Goal: Information Seeking & Learning: Learn about a topic

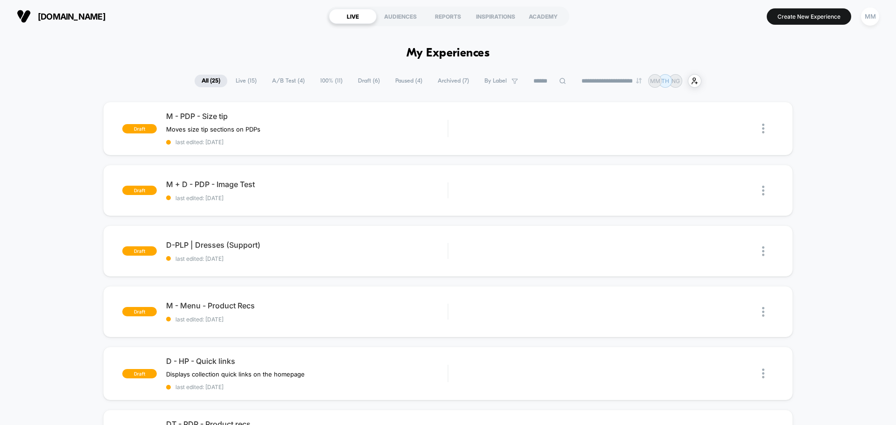
select select "*"
click at [456, 17] on div "REPORTS" at bounding box center [448, 16] width 48 height 15
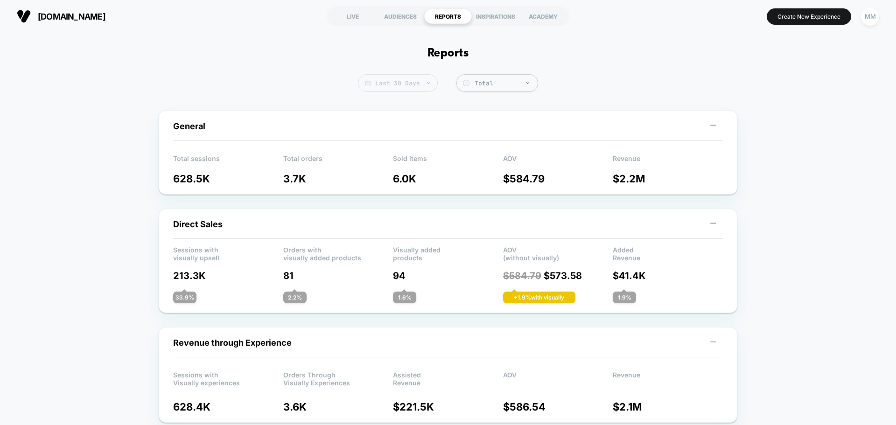
click at [399, 85] on span "Last 30 Days" at bounding box center [398, 83] width 80 height 18
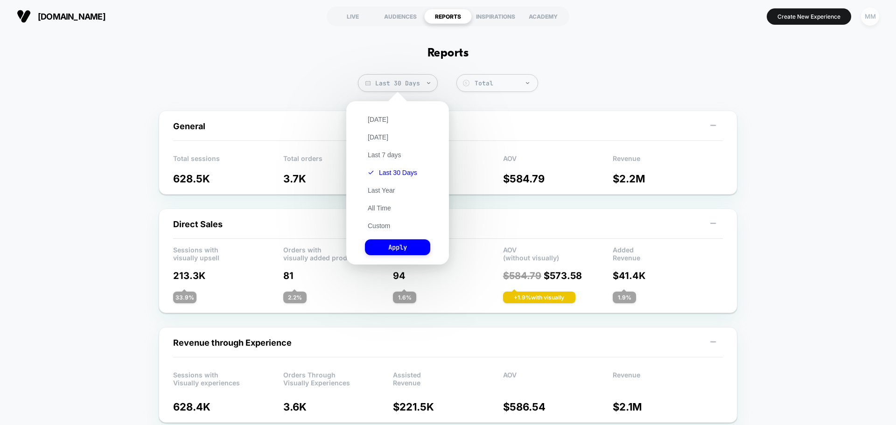
click at [873, 15] on div "MM" at bounding box center [870, 16] width 18 height 18
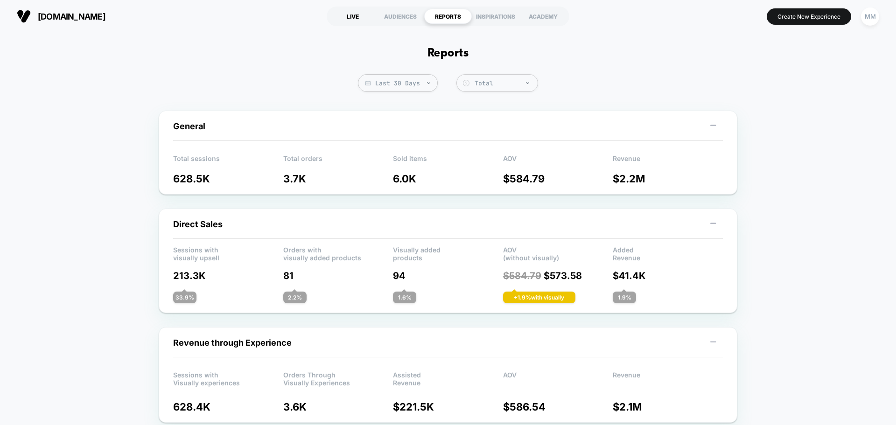
click at [355, 15] on div "LIVE" at bounding box center [353, 16] width 48 height 15
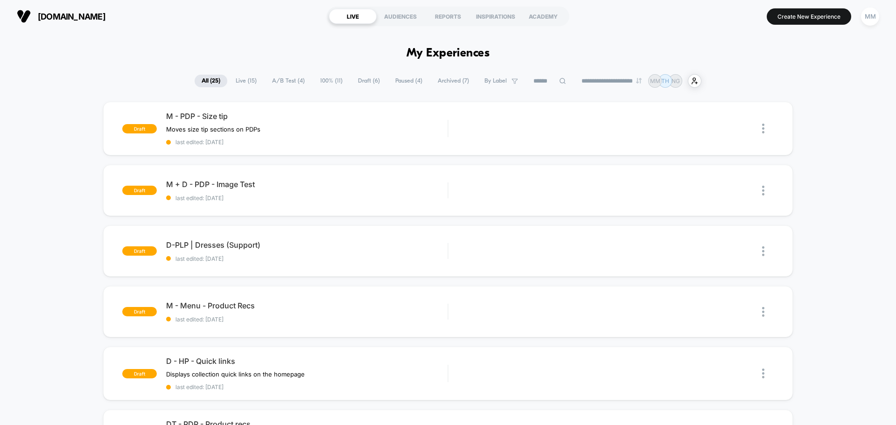
click at [594, 79] on select "**********" at bounding box center [612, 81] width 76 height 6
click at [574, 78] on select "**********" at bounding box center [612, 81] width 76 height 6
click at [599, 77] on div "**********" at bounding box center [448, 81] width 507 height 14
click at [603, 80] on select "**********" at bounding box center [612, 81] width 76 height 6
select select "*"
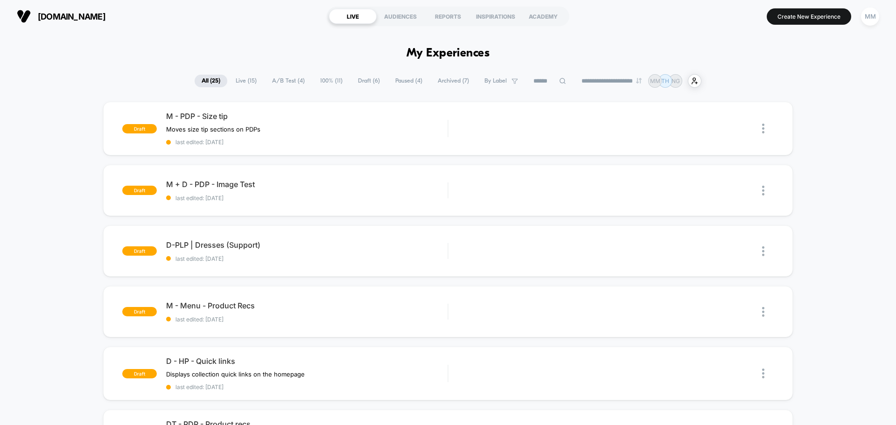
click at [574, 78] on select "**********" at bounding box center [612, 81] width 76 height 6
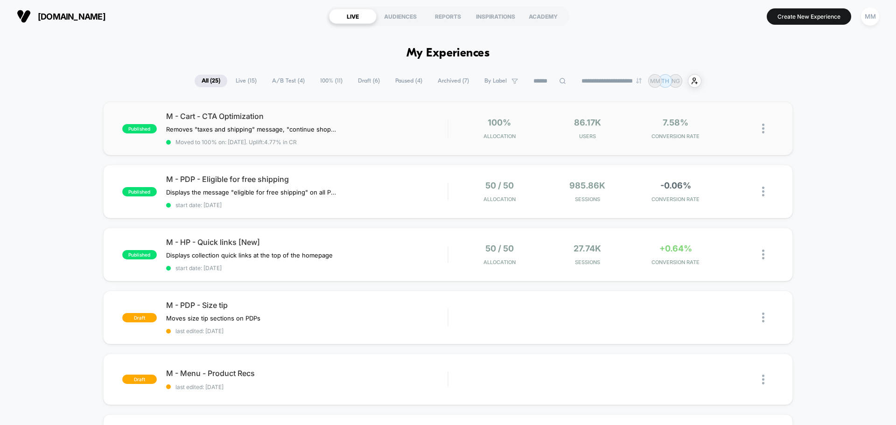
click at [764, 127] on img at bounding box center [763, 129] width 2 height 10
click at [719, 139] on div "Preview Link" at bounding box center [715, 139] width 84 height 21
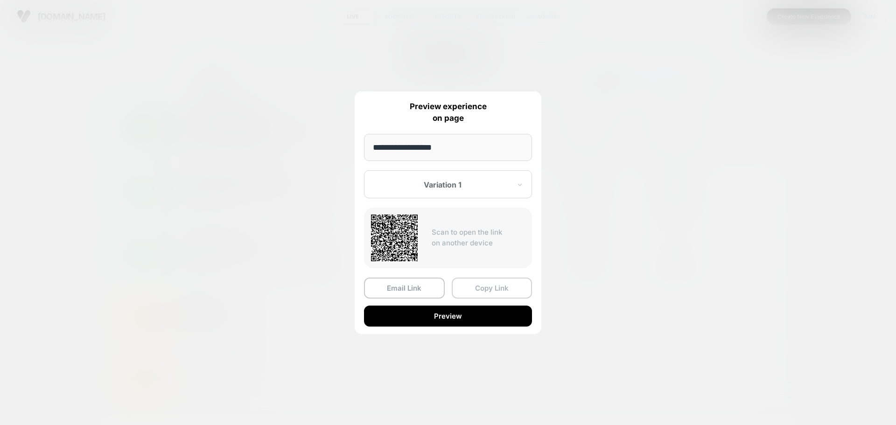
click at [494, 287] on button "Copy Link" at bounding box center [492, 288] width 81 height 21
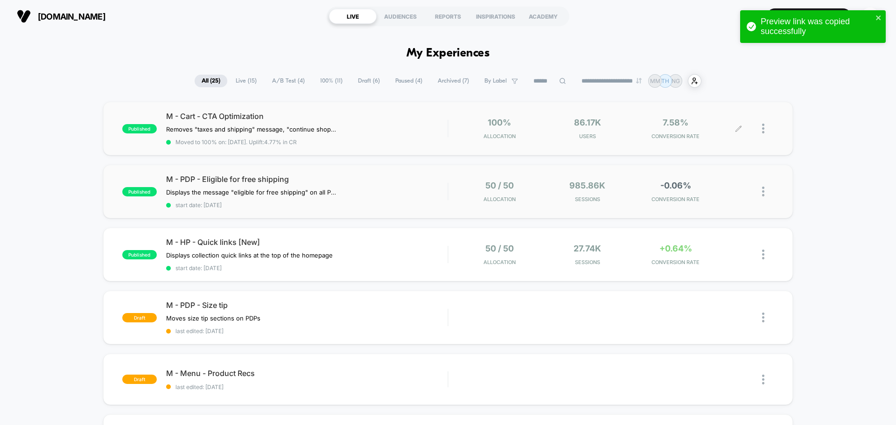
click at [762, 189] on img at bounding box center [763, 192] width 2 height 10
click at [762, 192] on img at bounding box center [763, 192] width 2 height 10
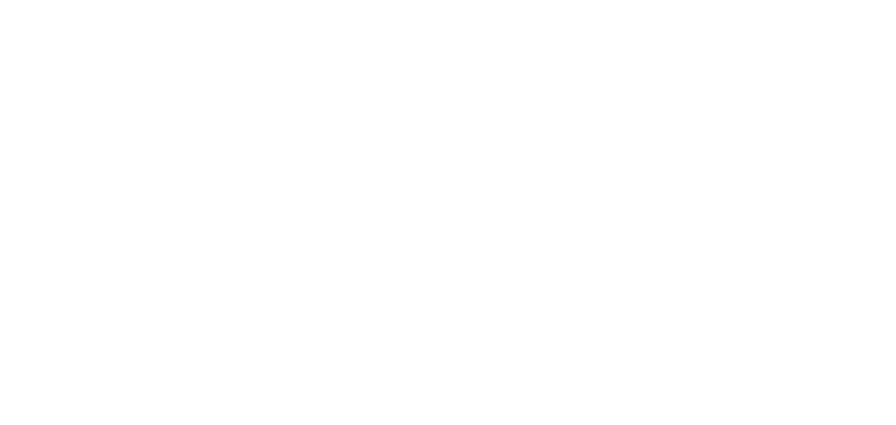
select select "*"
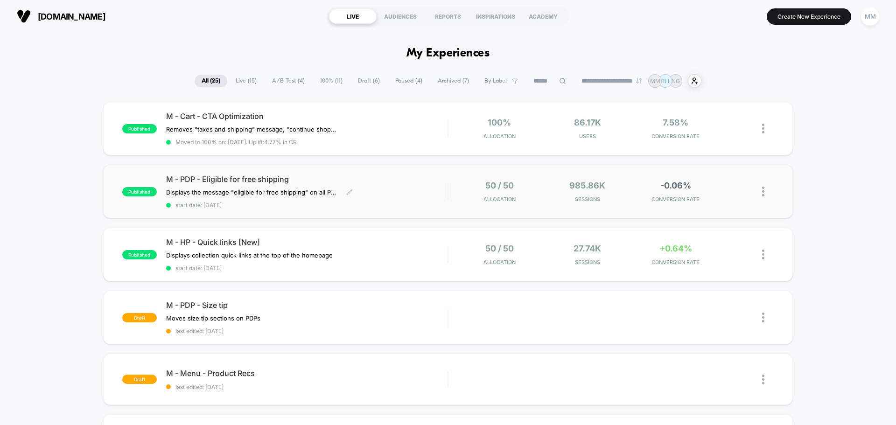
click at [270, 179] on span "M - PDP - Eligible for free shipping" at bounding box center [306, 178] width 281 height 9
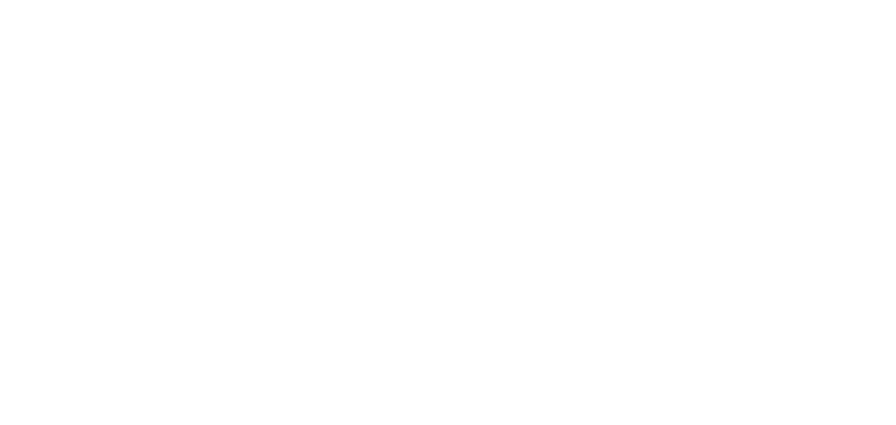
select select "*"
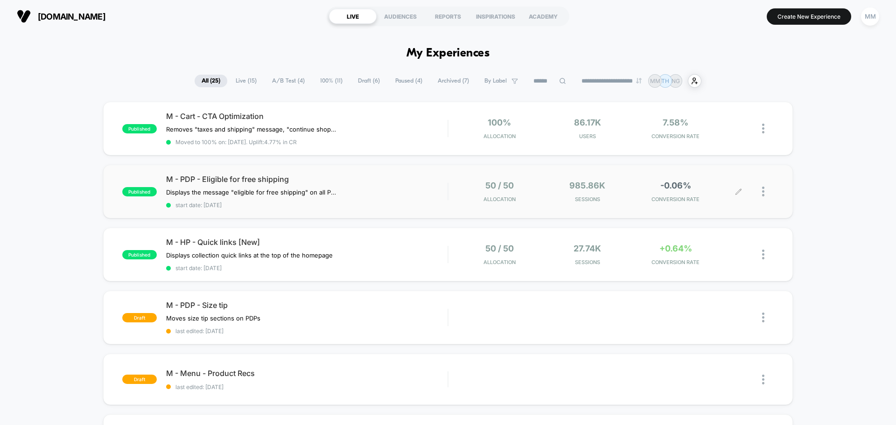
click at [765, 188] on div at bounding box center [768, 192] width 12 height 22
click at [733, 200] on div "Preview Link" at bounding box center [715, 202] width 84 height 21
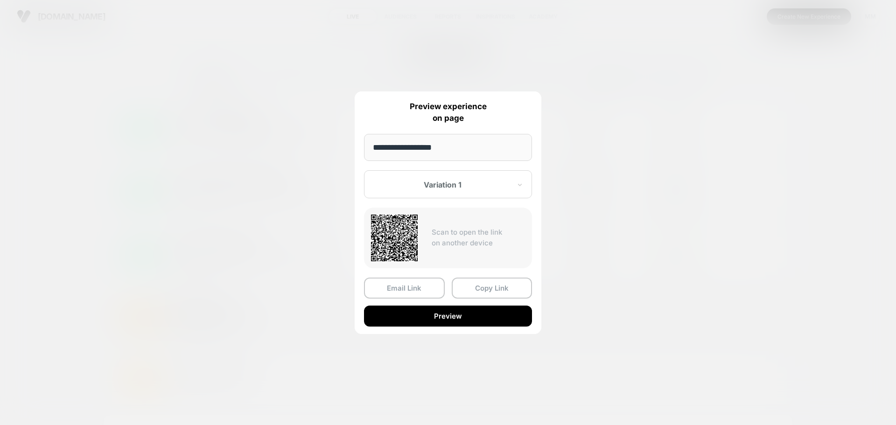
click at [494, 291] on button "Copy Link" at bounding box center [492, 288] width 81 height 21
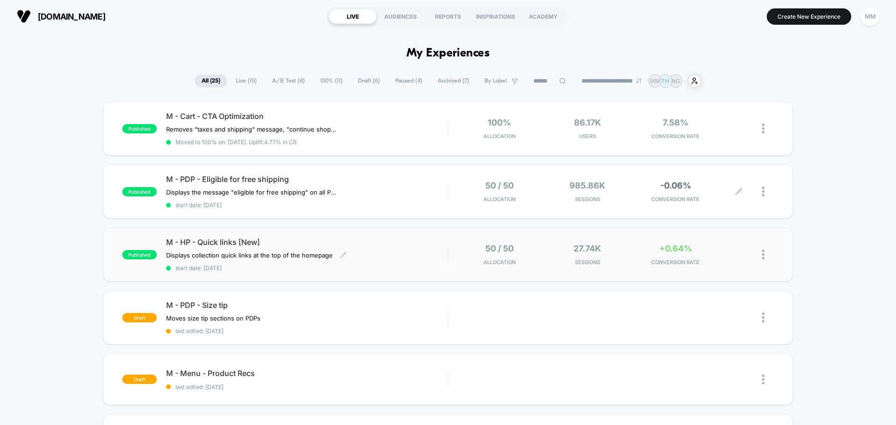
scroll to position [47, 0]
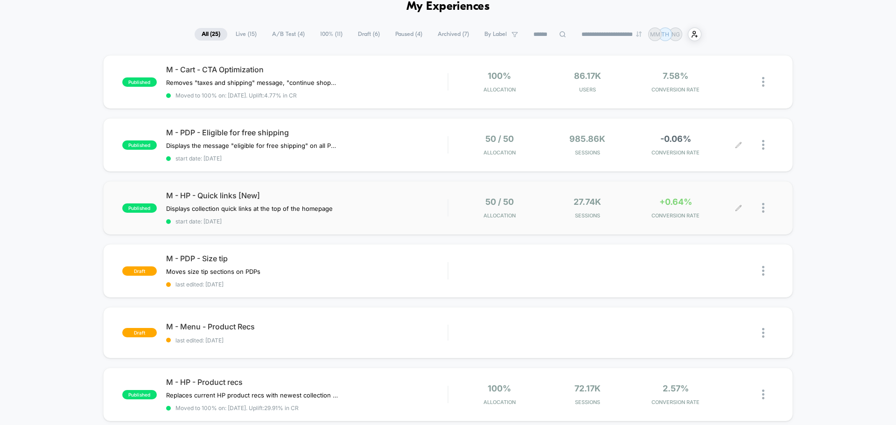
click at [762, 206] on img at bounding box center [763, 208] width 2 height 10
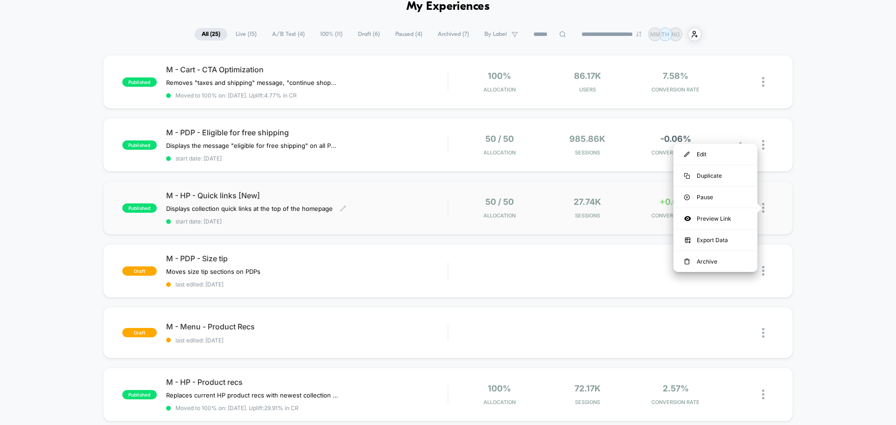
click at [223, 198] on span "M - HP - Quick links [New]" at bounding box center [306, 195] width 281 height 9
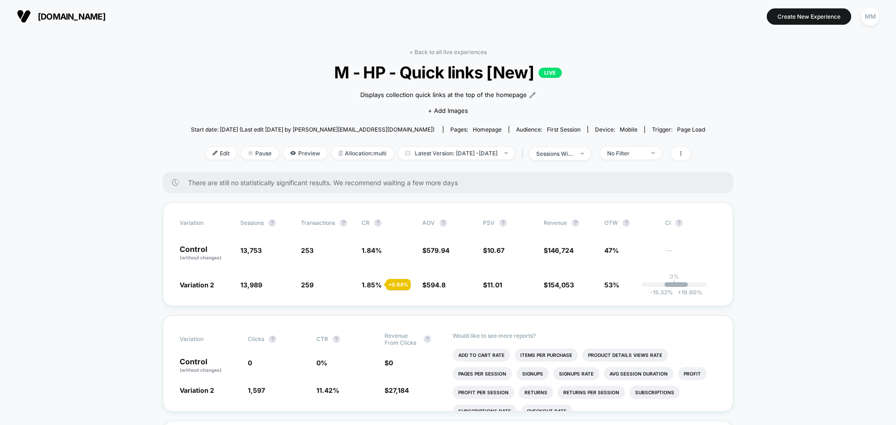
select select "*"
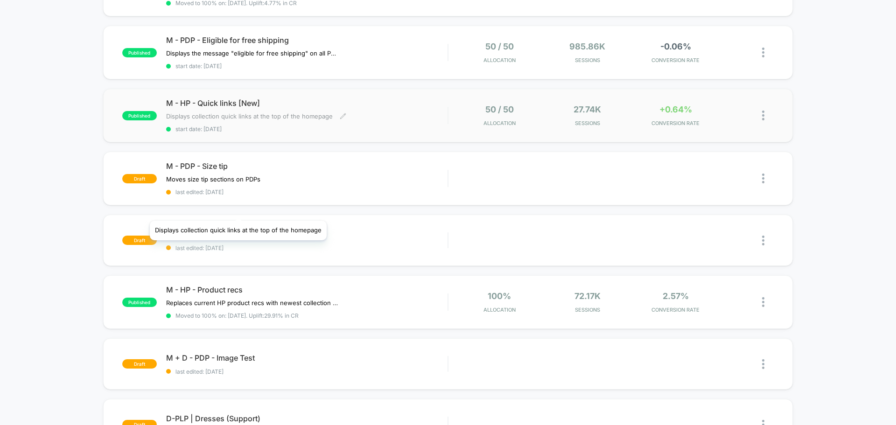
scroll to position [140, 0]
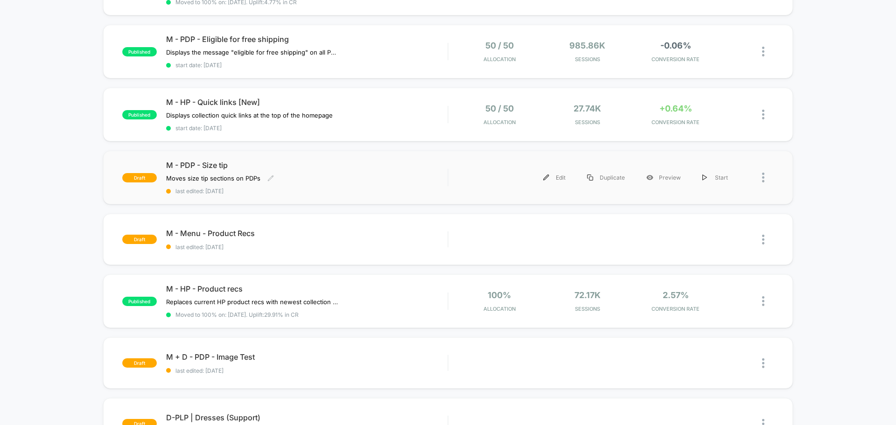
click at [220, 162] on span "M - PDP - Size tip" at bounding box center [306, 164] width 281 height 9
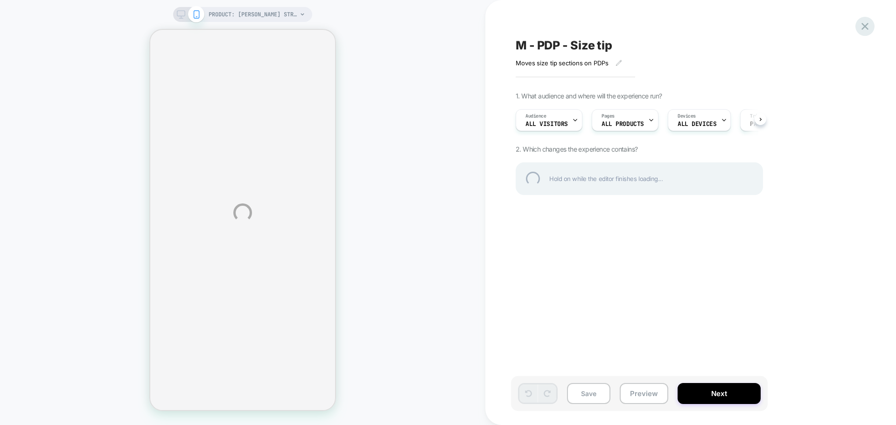
click at [868, 28] on div at bounding box center [864, 26] width 19 height 19
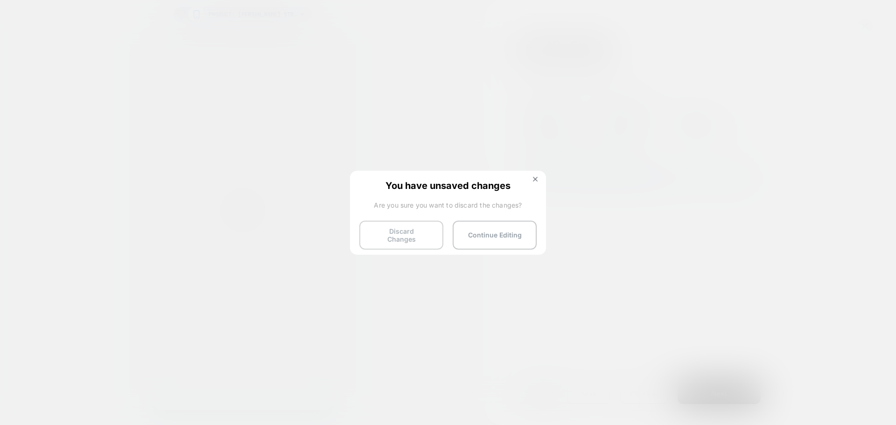
click at [414, 230] on button "Discard Changes" at bounding box center [401, 235] width 84 height 29
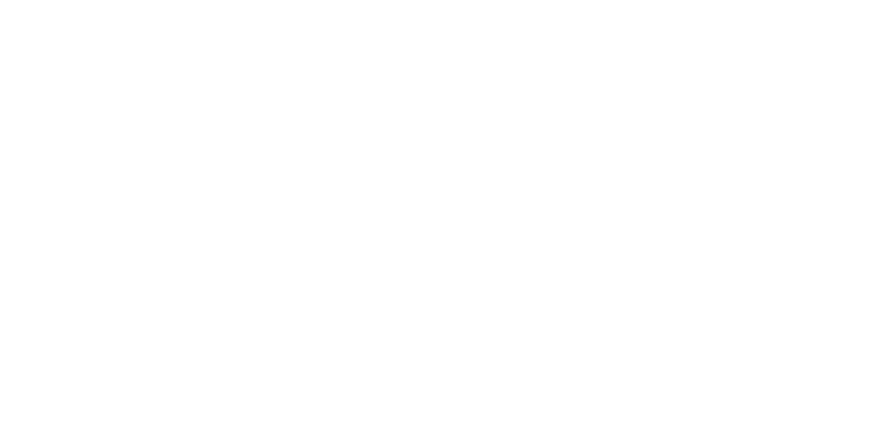
select select "*"
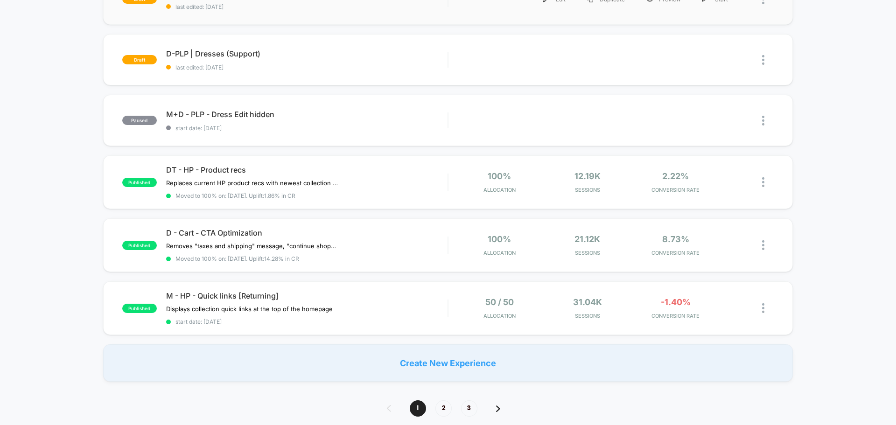
scroll to position [513, 0]
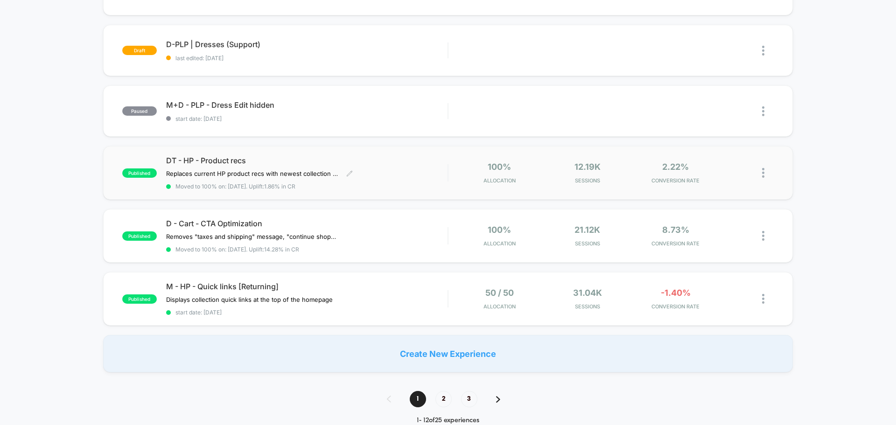
drag, startPoint x: 250, startPoint y: 164, endPoint x: 177, endPoint y: 165, distance: 72.3
click at [177, 165] on div "DT - HP - Product recs Replaces current HP product recs with newest collection …" at bounding box center [306, 173] width 281 height 34
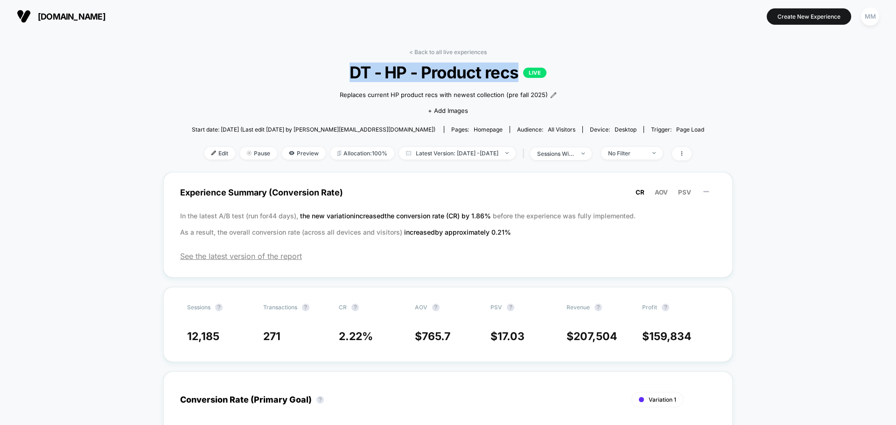
drag, startPoint x: 353, startPoint y: 71, endPoint x: 518, endPoint y: 72, distance: 164.7
click at [518, 72] on span "DT - HP - Product recs LIVE" at bounding box center [447, 73] width 461 height 20
copy span "DT - HP - Product recs"
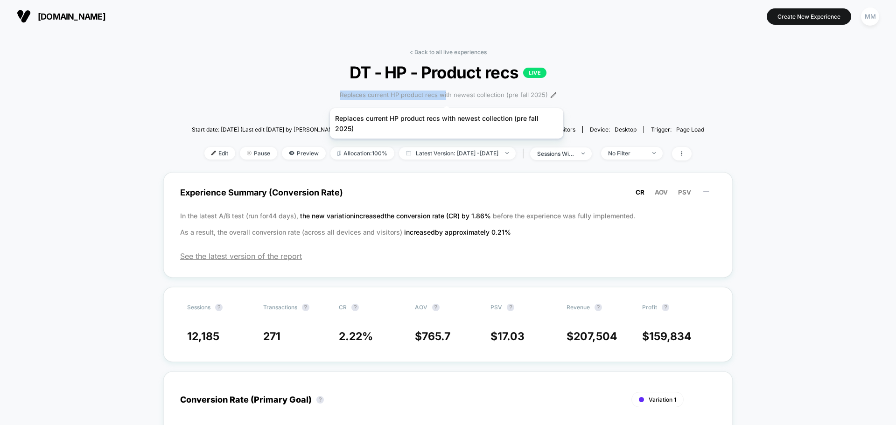
drag, startPoint x: 340, startPoint y: 96, endPoint x: 446, endPoint y: 97, distance: 106.4
click at [446, 97] on div "Replaces current HP product recs with newest collection (pre fall 2025)﻿ Click …" at bounding box center [447, 101] width 307 height 39
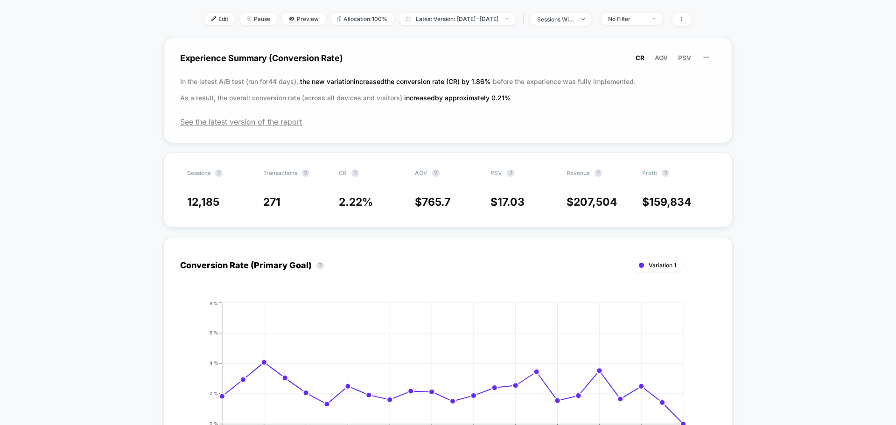
scroll to position [47, 0]
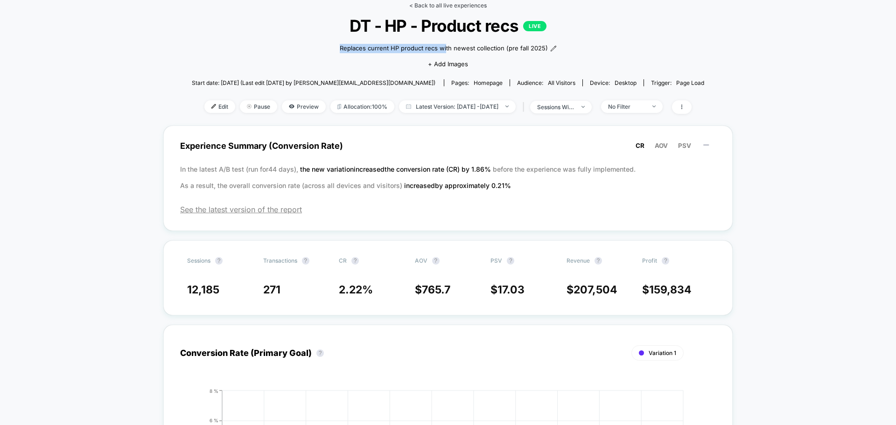
click at [441, 4] on link "< Back to all live experiences" at bounding box center [447, 5] width 77 height 7
select select "*"
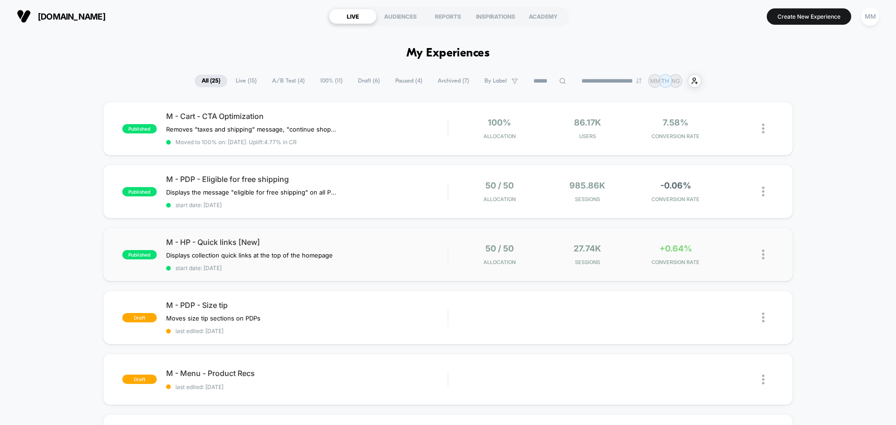
click at [762, 255] on img at bounding box center [763, 255] width 2 height 10
click at [716, 265] on div "Preview Link" at bounding box center [715, 265] width 84 height 21
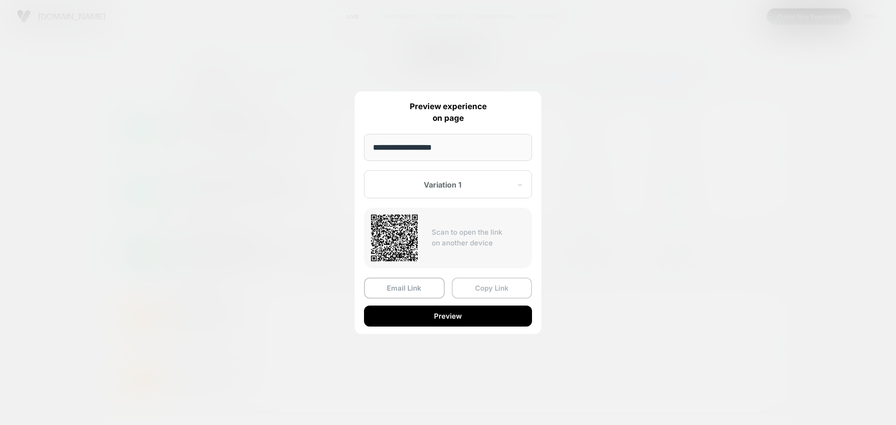
click at [489, 288] on button "Copy Link" at bounding box center [492, 288] width 81 height 21
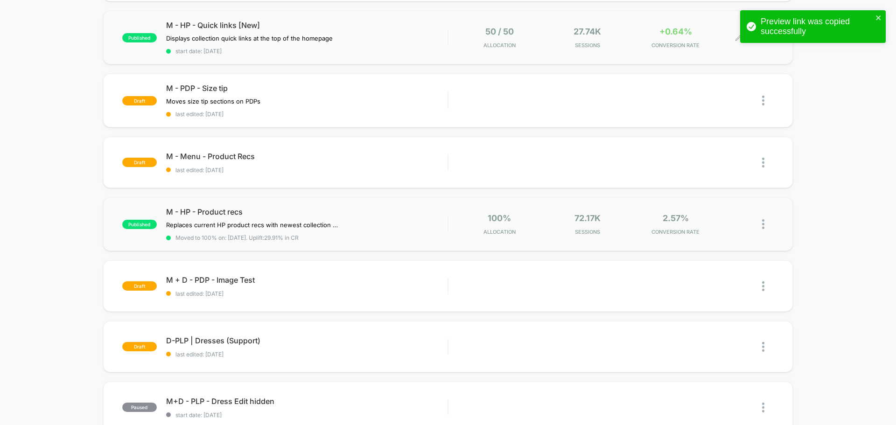
scroll to position [233, 0]
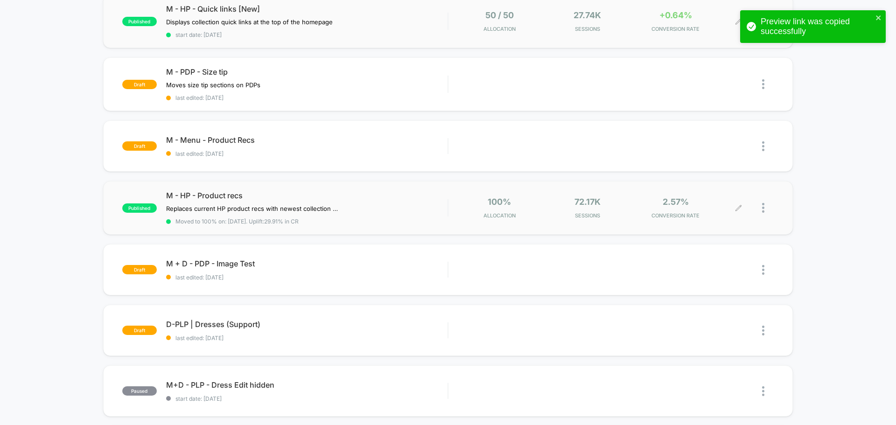
click at [765, 206] on div at bounding box center [768, 208] width 12 height 22
click at [727, 221] on div "Preview Link" at bounding box center [715, 218] width 84 height 21
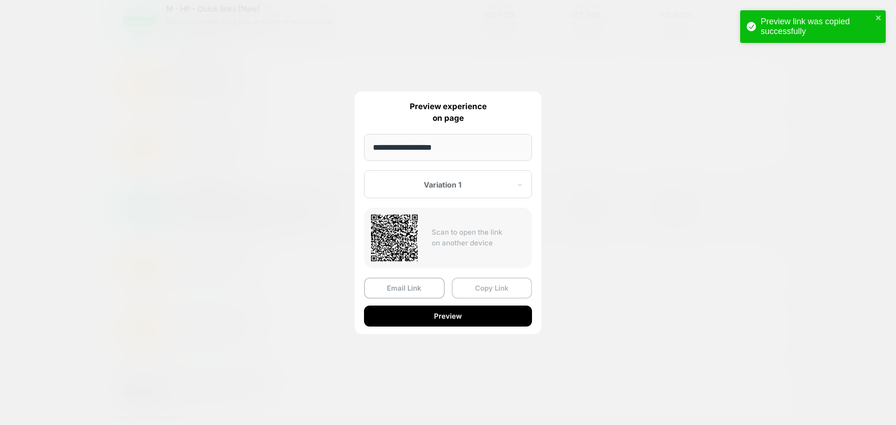
click at [490, 288] on button "Copy Link" at bounding box center [492, 288] width 81 height 21
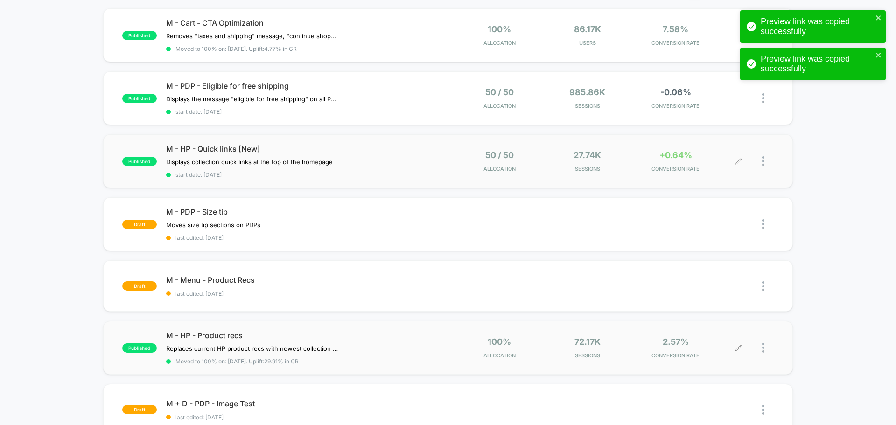
scroll to position [0, 0]
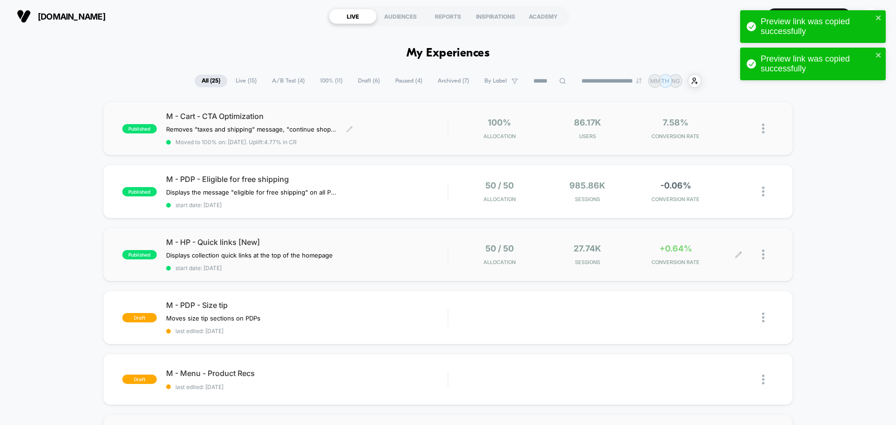
click at [228, 117] on span "M - Cart - CTA Optimization" at bounding box center [306, 115] width 281 height 9
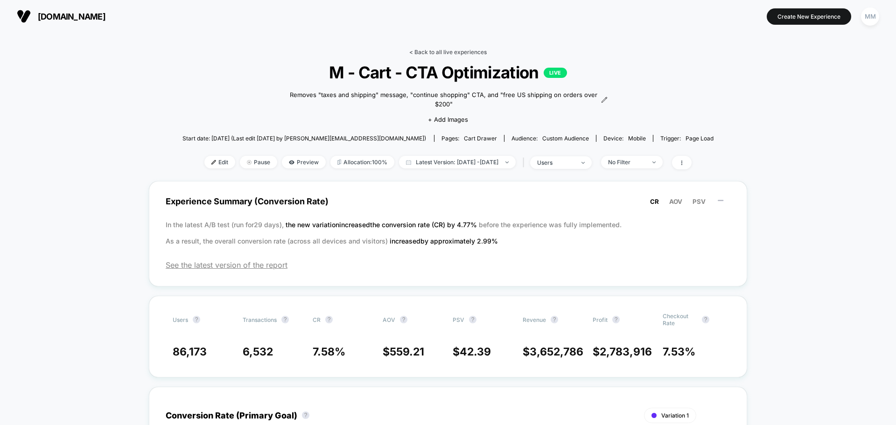
click at [442, 53] on link "< Back to all live experiences" at bounding box center [447, 52] width 77 height 7
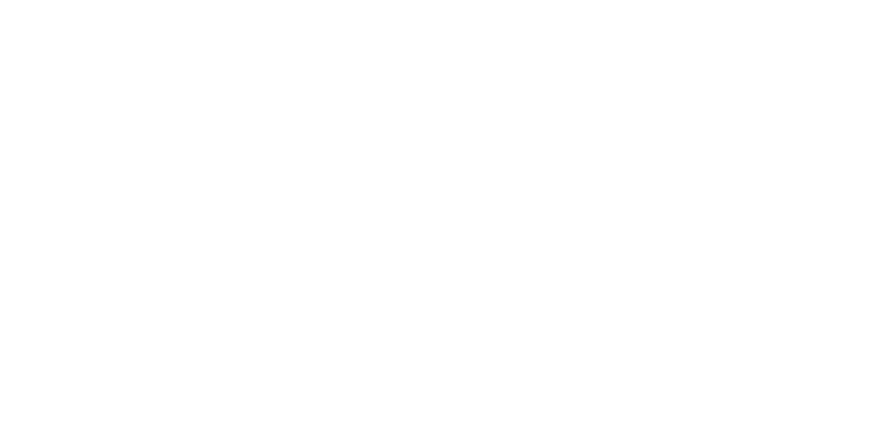
select select "*"
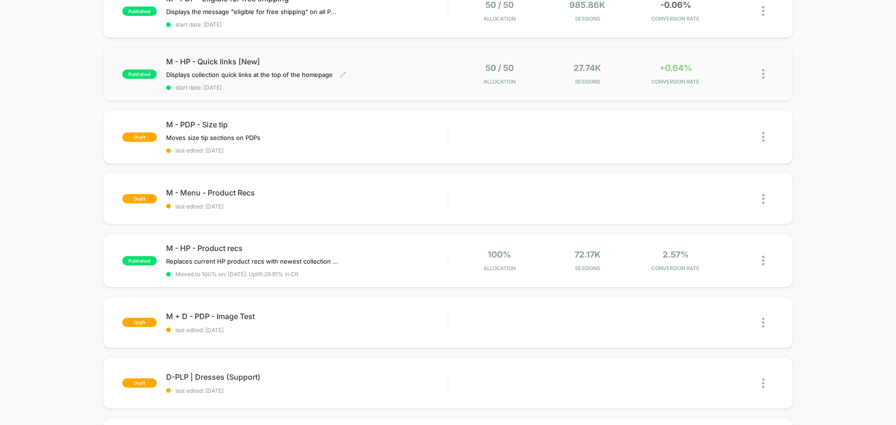
scroll to position [233, 0]
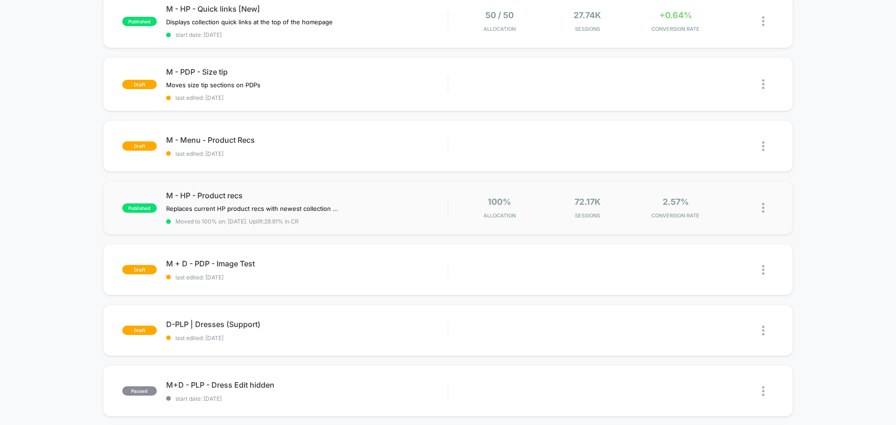
click at [763, 207] on img at bounding box center [763, 208] width 2 height 10
click at [737, 217] on div "Preview Link" at bounding box center [715, 218] width 84 height 21
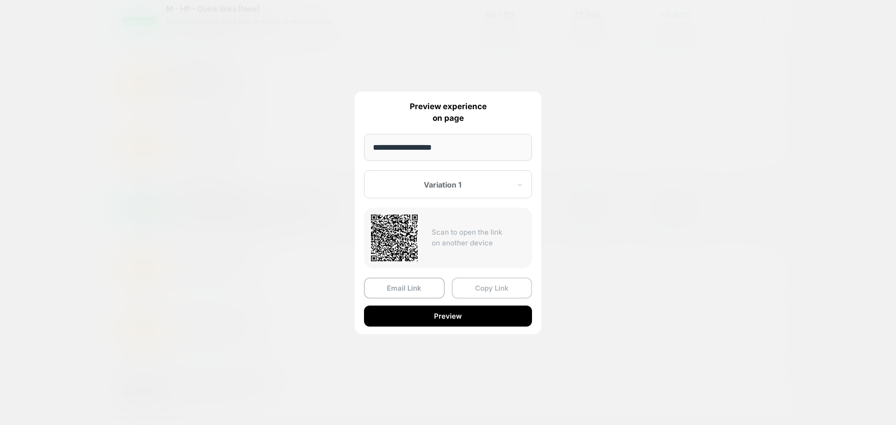
click at [473, 291] on button "Copy Link" at bounding box center [492, 288] width 81 height 21
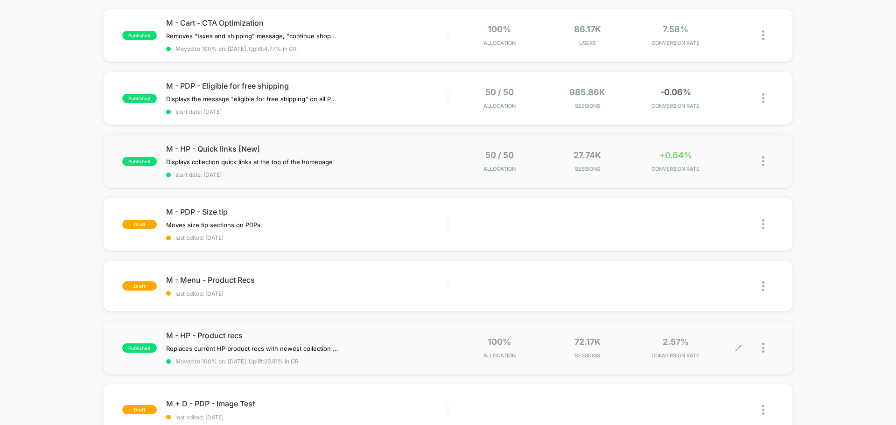
scroll to position [0, 0]
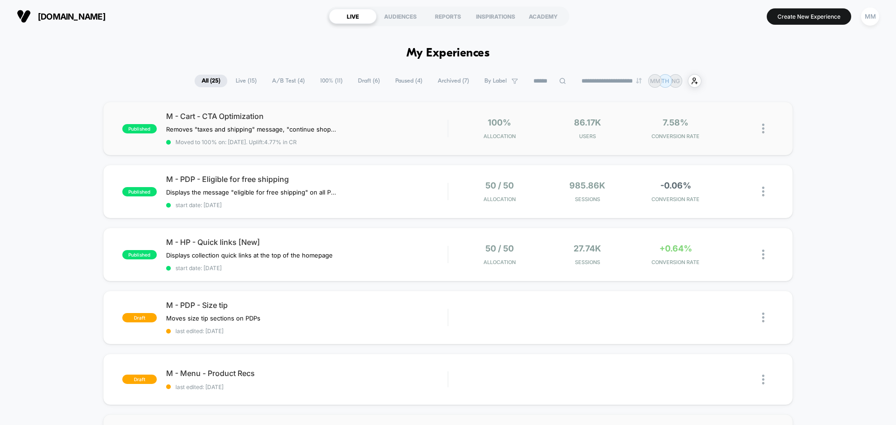
click at [763, 125] on img at bounding box center [763, 129] width 2 height 10
click at [722, 138] on div "Preview Link" at bounding box center [715, 139] width 84 height 21
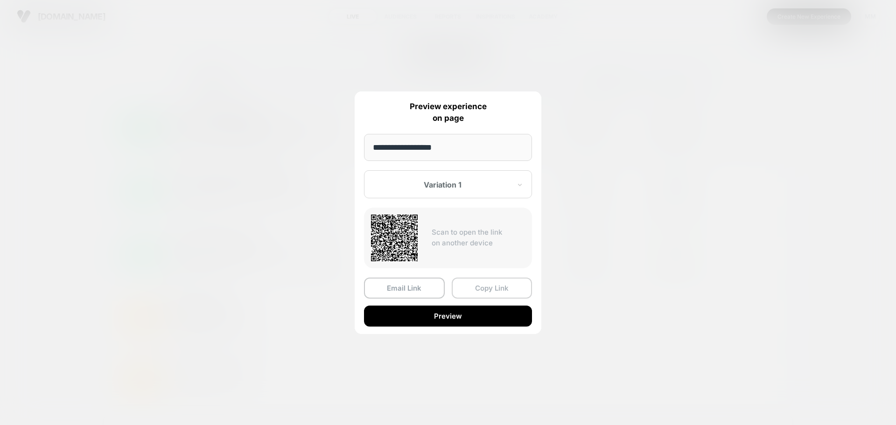
click at [489, 286] on button "Copy Link" at bounding box center [492, 288] width 81 height 21
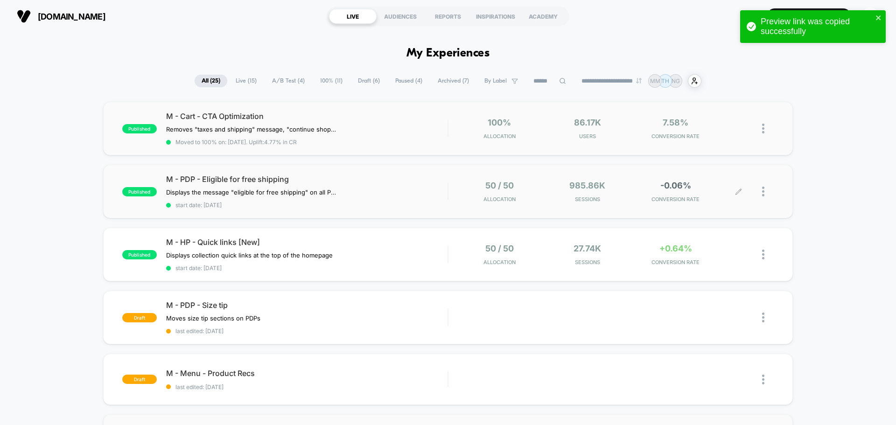
click at [759, 191] on div at bounding box center [755, 192] width 35 height 22
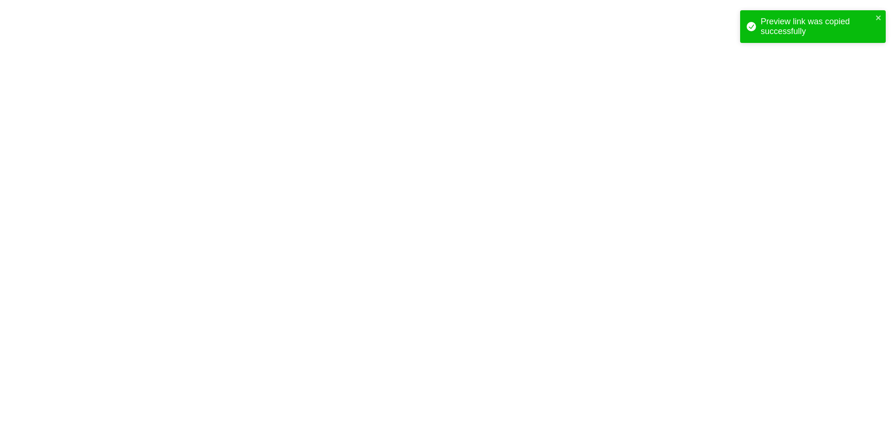
select select "*"
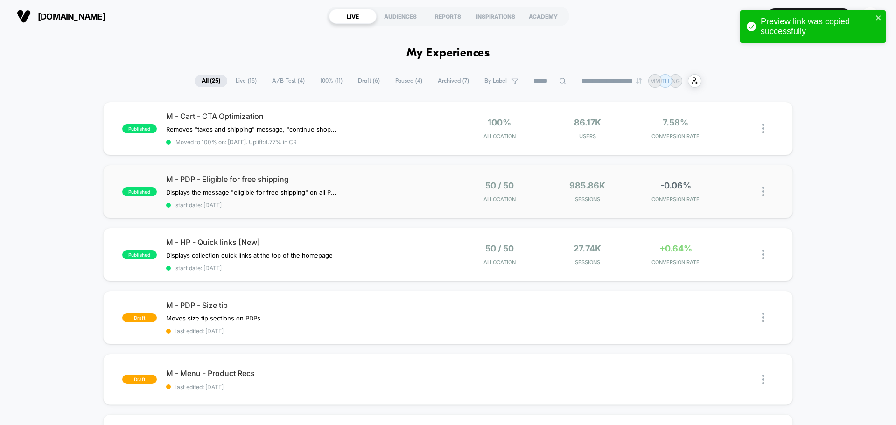
click at [762, 195] on img at bounding box center [763, 192] width 2 height 10
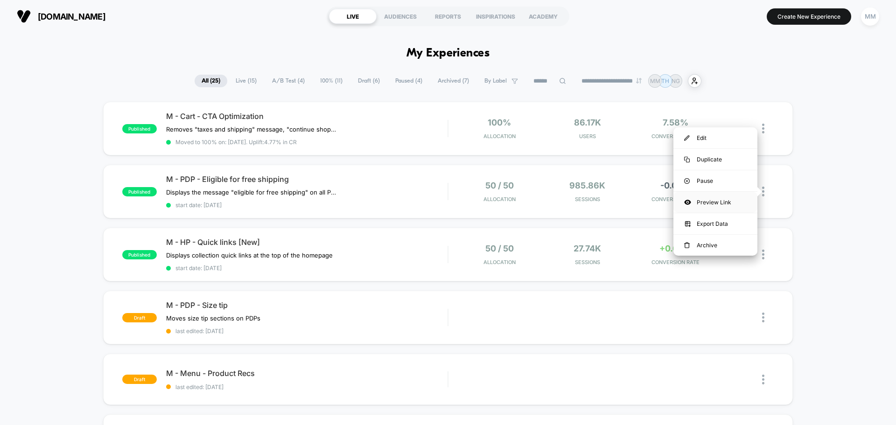
click at [726, 203] on div "Preview Link" at bounding box center [715, 202] width 84 height 21
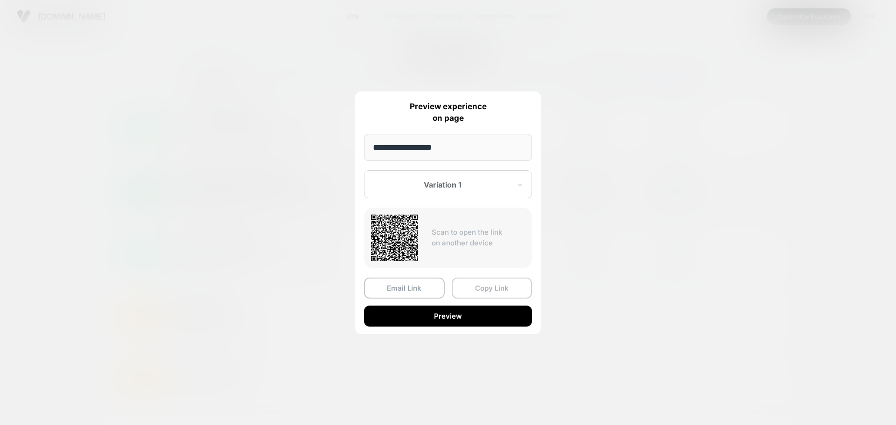
click at [498, 287] on button "Copy Link" at bounding box center [492, 288] width 81 height 21
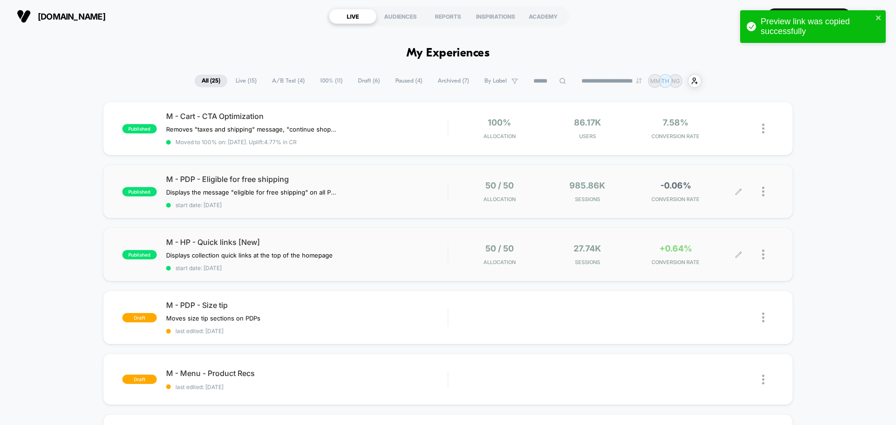
click at [761, 254] on div at bounding box center [755, 254] width 35 height 22
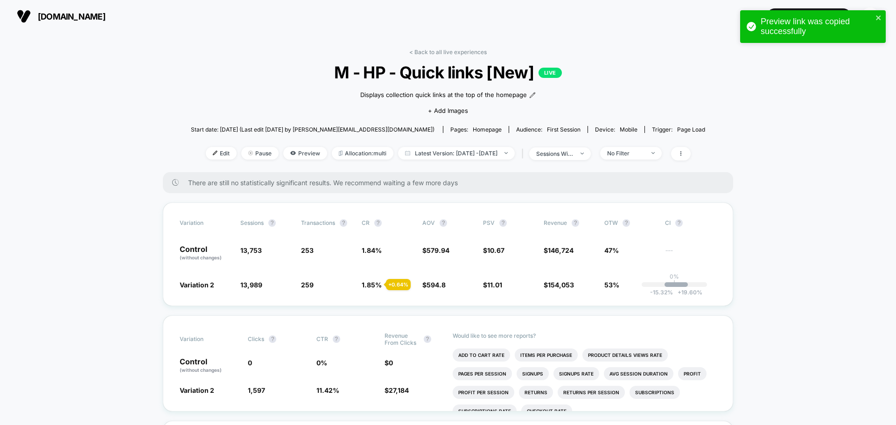
select select "*"
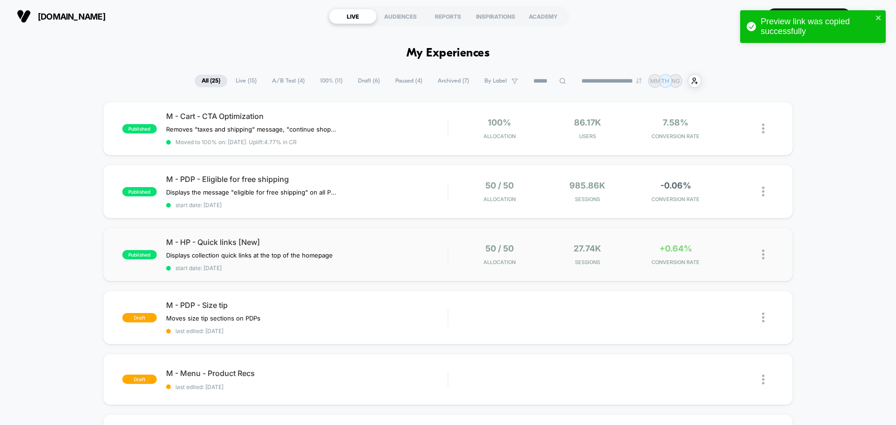
click at [762, 253] on img at bounding box center [763, 255] width 2 height 10
click at [729, 266] on div "Preview Link" at bounding box center [715, 265] width 84 height 21
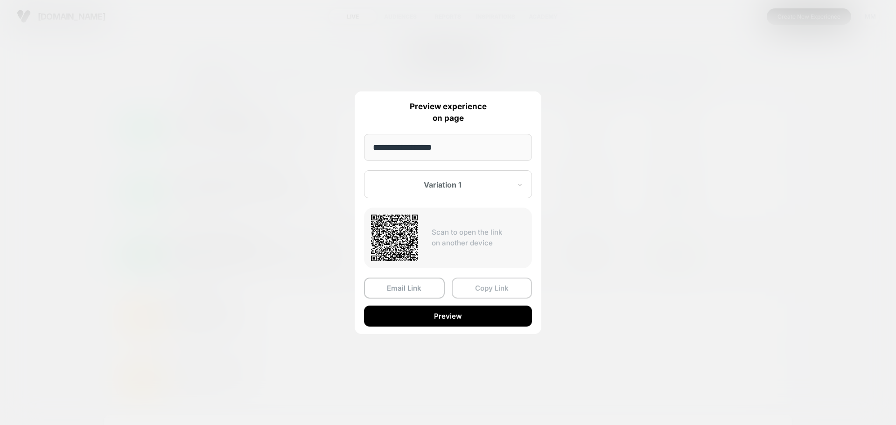
click at [495, 293] on button "Copy Link" at bounding box center [492, 288] width 81 height 21
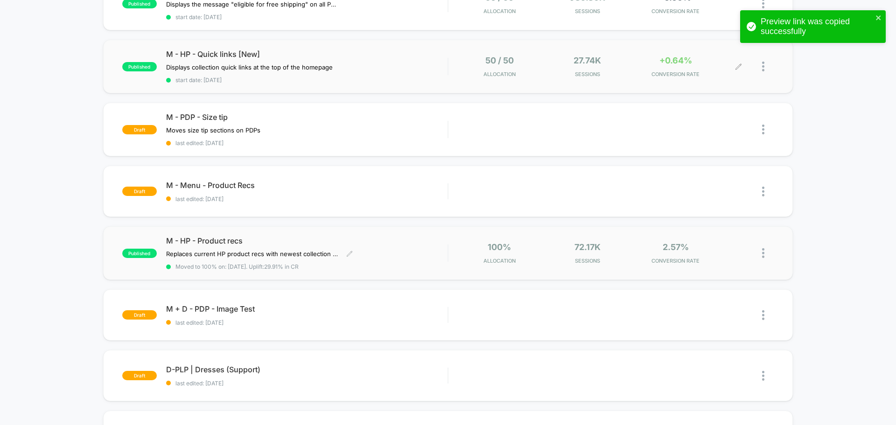
scroll to position [233, 0]
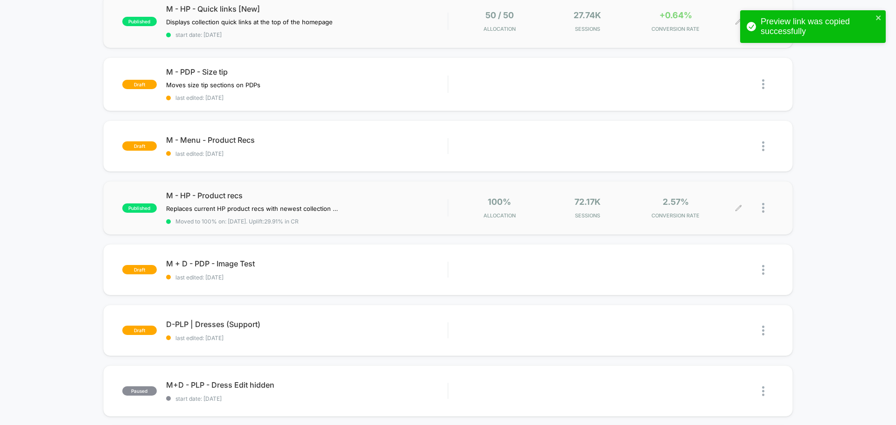
click at [765, 207] on div at bounding box center [768, 208] width 12 height 22
click at [718, 216] on div "Preview Link" at bounding box center [715, 218] width 84 height 21
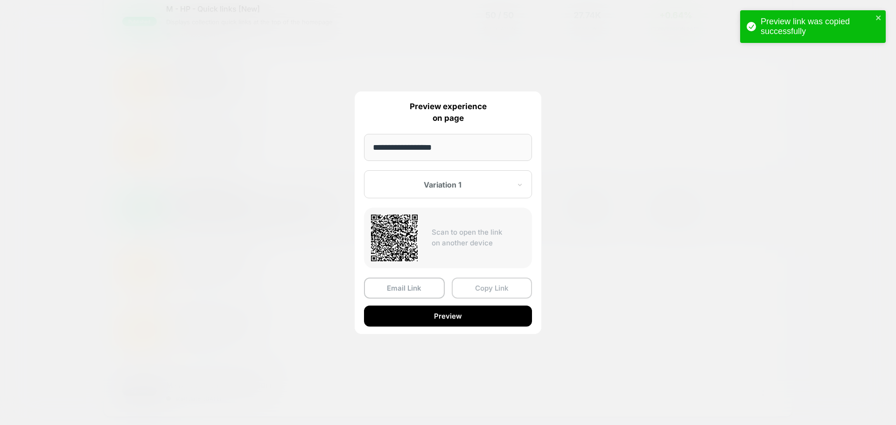
click at [495, 288] on button "Copy Link" at bounding box center [492, 288] width 81 height 21
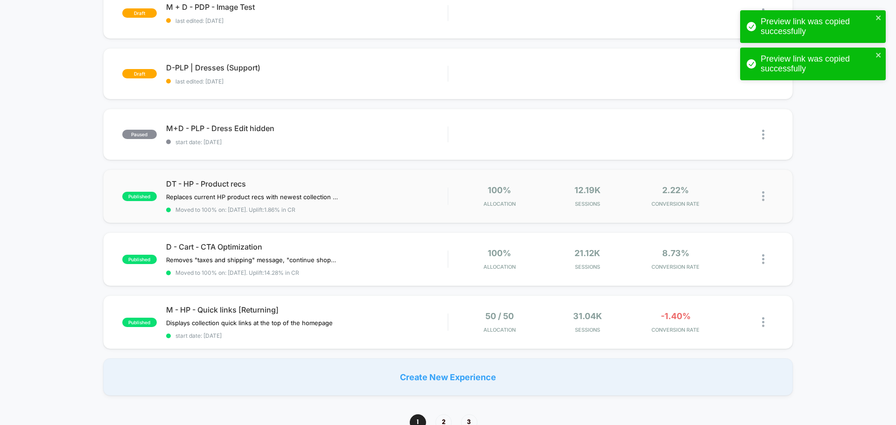
scroll to position [560, 0]
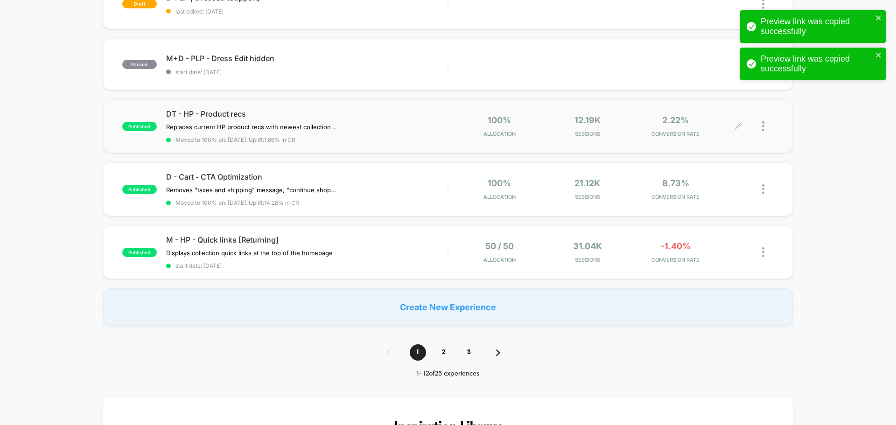
click at [764, 126] on img at bounding box center [763, 126] width 2 height 10
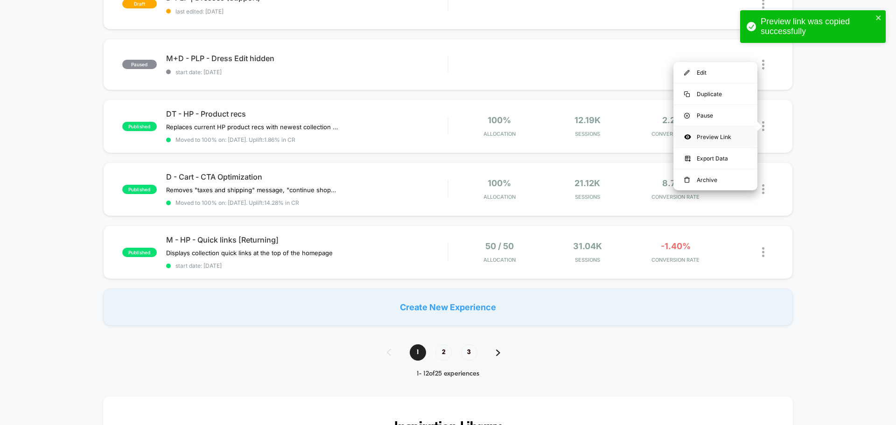
click at [707, 137] on div "Preview Link" at bounding box center [715, 136] width 84 height 21
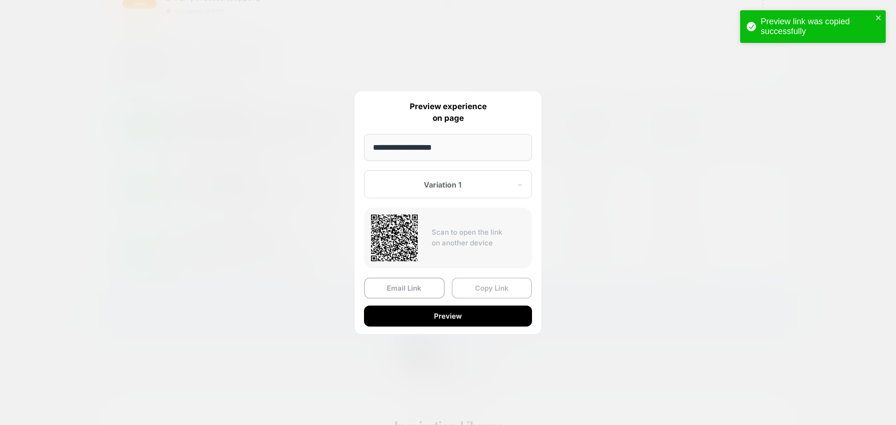
click at [480, 287] on button "Copy Link" at bounding box center [492, 288] width 81 height 21
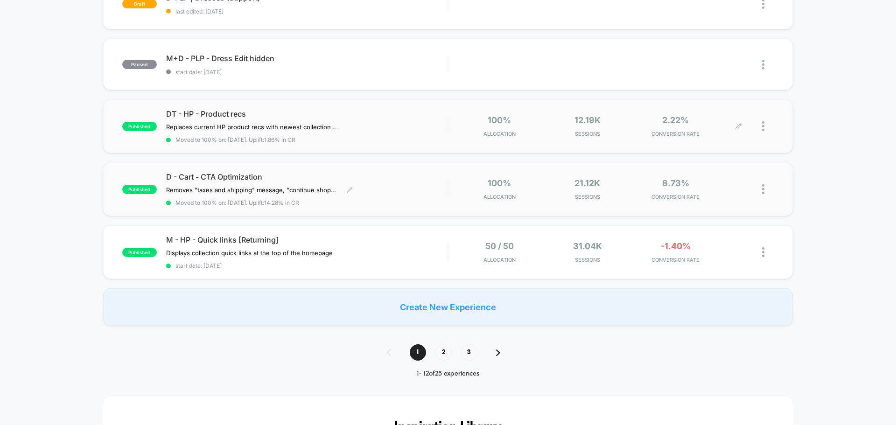
click at [249, 175] on span "D - Cart - CTA Optimization" at bounding box center [306, 176] width 281 height 9
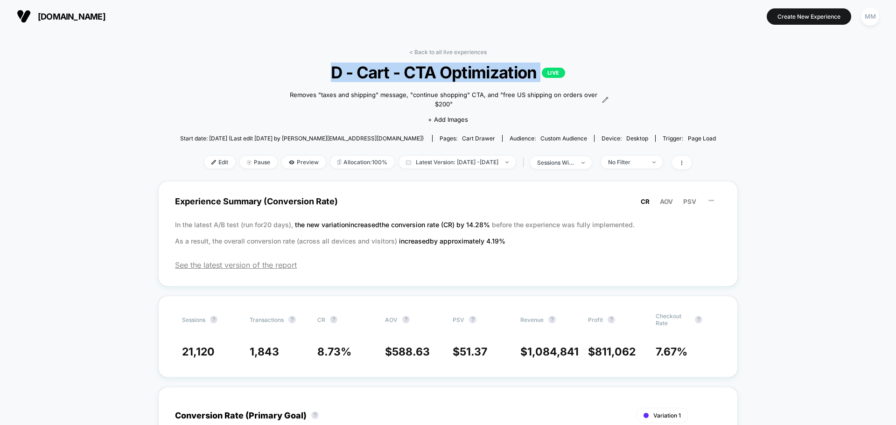
drag, startPoint x: 335, startPoint y: 72, endPoint x: 566, endPoint y: 72, distance: 230.9
click at [566, 72] on span "D - Cart - CTA Optimization LIVE" at bounding box center [448, 73] width 482 height 20
copy span "D - Cart - CTA Optimization LIVE"
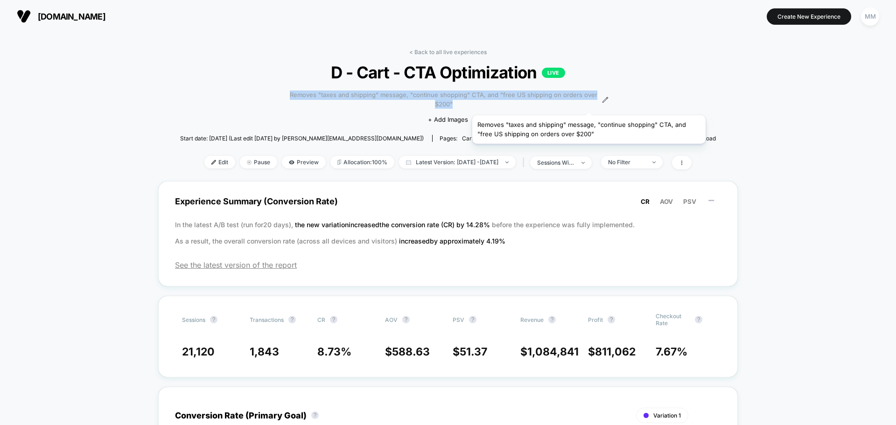
drag, startPoint x: 291, startPoint y: 94, endPoint x: 589, endPoint y: 104, distance: 298.2
click at [589, 104] on div "< Back to all live experiences D - Cart - CTA Optimization LIVE Removes "taxes …" at bounding box center [448, 115] width 536 height 132
copy span "Removes "taxes and shipping" message, "continue shopping" CTA, and "free US shi…"
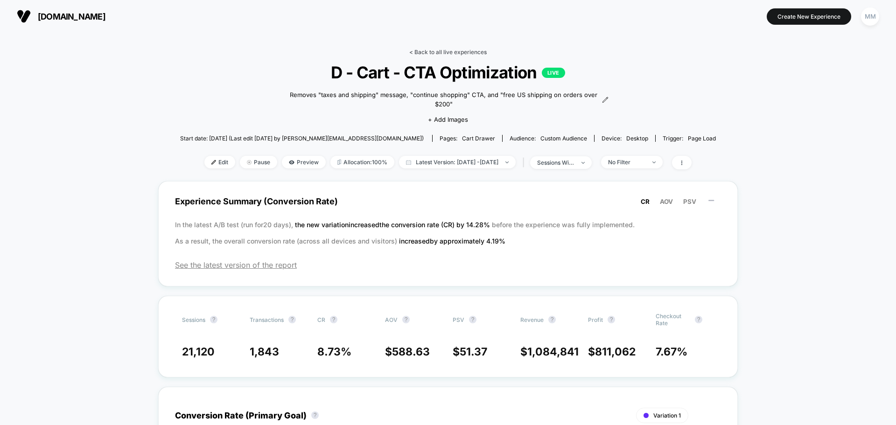
click at [429, 52] on link "< Back to all live experiences" at bounding box center [447, 52] width 77 height 7
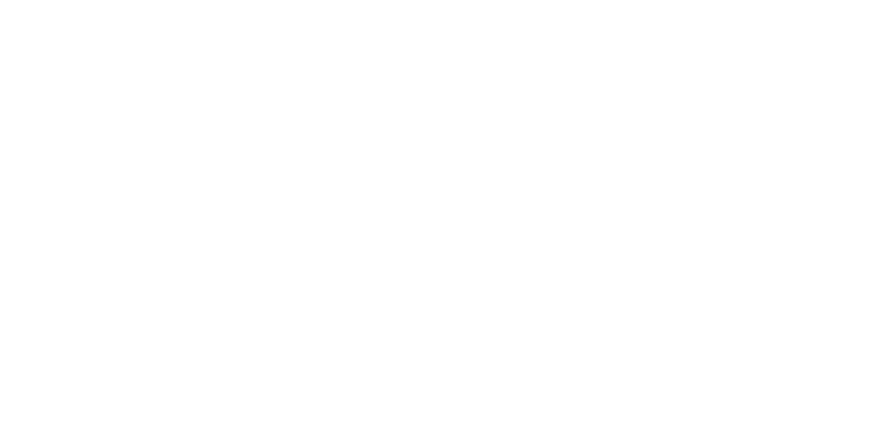
select select "*"
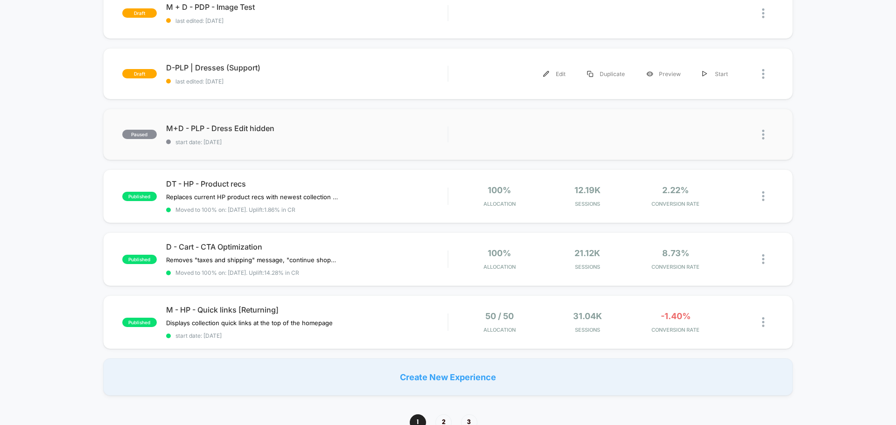
scroll to position [606, 0]
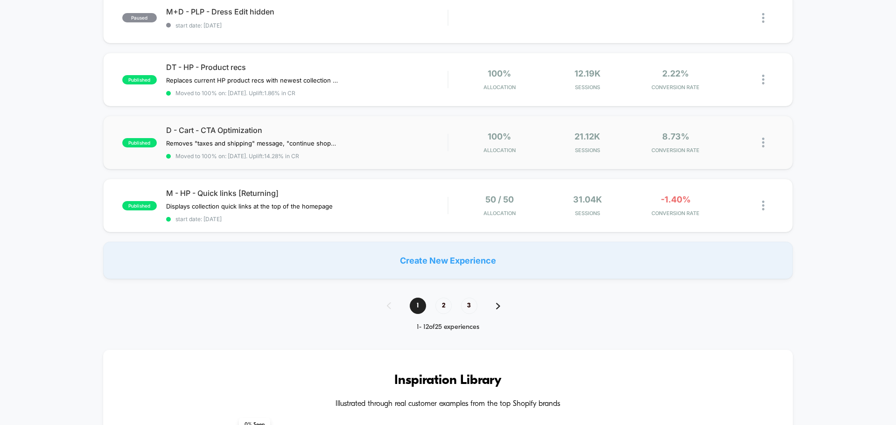
click at [764, 144] on img at bounding box center [763, 143] width 2 height 10
click at [725, 153] on div "Preview Link" at bounding box center [715, 153] width 84 height 21
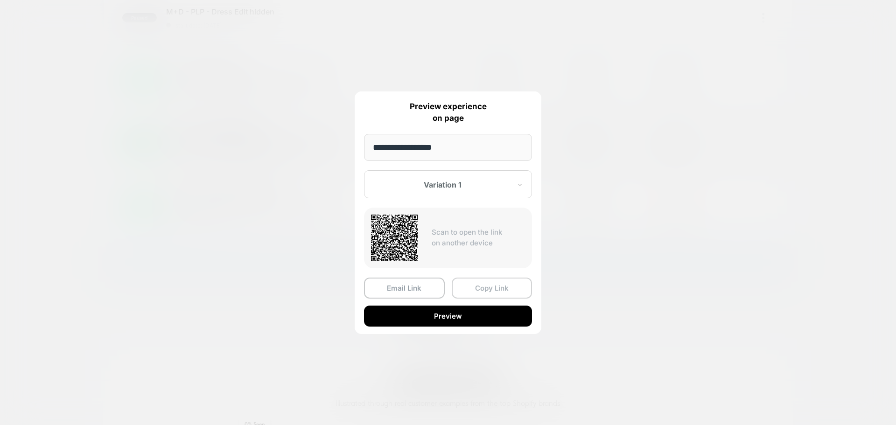
click at [471, 288] on button "Copy Link" at bounding box center [492, 288] width 81 height 21
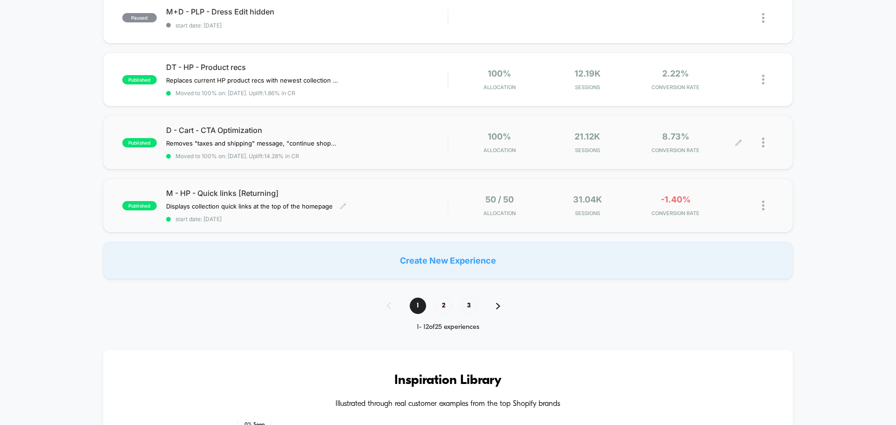
click at [275, 196] on span "M - HP - Quick links [Returning]" at bounding box center [306, 192] width 281 height 9
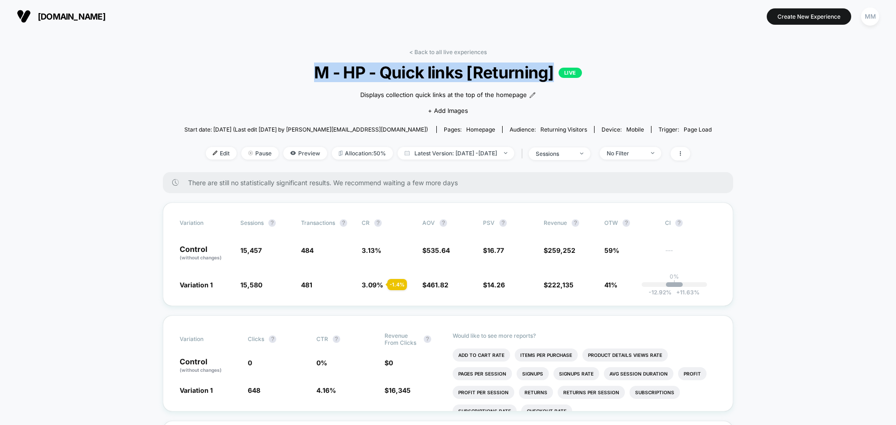
drag, startPoint x: 313, startPoint y: 72, endPoint x: 555, endPoint y: 80, distance: 241.8
click at [555, 80] on span "M - HP - Quick links [Returning] LIVE" at bounding box center [448, 73] width 474 height 20
copy span "M - HP - Quick links [Returning]"
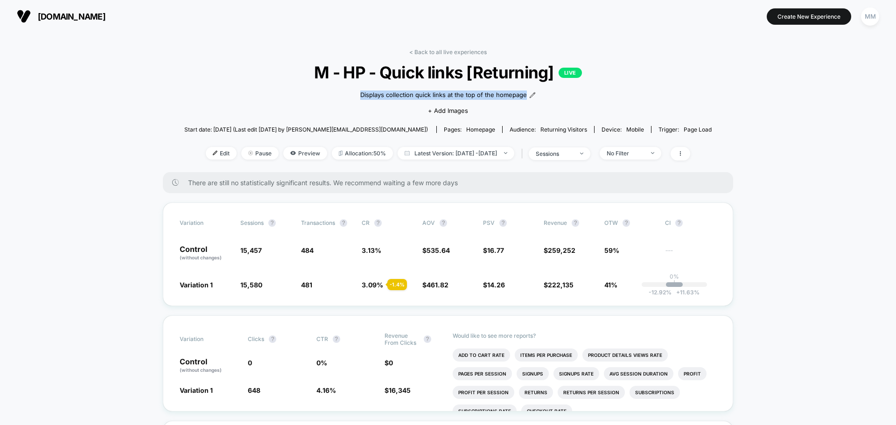
drag, startPoint x: 358, startPoint y: 94, endPoint x: 527, endPoint y: 99, distance: 168.5
click at [527, 99] on div "Displays collection quick links at the top of the homepage Click to edit experi…" at bounding box center [448, 101] width 316 height 39
copy span "Displays collection quick links at the top of the homepage"
click at [425, 54] on link "< Back to all live experiences" at bounding box center [447, 52] width 77 height 7
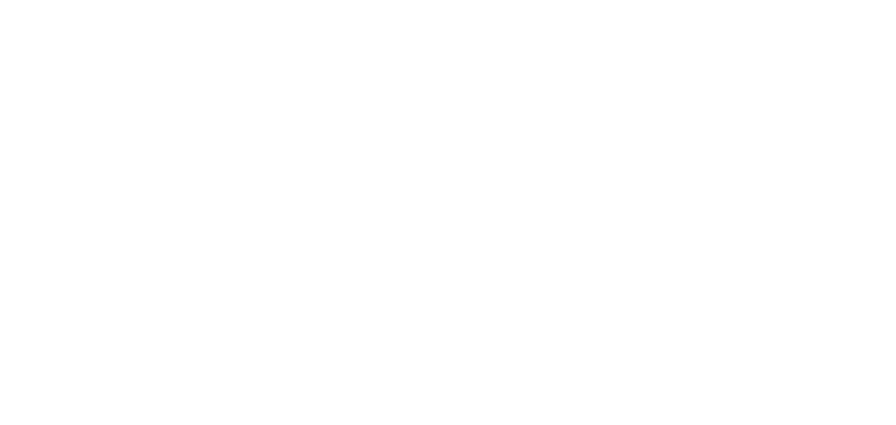
select select "*"
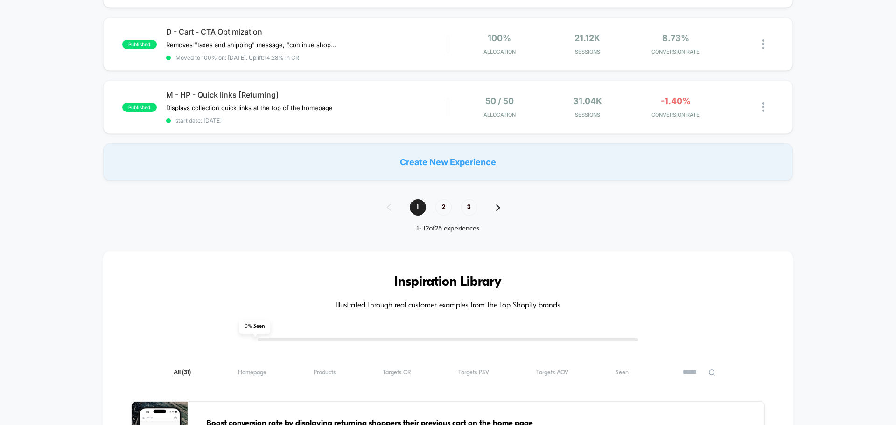
scroll to position [700, 0]
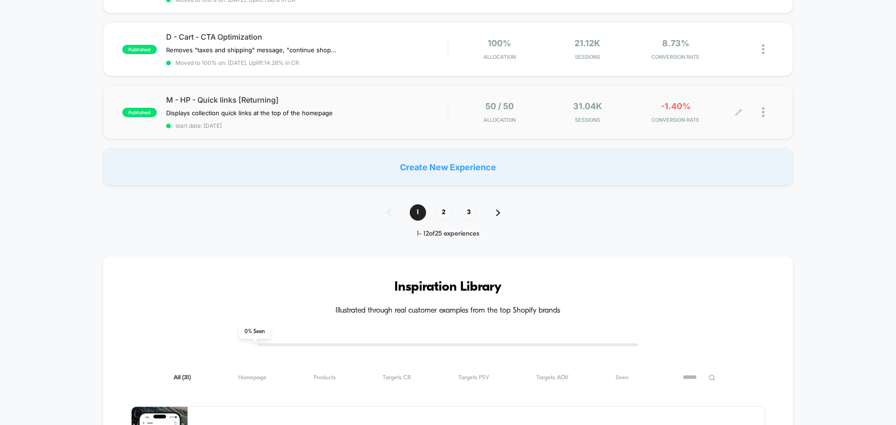
click at [760, 111] on div at bounding box center [755, 112] width 35 height 22
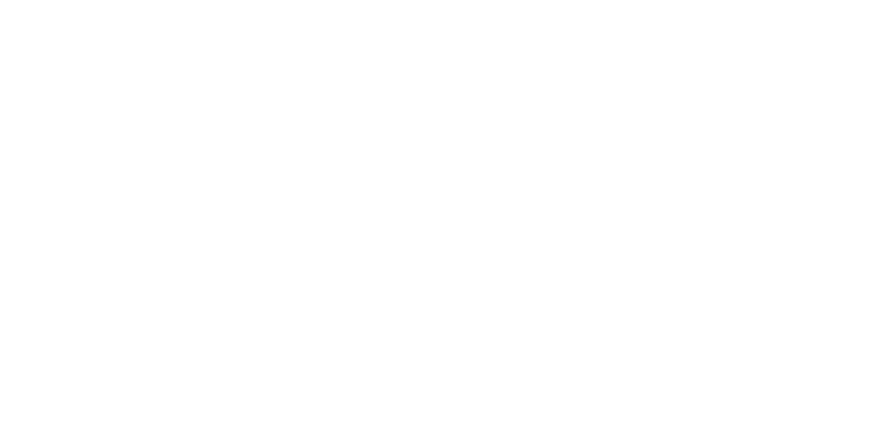
select select "*"
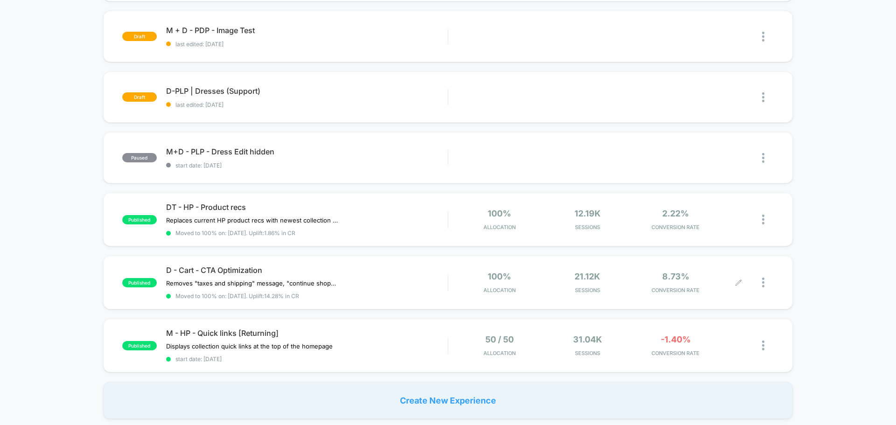
scroll to position [653, 0]
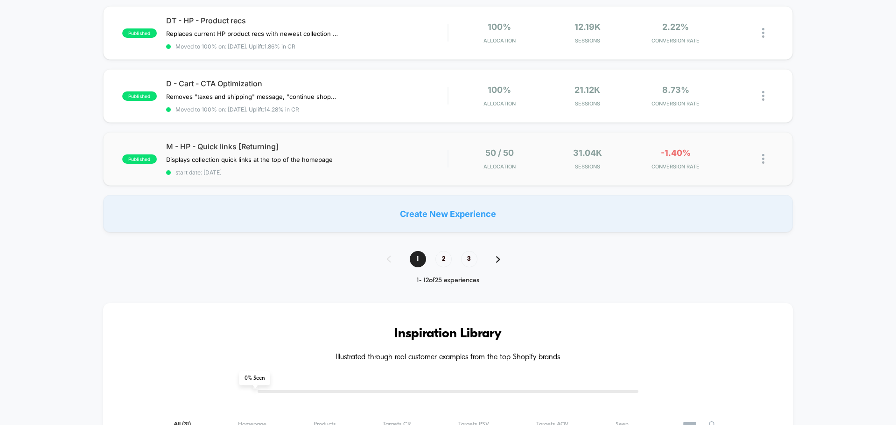
click at [763, 157] on img at bounding box center [763, 159] width 2 height 10
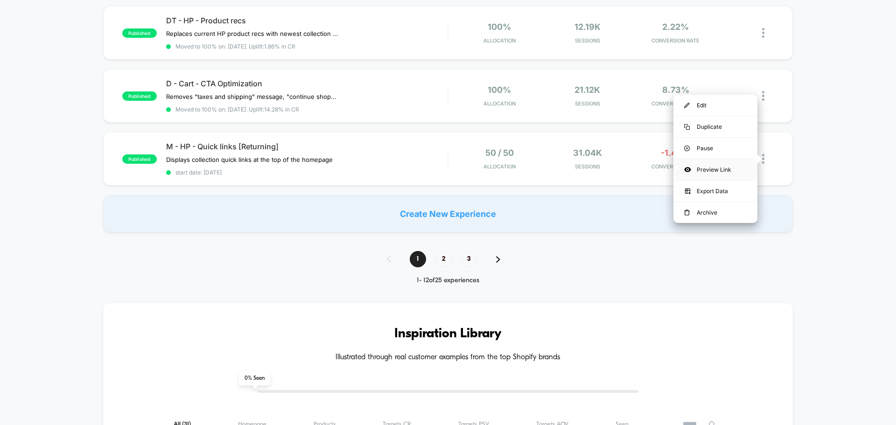
click at [717, 171] on div "Preview Link" at bounding box center [715, 169] width 84 height 21
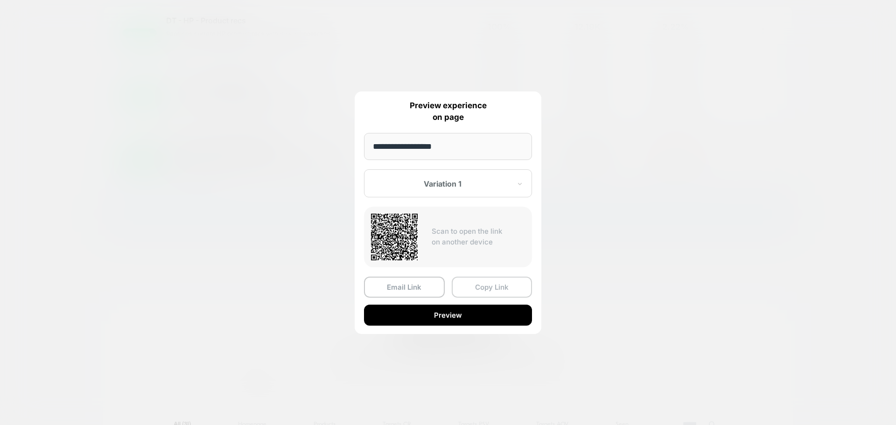
click at [493, 290] on button "Copy Link" at bounding box center [492, 287] width 81 height 21
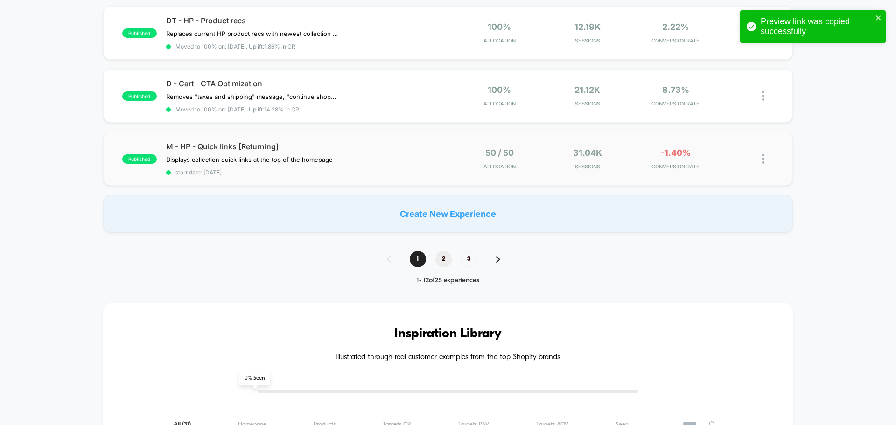
click at [441, 258] on span "2" at bounding box center [443, 259] width 16 height 16
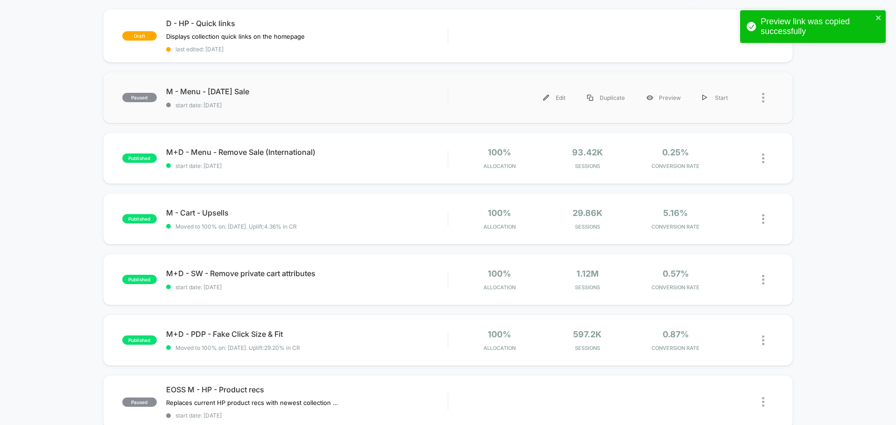
scroll to position [140, 0]
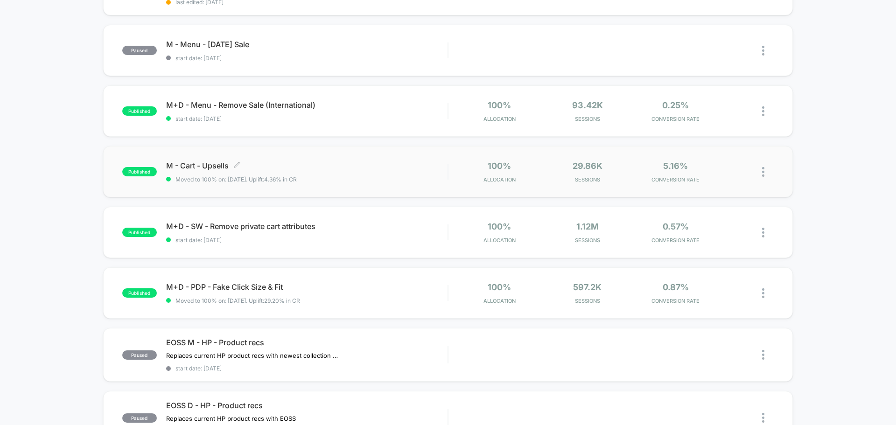
click at [357, 174] on div "M - Cart - Upsells Click to edit experience details Click to edit experience de…" at bounding box center [306, 172] width 281 height 22
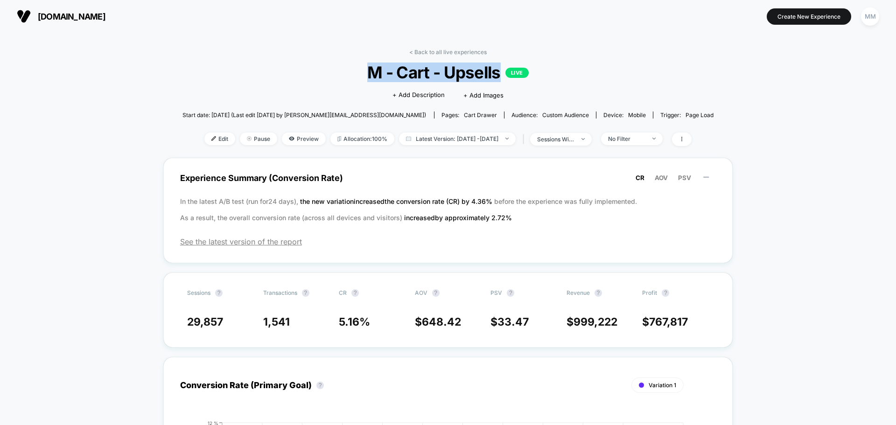
drag, startPoint x: 369, startPoint y: 70, endPoint x: 504, endPoint y: 72, distance: 134.3
click at [504, 72] on span "M - Cart - Upsells LIVE" at bounding box center [448, 73] width 478 height 20
copy span "M - Cart - Upsells"
click at [437, 51] on link "< Back to all live experiences" at bounding box center [447, 52] width 77 height 7
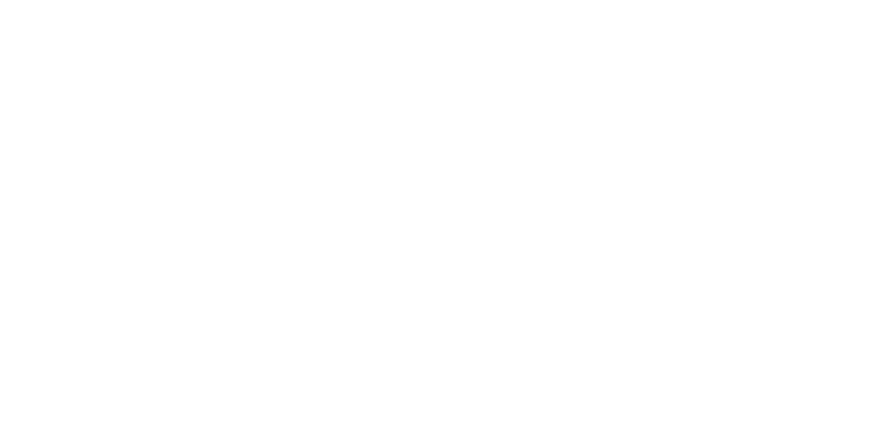
select select "*"
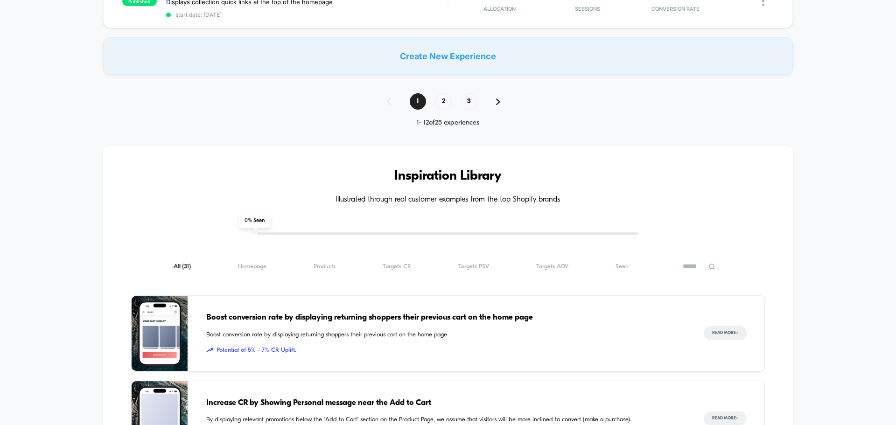
scroll to position [746, 0]
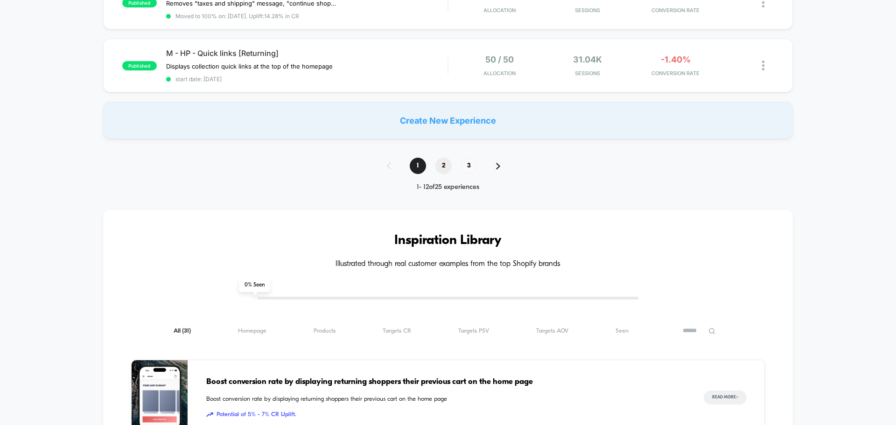
click at [442, 166] on span "2" at bounding box center [443, 166] width 16 height 16
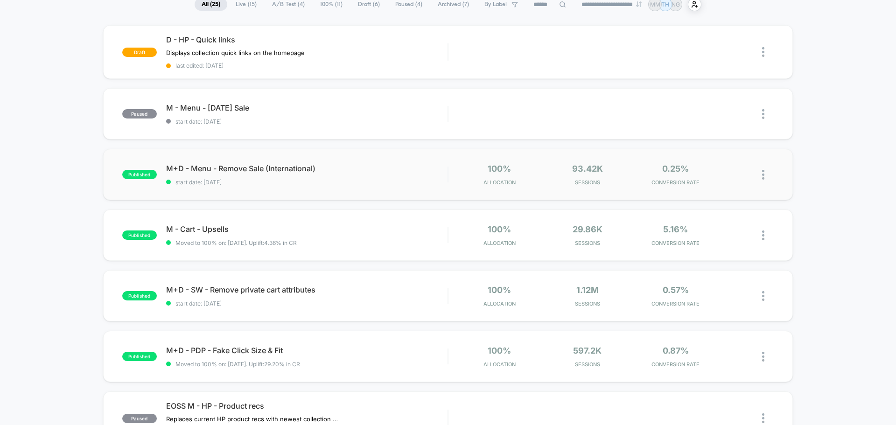
scroll to position [93, 0]
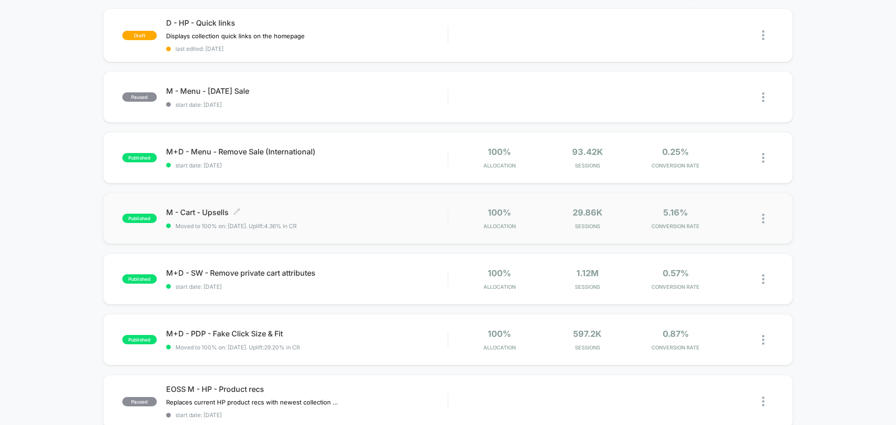
click at [189, 209] on span "M - Cart - Upsells Click to edit experience details" at bounding box center [306, 212] width 281 height 9
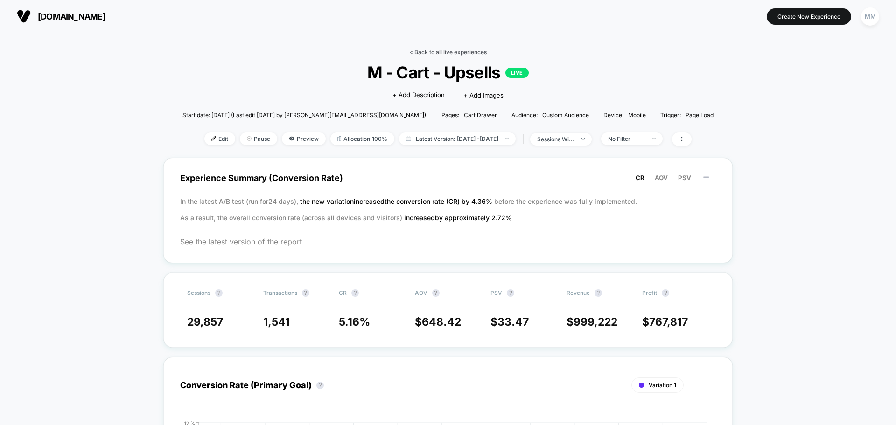
click at [425, 51] on link "< Back to all live experiences" at bounding box center [447, 52] width 77 height 7
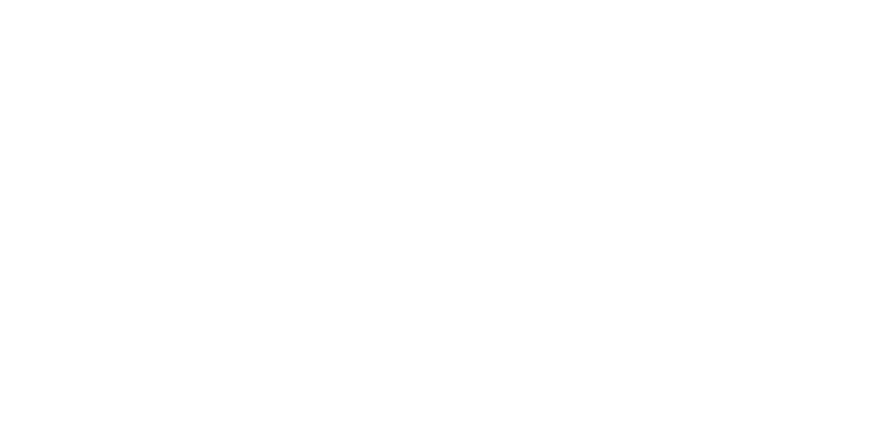
select select "*"
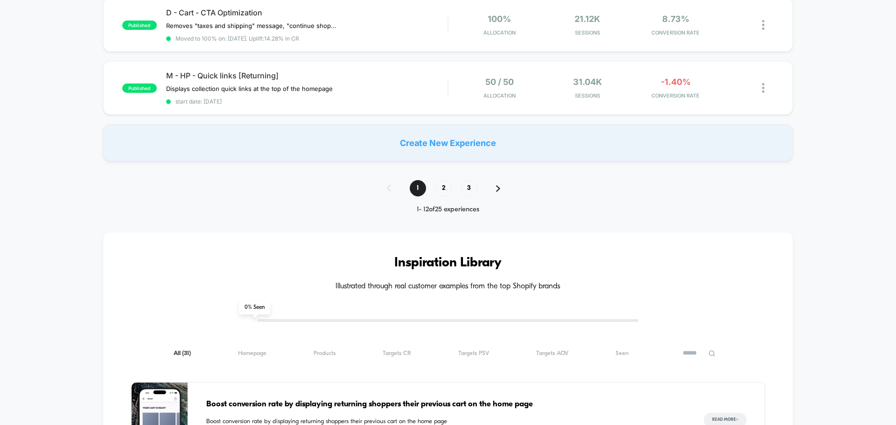
scroll to position [793, 0]
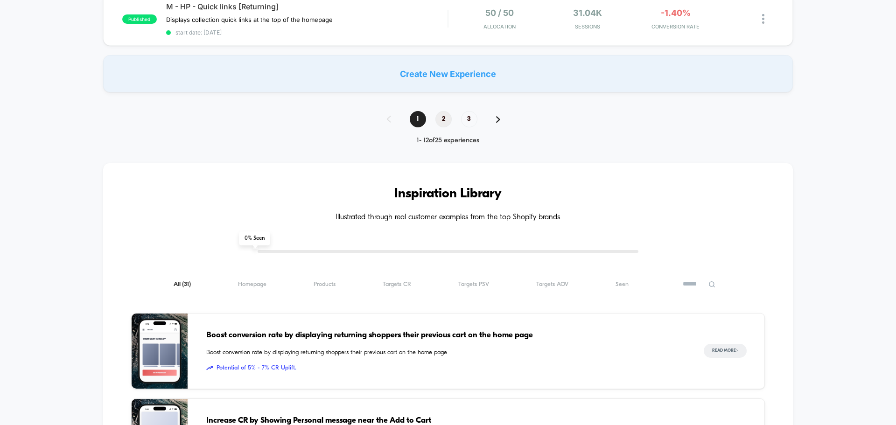
click at [438, 118] on span "2" at bounding box center [443, 119] width 16 height 16
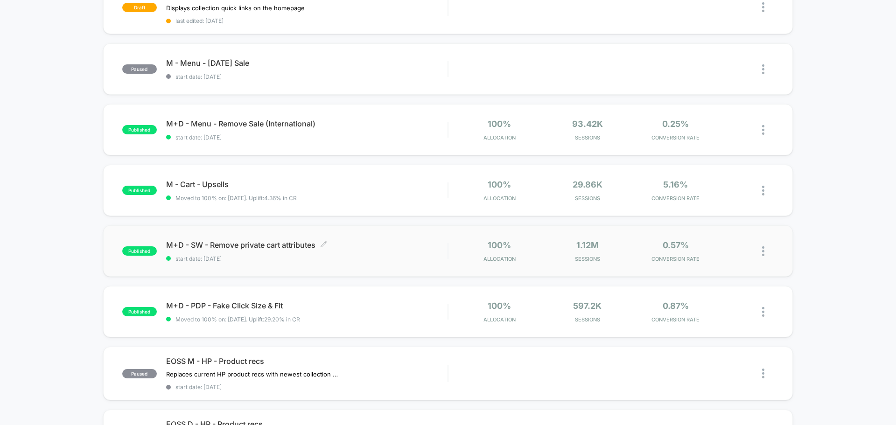
scroll to position [187, 0]
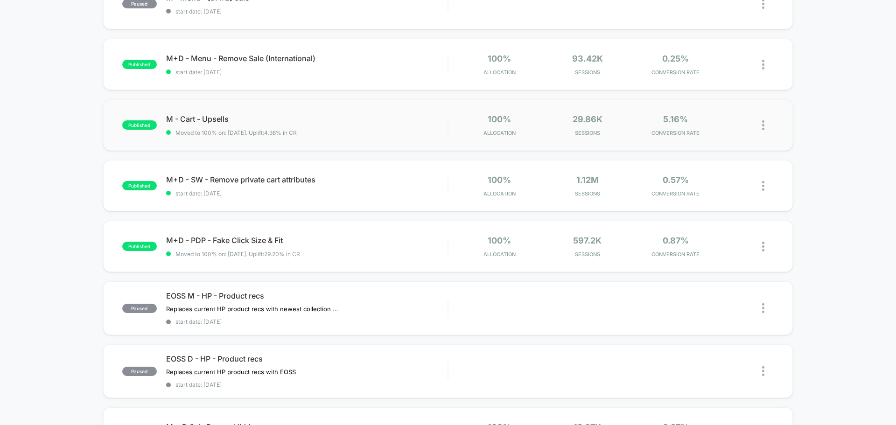
click at [763, 126] on img at bounding box center [763, 125] width 2 height 10
click at [711, 135] on div "Preview Link" at bounding box center [715, 135] width 84 height 21
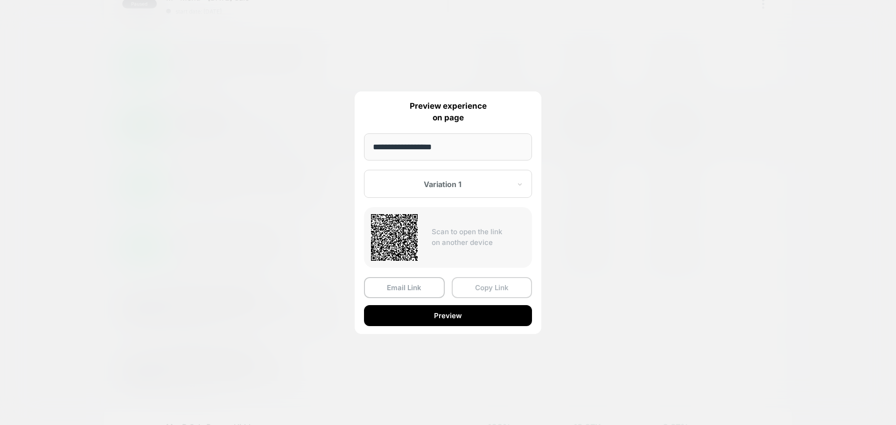
click at [475, 289] on button "Copy Link" at bounding box center [492, 287] width 81 height 21
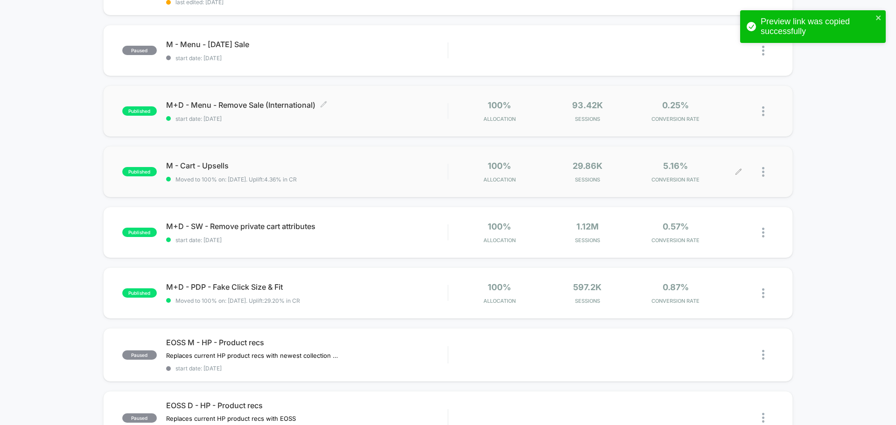
scroll to position [233, 0]
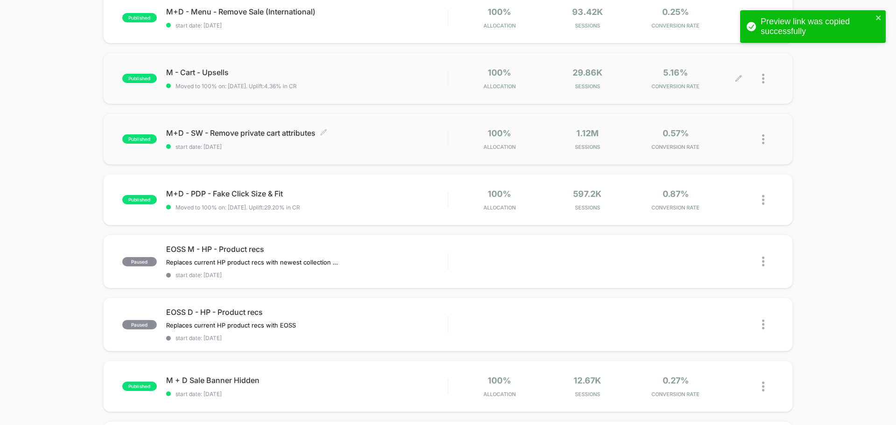
click at [286, 135] on span "M+D - SW - Remove private cart attributes Click to edit experience details" at bounding box center [306, 132] width 281 height 9
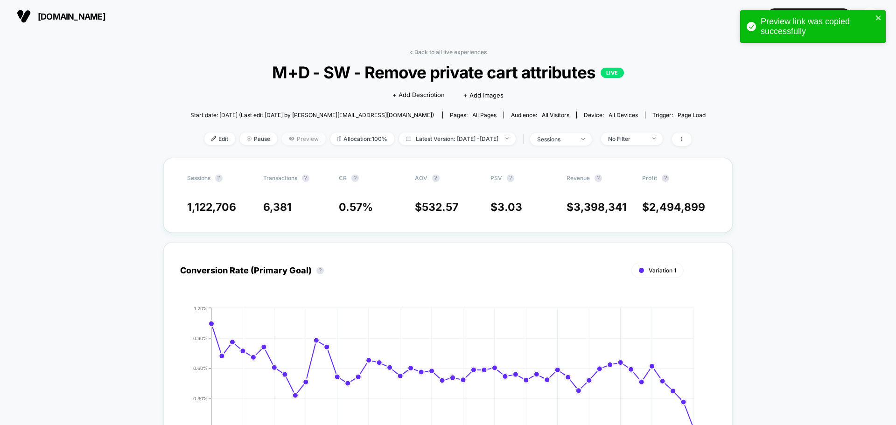
click at [289, 143] on span "Preview" at bounding box center [304, 138] width 44 height 13
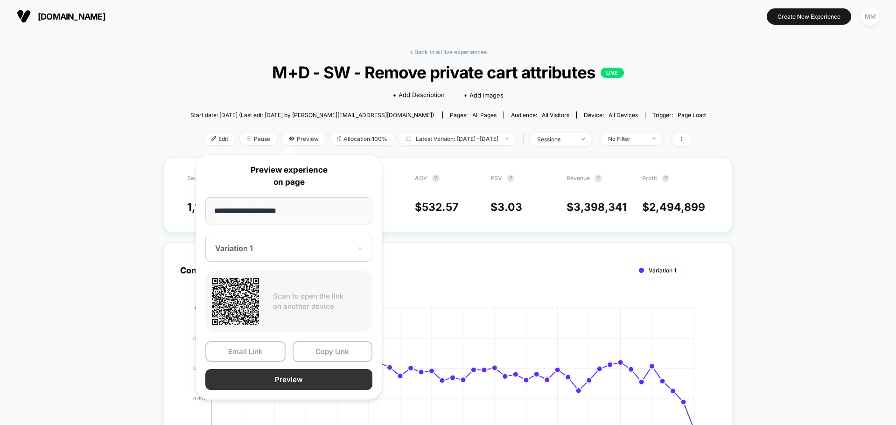
click at [307, 376] on button "Preview" at bounding box center [288, 379] width 167 height 21
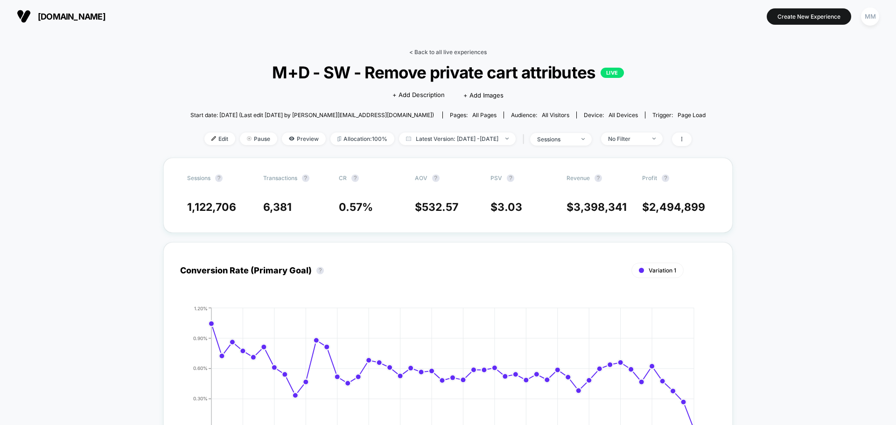
click at [434, 52] on link "< Back to all live experiences" at bounding box center [447, 52] width 77 height 7
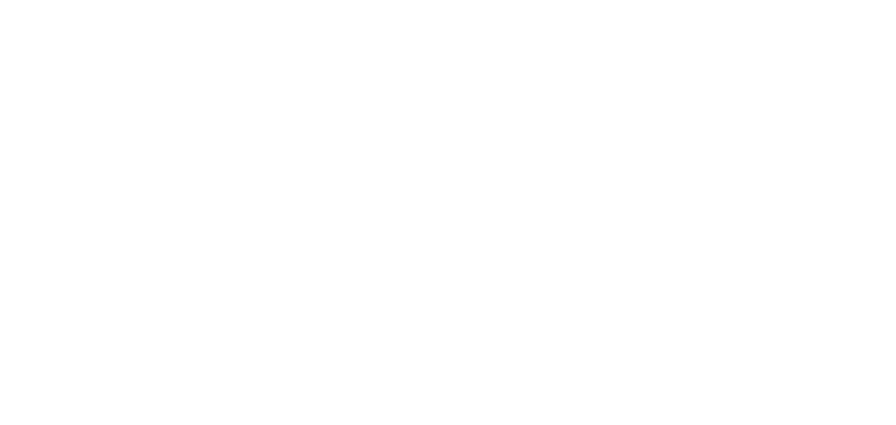
select select "*"
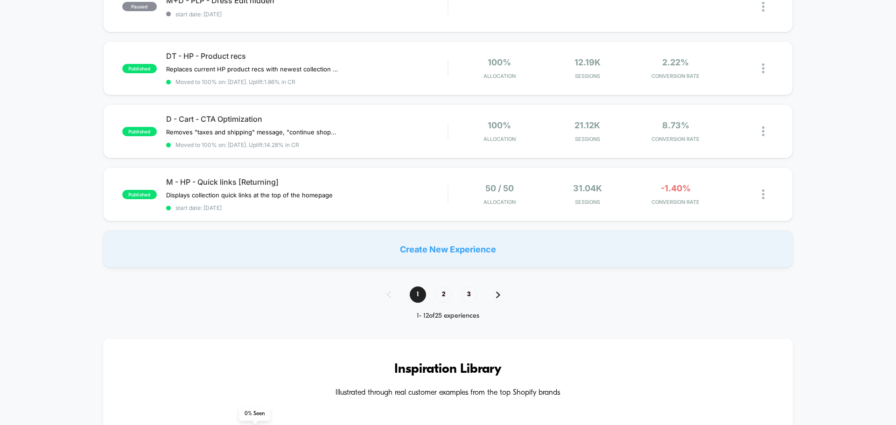
scroll to position [653, 0]
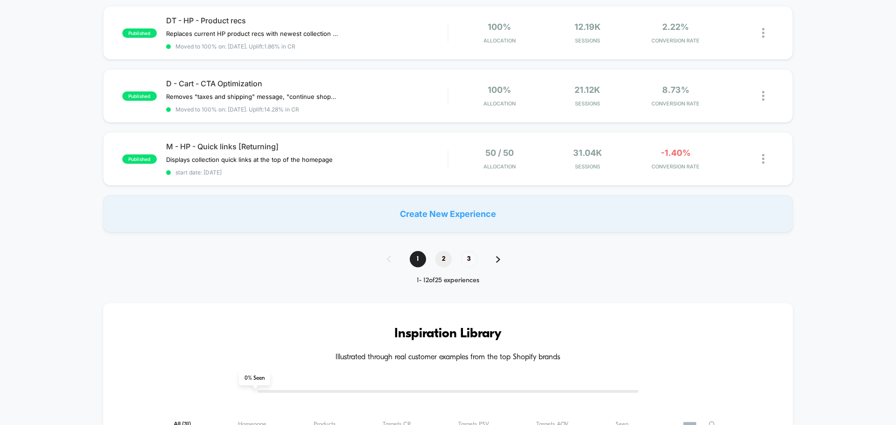
click at [445, 260] on span "2" at bounding box center [443, 259] width 16 height 16
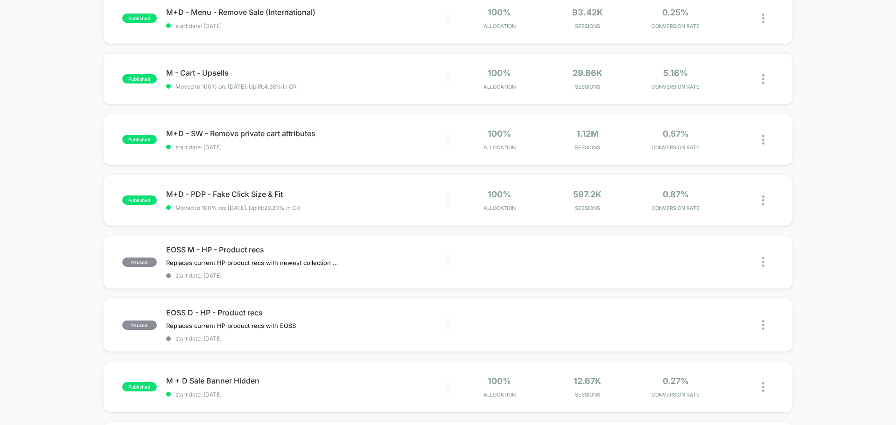
scroll to position [233, 0]
click at [246, 135] on span "M+D - SW - Remove private cart attributes Click to edit experience details" at bounding box center [306, 132] width 281 height 9
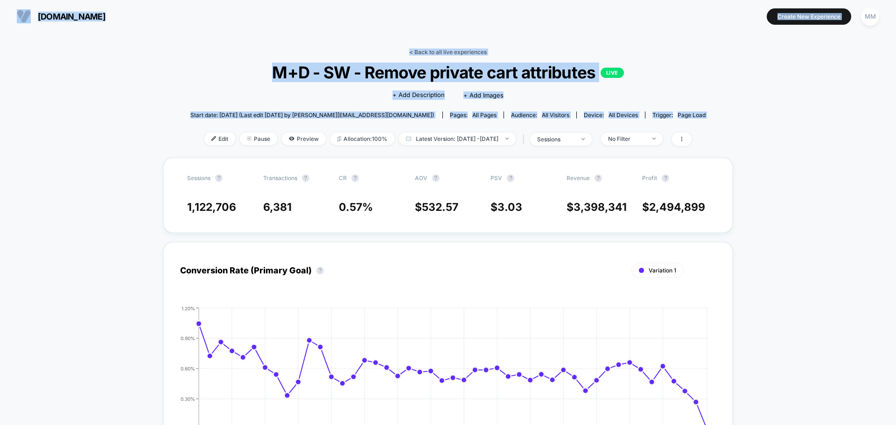
click at [437, 52] on link "< Back to all live experiences" at bounding box center [447, 52] width 77 height 7
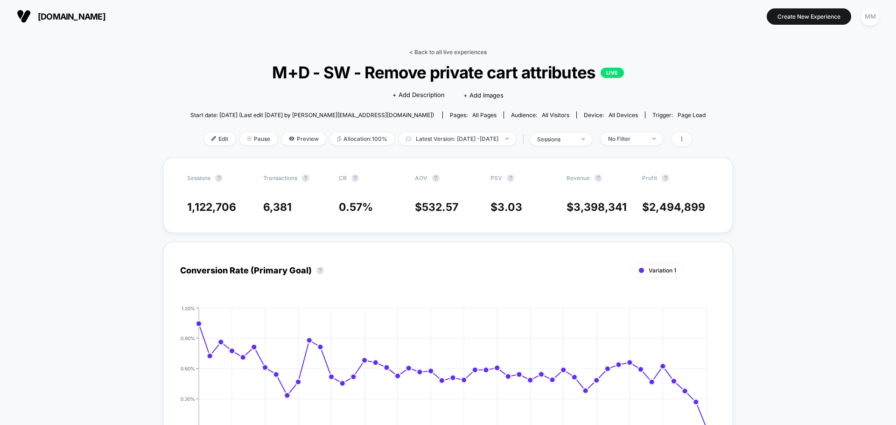
select select "*"
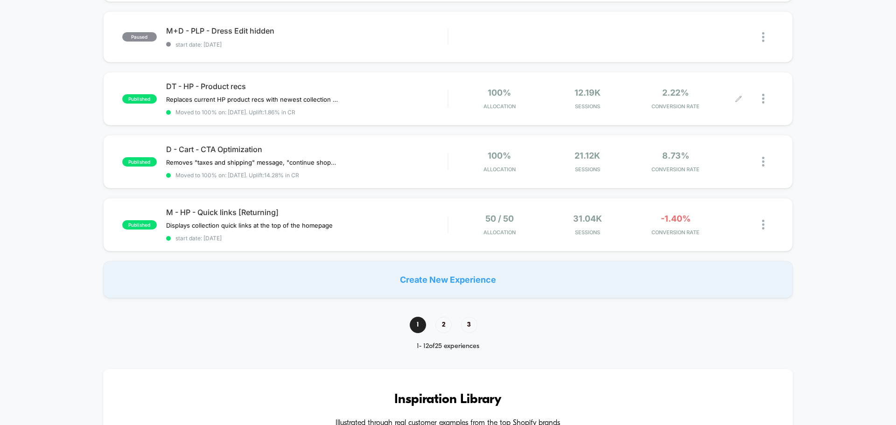
scroll to position [700, 0]
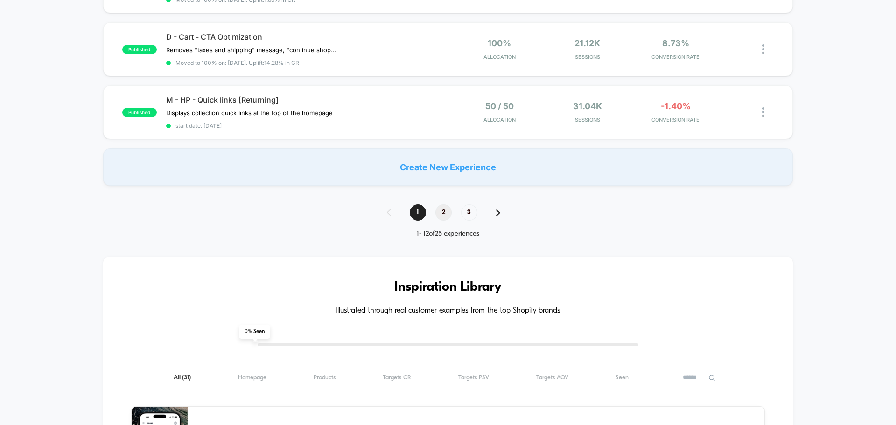
click at [443, 212] on span "2" at bounding box center [443, 212] width 16 height 16
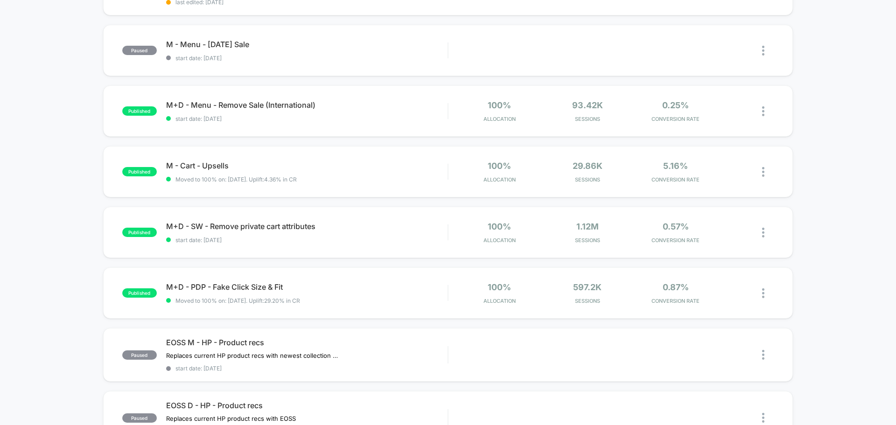
scroll to position [280, 0]
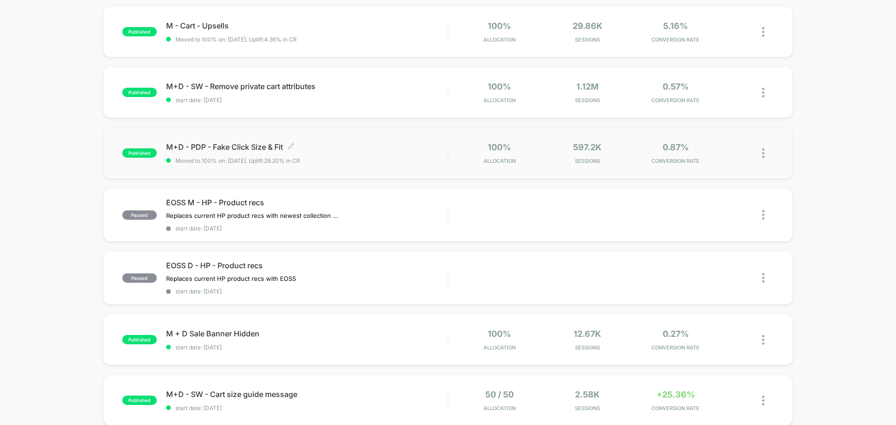
click at [263, 148] on span "M+D - PDP - Fake Click Size & Fit Click to edit experience details" at bounding box center [306, 146] width 281 height 9
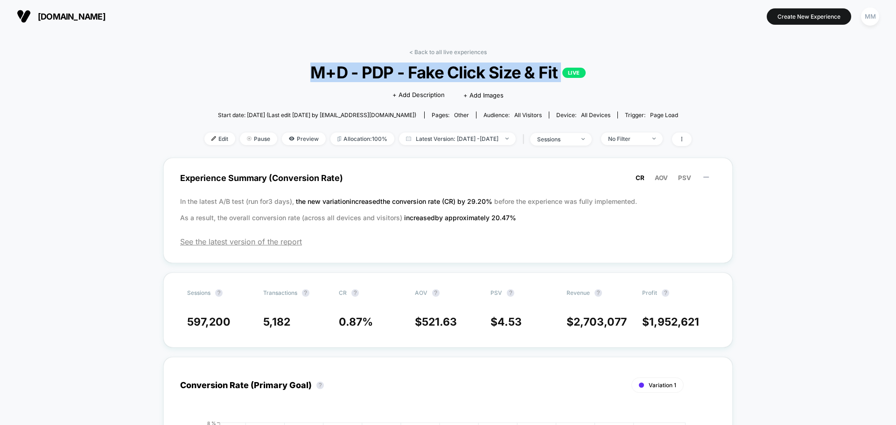
drag, startPoint x: 310, startPoint y: 70, endPoint x: 562, endPoint y: 68, distance: 251.4
click at [562, 68] on span "M+D - PDP - Fake Click Size & Fit LIVE" at bounding box center [448, 73] width 438 height 20
copy span "M+D - PDP - Fake Click Size & Fit LIVE"
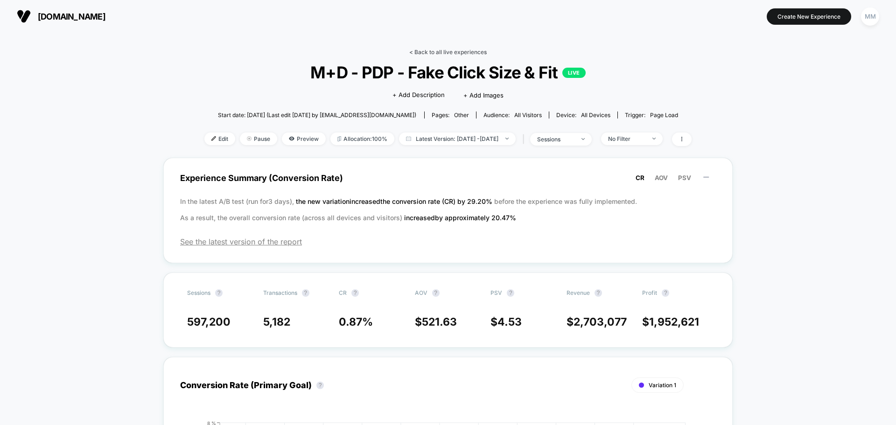
click at [447, 51] on link "< Back to all live experiences" at bounding box center [447, 52] width 77 height 7
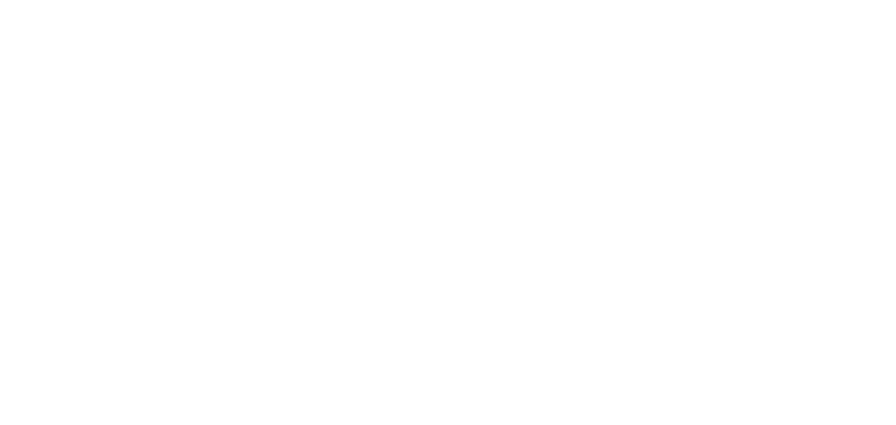
select select "*"
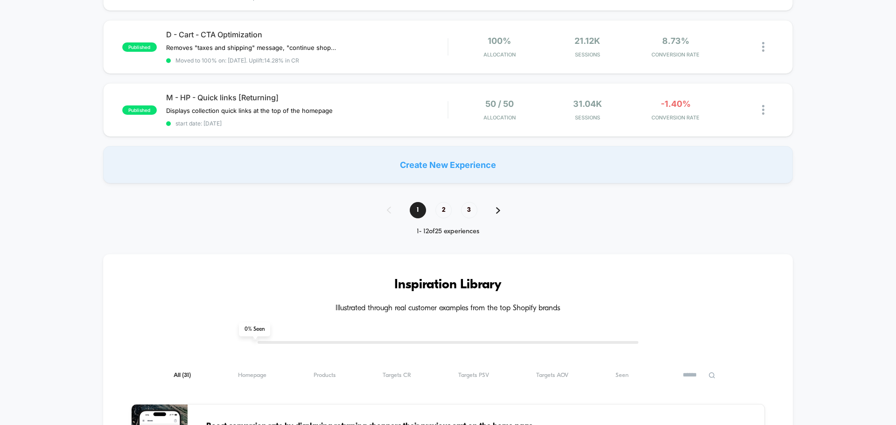
scroll to position [840, 0]
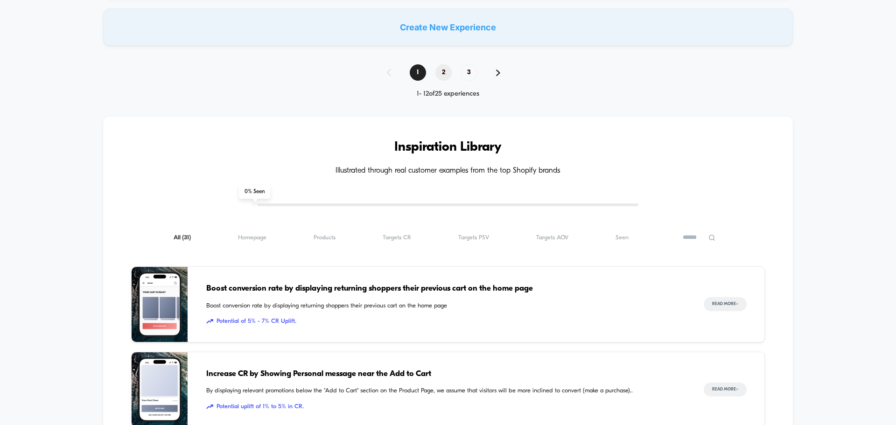
click at [440, 71] on span "2" at bounding box center [443, 72] width 16 height 16
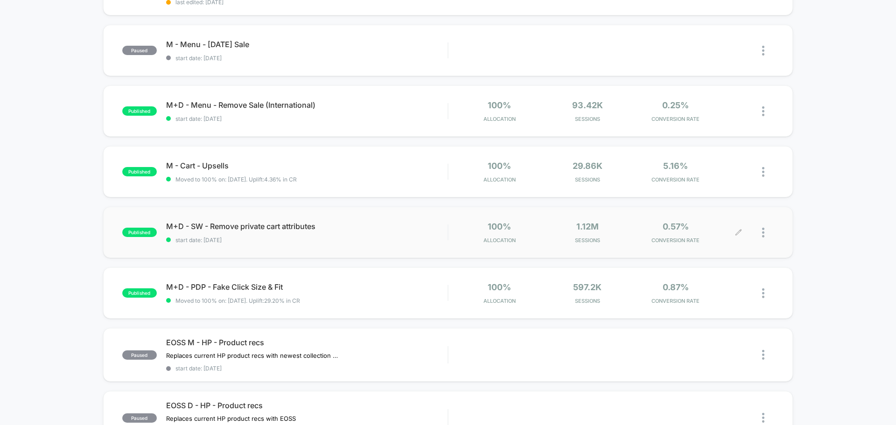
scroll to position [187, 0]
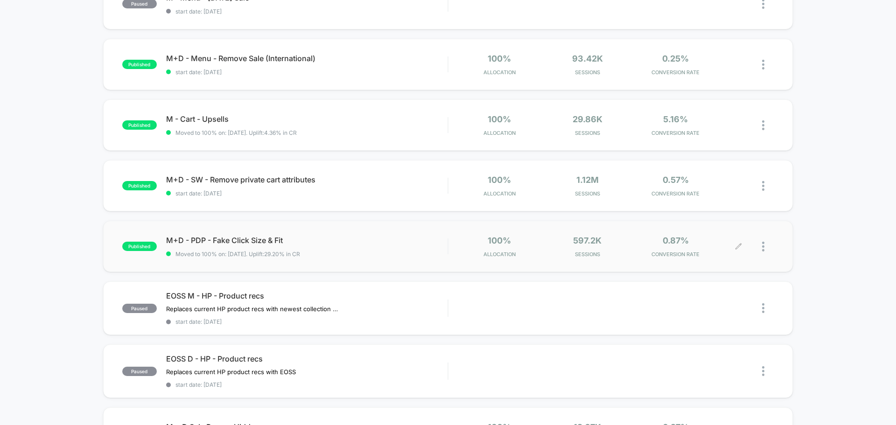
click at [761, 244] on div at bounding box center [755, 247] width 35 height 22
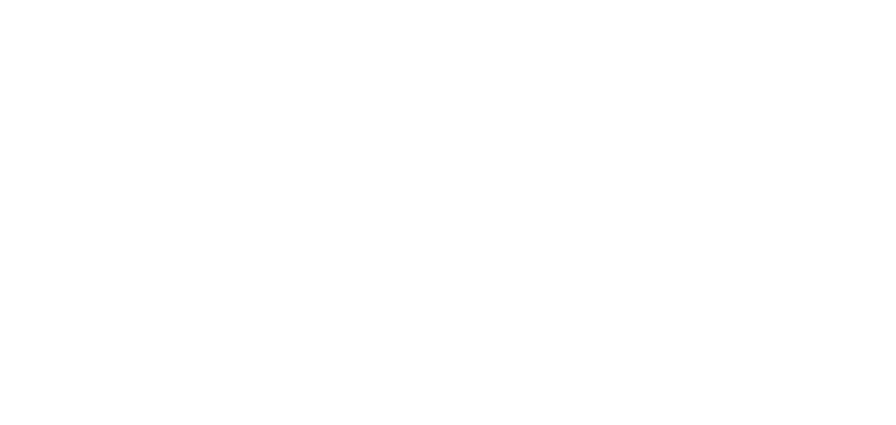
select select "*"
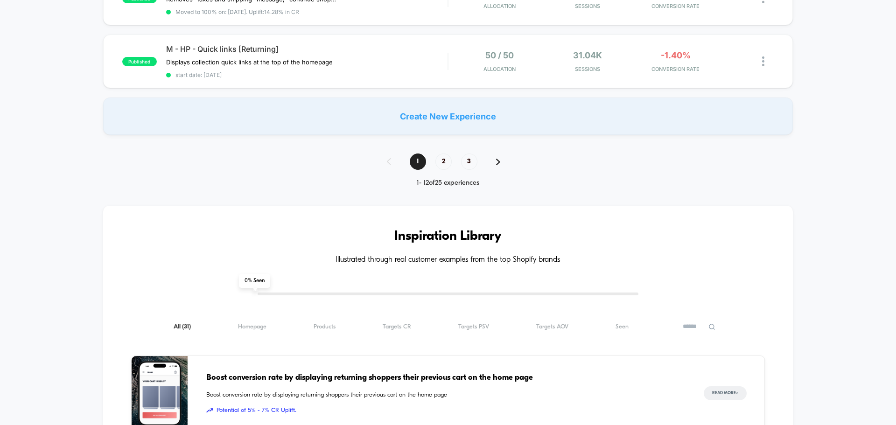
scroll to position [746, 0]
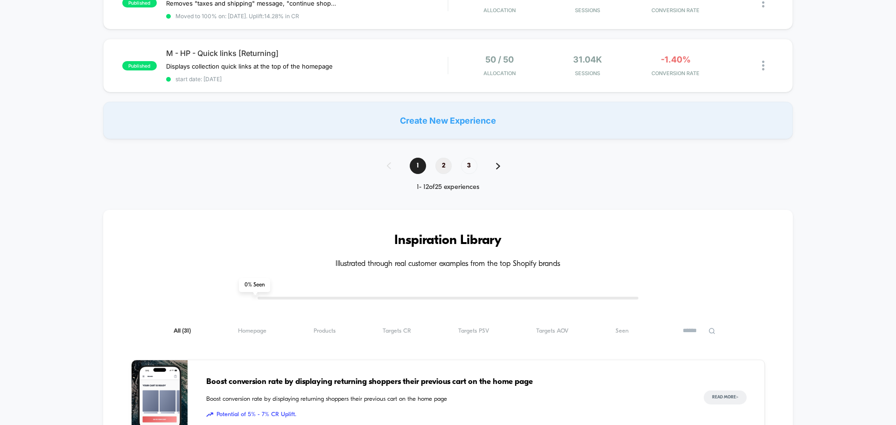
click at [441, 165] on span "2" at bounding box center [443, 166] width 16 height 16
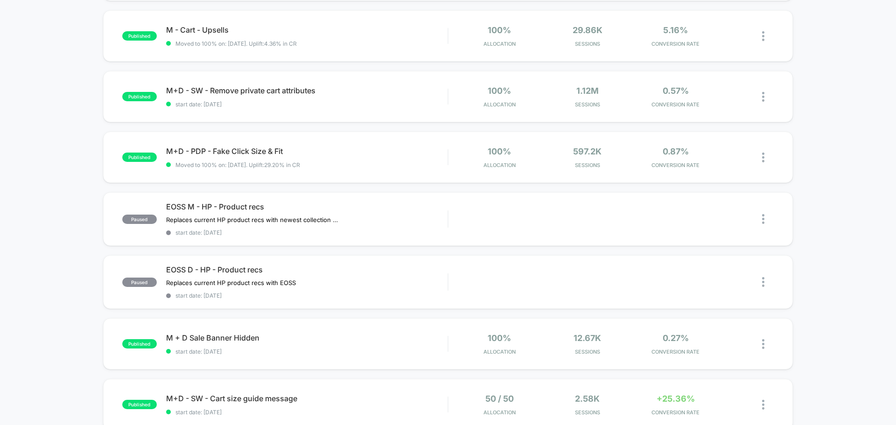
scroll to position [280, 0]
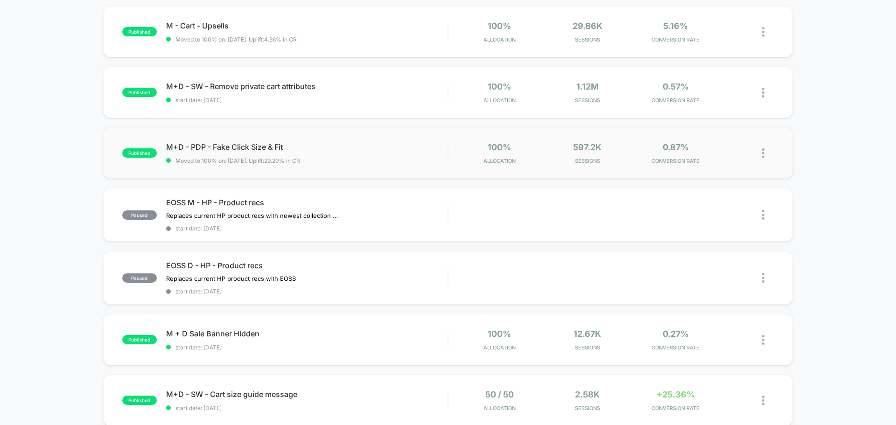
click at [762, 154] on img at bounding box center [763, 153] width 2 height 10
click at [733, 161] on div "Preview Link" at bounding box center [715, 163] width 84 height 21
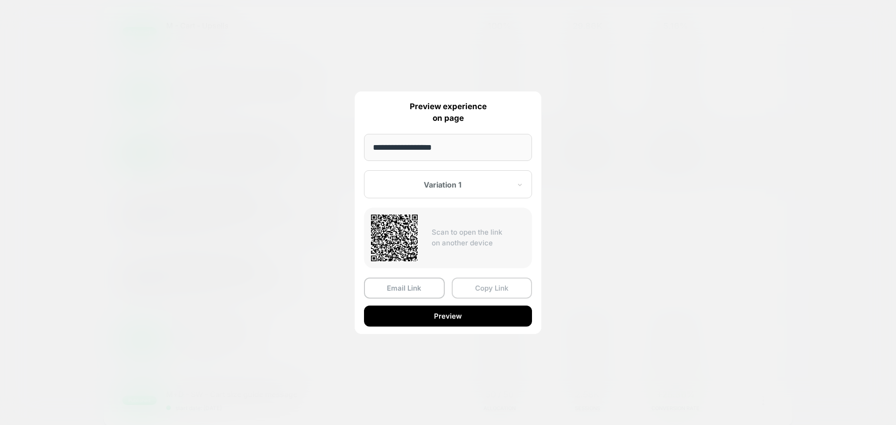
click at [500, 288] on button "Copy Link" at bounding box center [492, 288] width 81 height 21
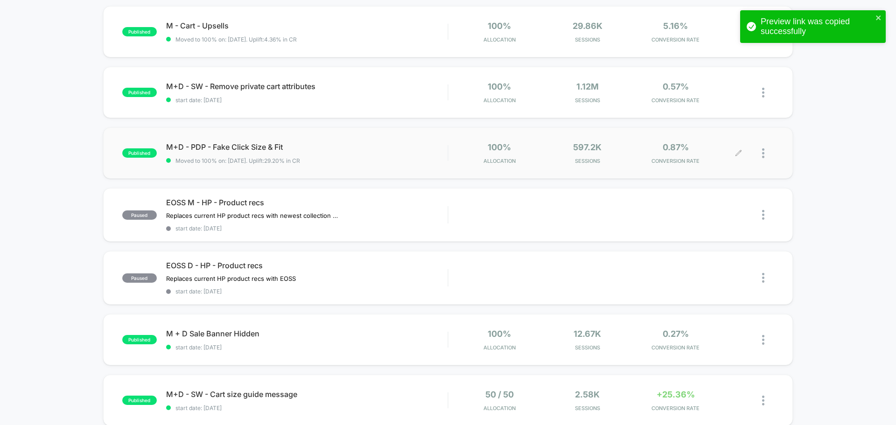
click at [76, 262] on div "draft D - HP - Quick links Displays collection quick links on the homepage Clic…" at bounding box center [448, 209] width 896 height 774
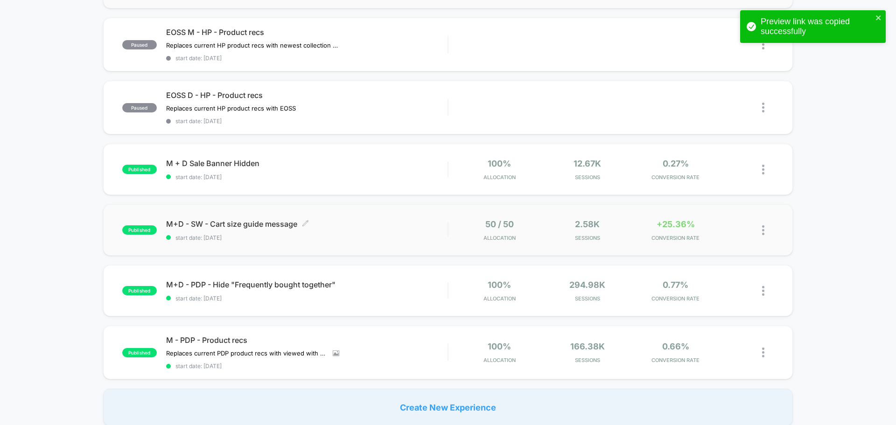
scroll to position [466, 0]
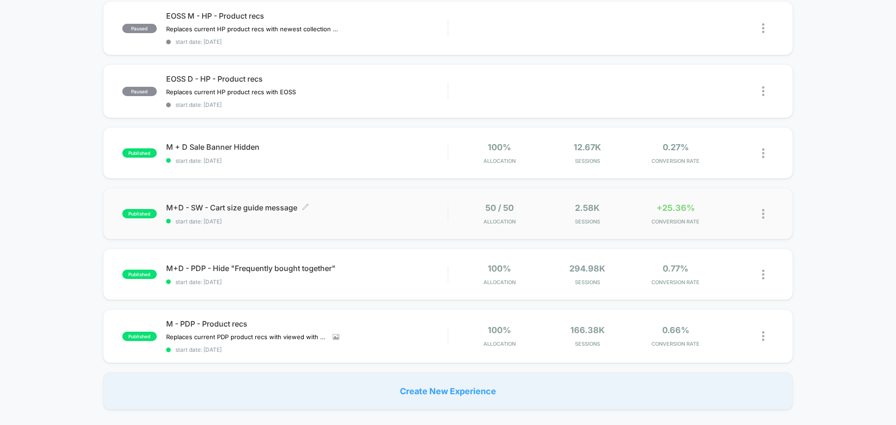
click at [219, 208] on span "M+D - SW - Cart size guide message Click to edit experience details" at bounding box center [306, 207] width 281 height 9
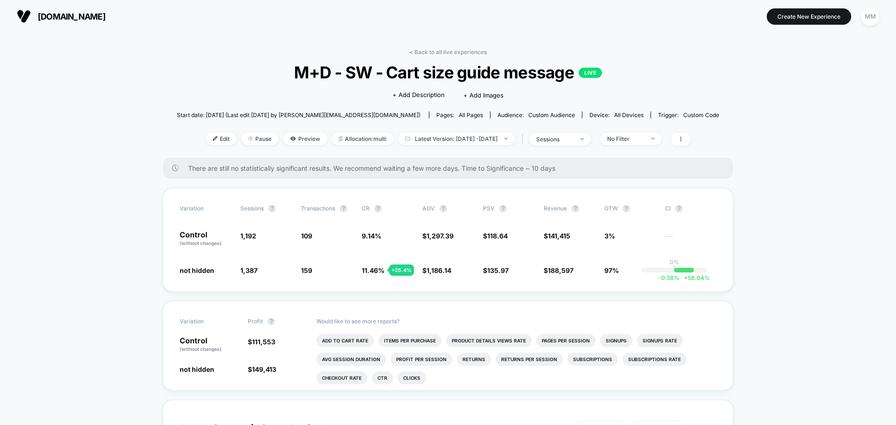
drag, startPoint x: 571, startPoint y: 81, endPoint x: 573, endPoint y: 74, distance: 7.1
click at [573, 74] on span "M+D - SW - Cart size guide message LIVE" at bounding box center [447, 73] width 487 height 20
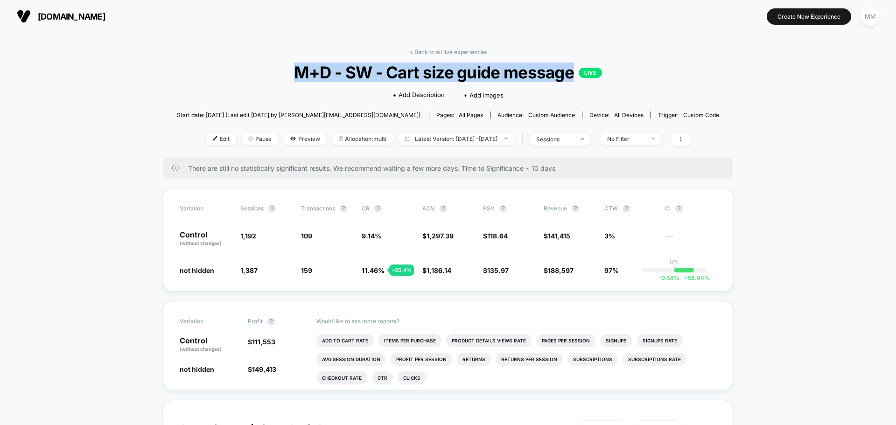
drag, startPoint x: 574, startPoint y: 73, endPoint x: 287, endPoint y: 76, distance: 287.4
click at [287, 76] on span "M+D - SW - Cart size guide message LIVE" at bounding box center [447, 73] width 487 height 20
copy span "M+D - SW - Cart size guide message"
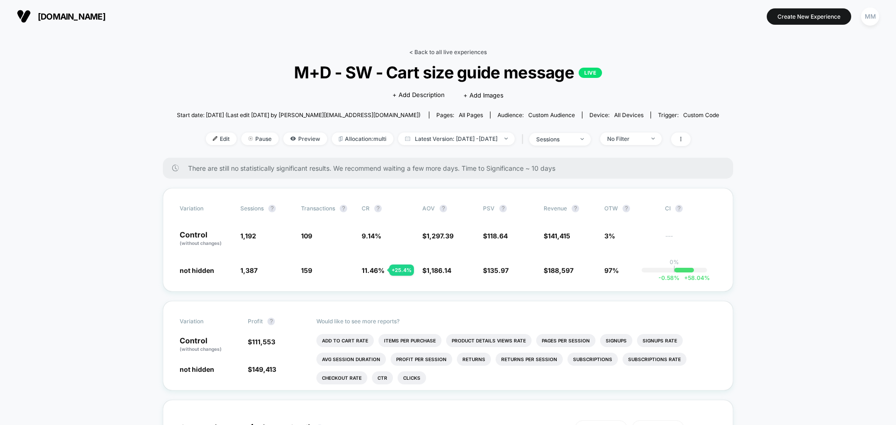
click at [459, 50] on link "< Back to all live experiences" at bounding box center [447, 52] width 77 height 7
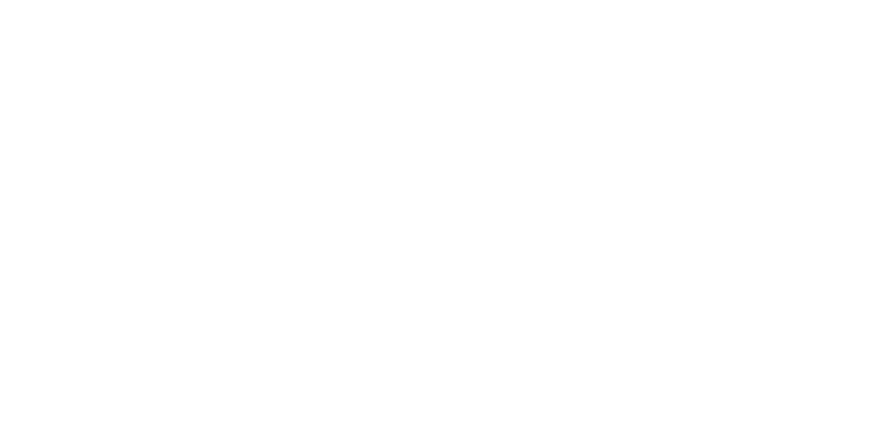
select select "*"
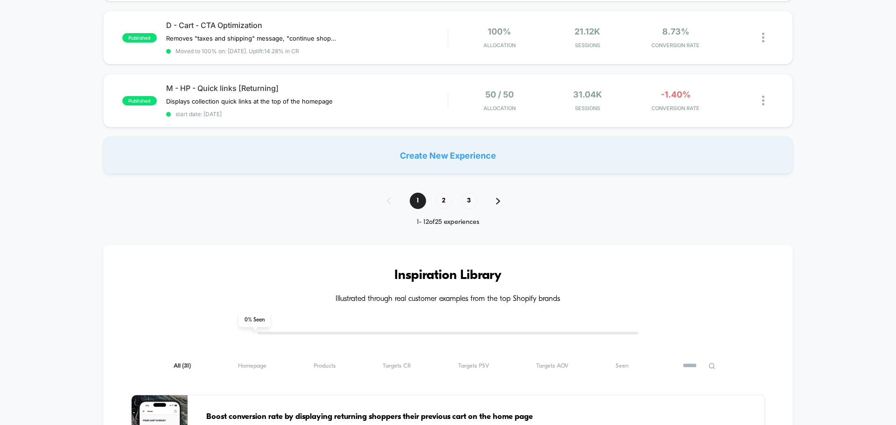
scroll to position [793, 0]
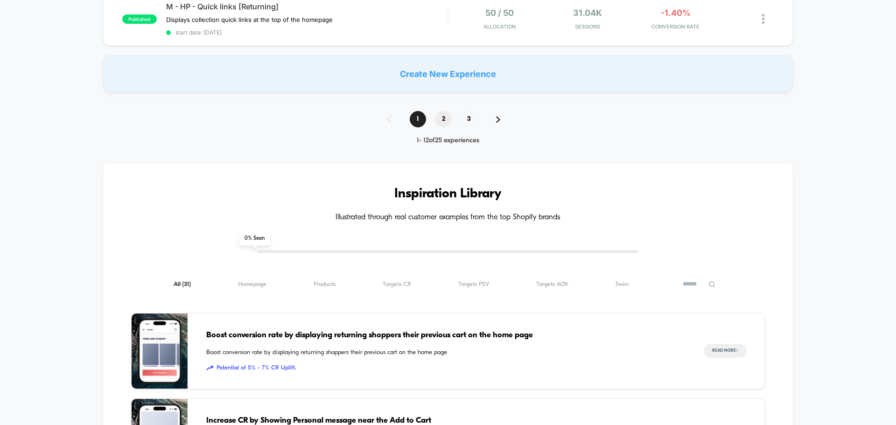
click at [441, 112] on span "2" at bounding box center [443, 119] width 16 height 16
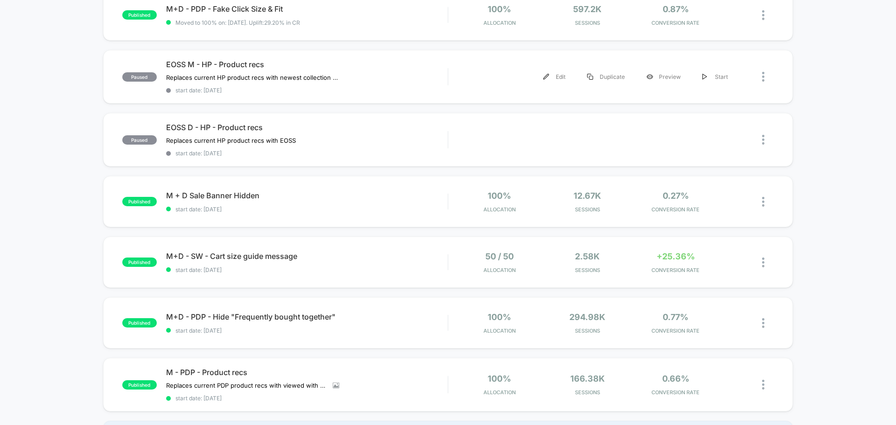
scroll to position [466, 0]
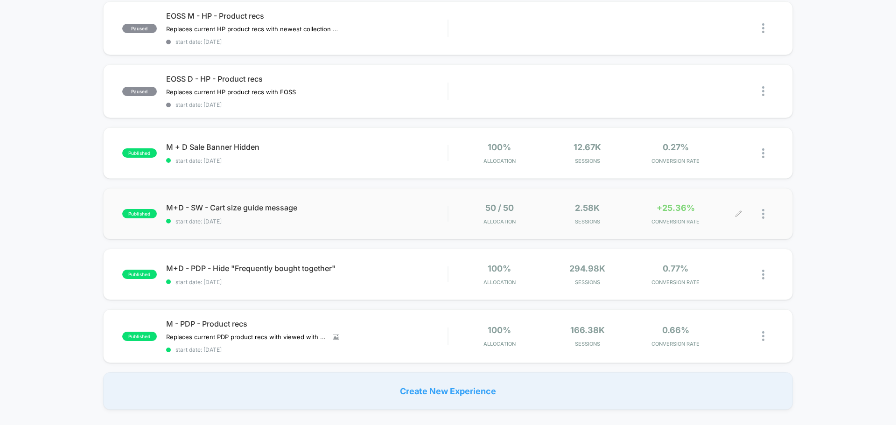
click at [766, 215] on div at bounding box center [768, 214] width 12 height 22
click at [722, 226] on div "Preview Link" at bounding box center [715, 224] width 84 height 21
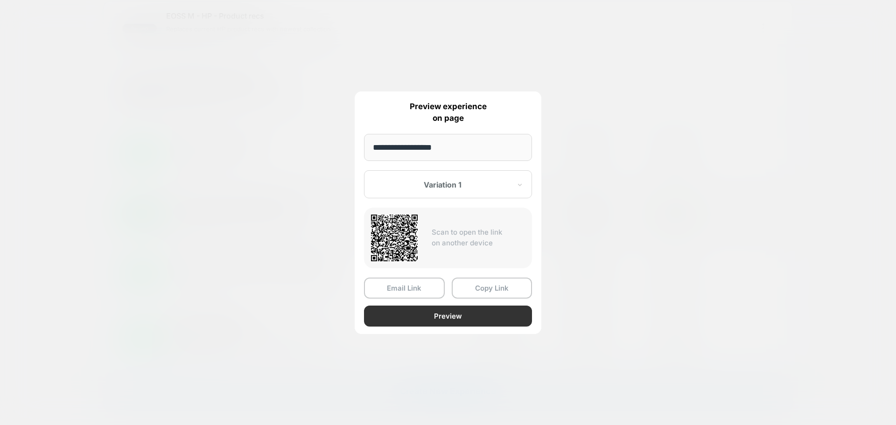
click at [478, 313] on button "Preview" at bounding box center [448, 316] width 168 height 21
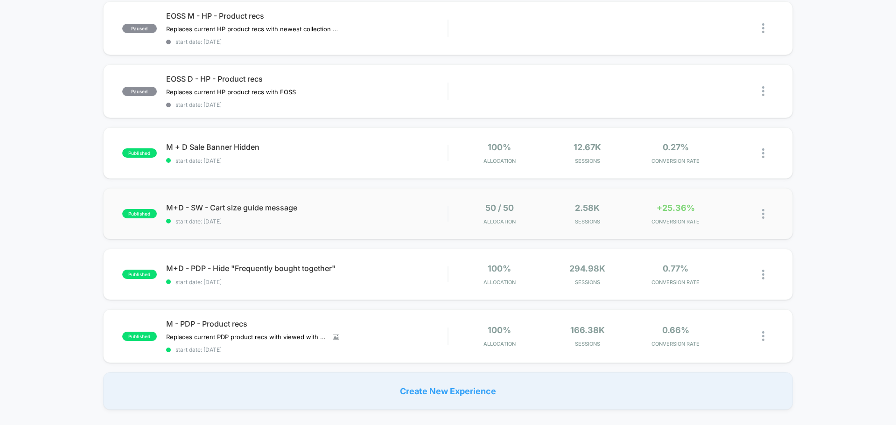
drag, startPoint x: 255, startPoint y: 324, endPoint x: 5, endPoint y: 334, distance: 249.8
click at [5, 334] on div "draft D - HP - Quick links Displays collection quick links on the homepage Clic…" at bounding box center [448, 22] width 896 height 774
click at [216, 215] on div "M+D - SW - Cart size guide message Click to edit experience details Click to ed…" at bounding box center [306, 214] width 281 height 22
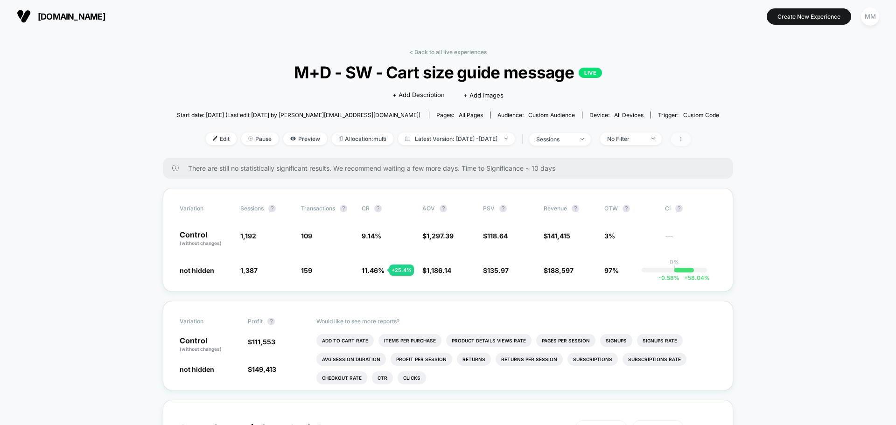
click at [690, 139] on span at bounding box center [681, 139] width 20 height 14
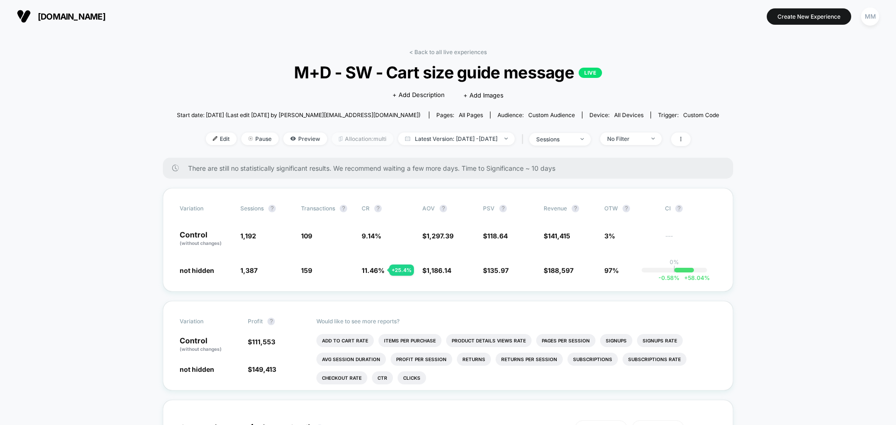
click at [333, 139] on span "Allocation: multi" at bounding box center [363, 138] width 62 height 13
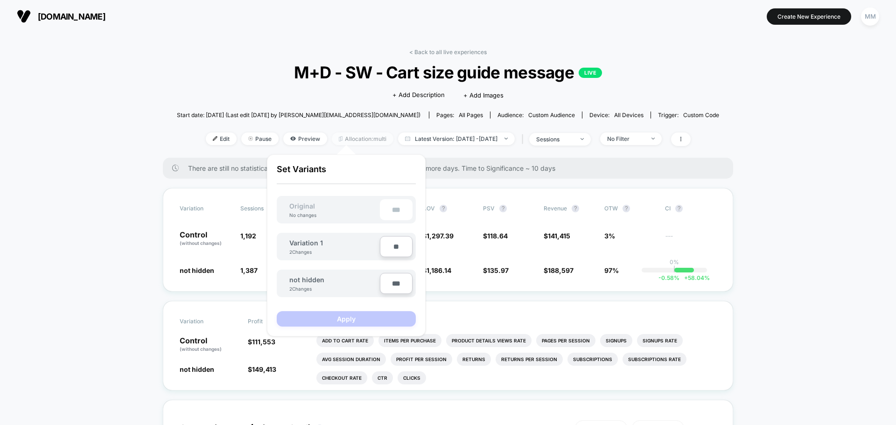
click at [333, 139] on span "Allocation: multi" at bounding box center [363, 138] width 62 height 13
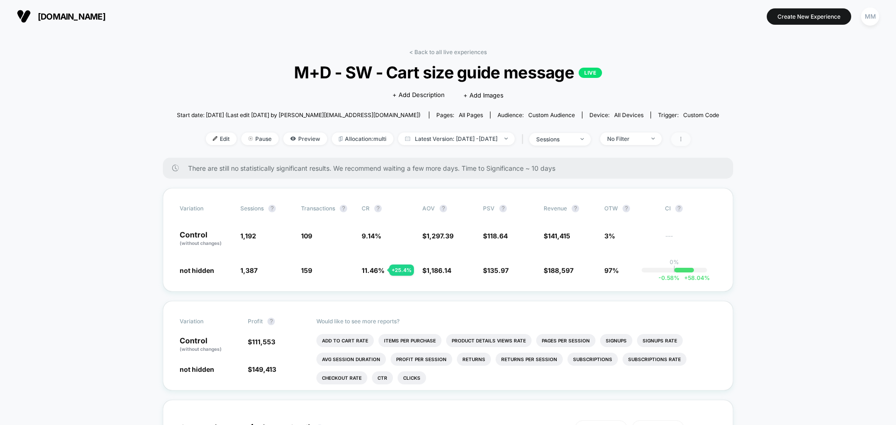
click at [683, 139] on icon at bounding box center [681, 139] width 6 height 6
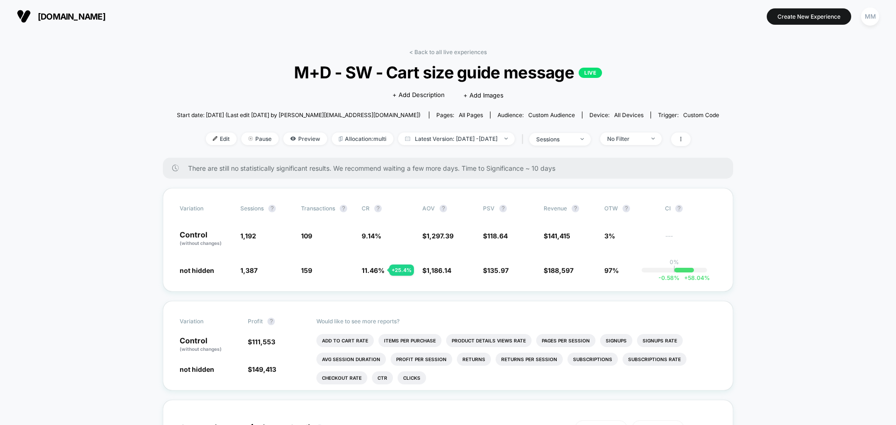
click at [439, 54] on link "< Back to all live experiences" at bounding box center [447, 52] width 77 height 7
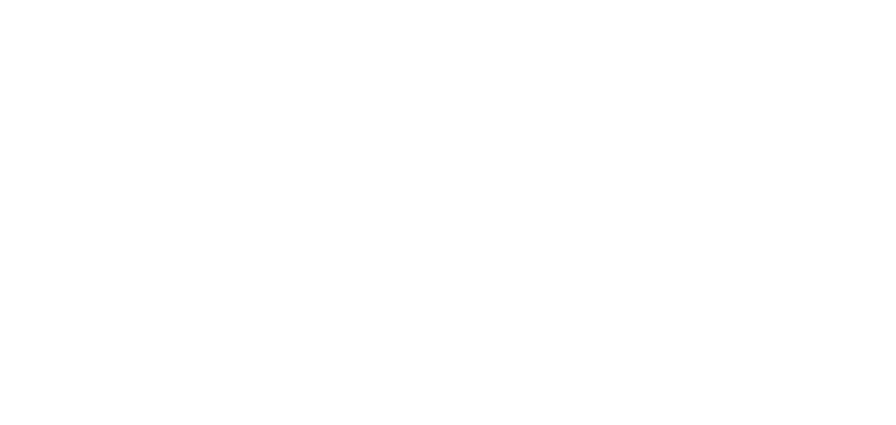
select select "*"
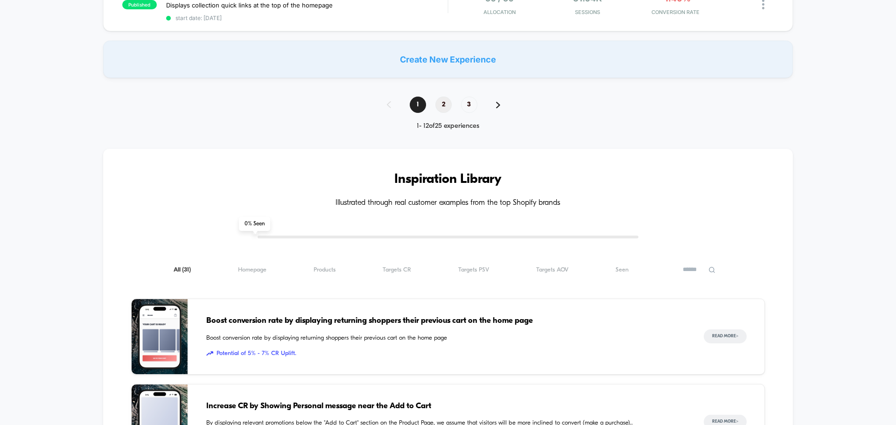
scroll to position [746, 0]
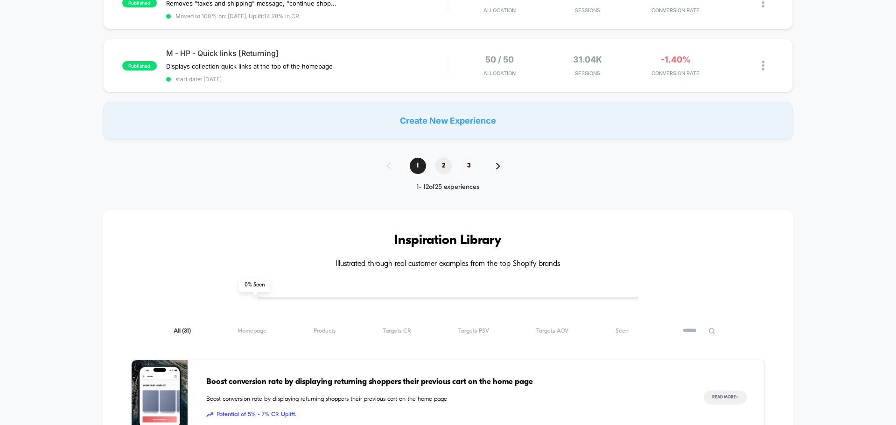
click at [440, 166] on span "2" at bounding box center [443, 166] width 16 height 16
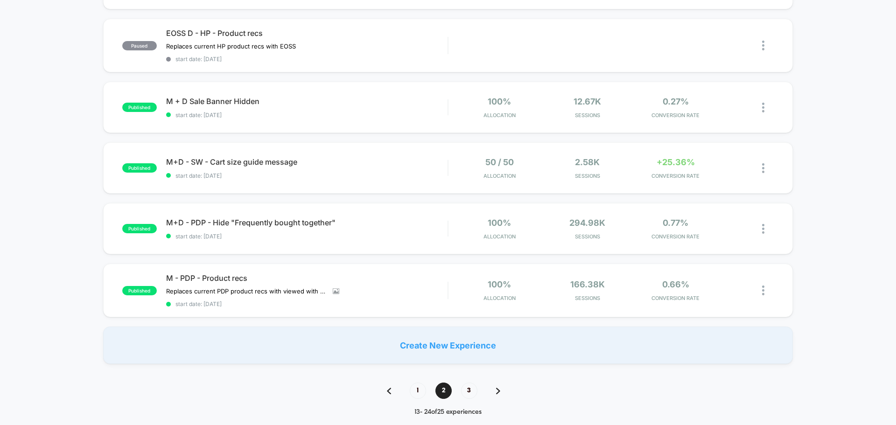
scroll to position [513, 0]
click at [764, 167] on img at bounding box center [763, 167] width 2 height 10
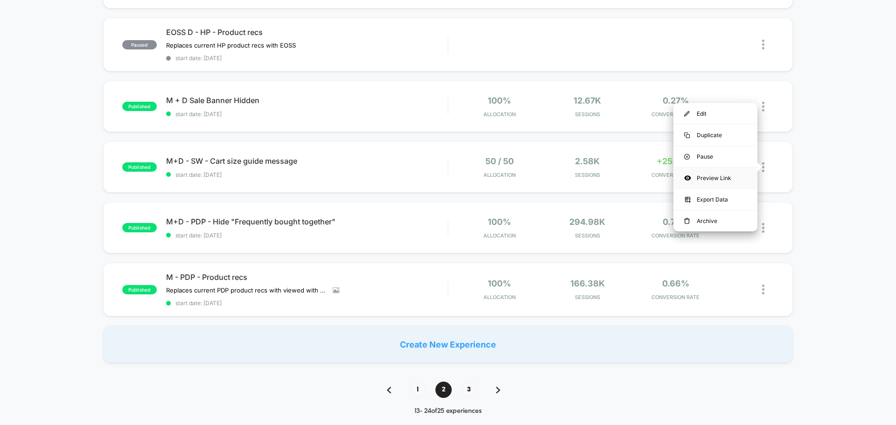
click at [709, 178] on div "Preview Link" at bounding box center [715, 177] width 84 height 21
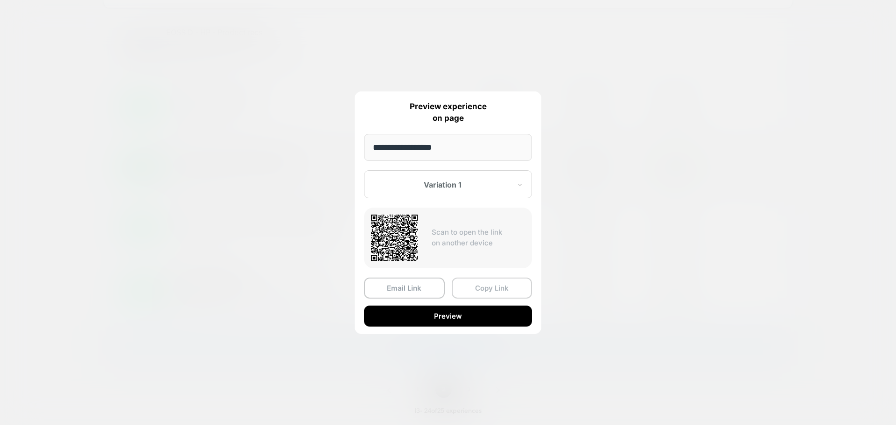
click at [499, 286] on button "Copy Link" at bounding box center [492, 288] width 81 height 21
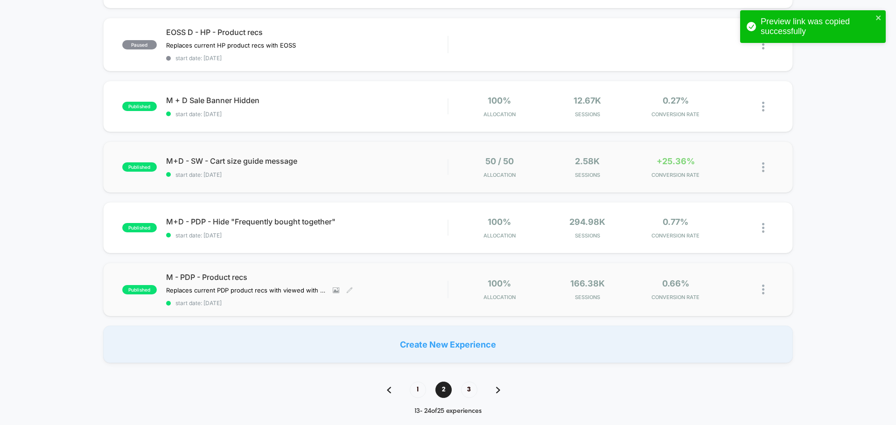
click at [229, 279] on span "M - PDP - Product recs" at bounding box center [306, 276] width 281 height 9
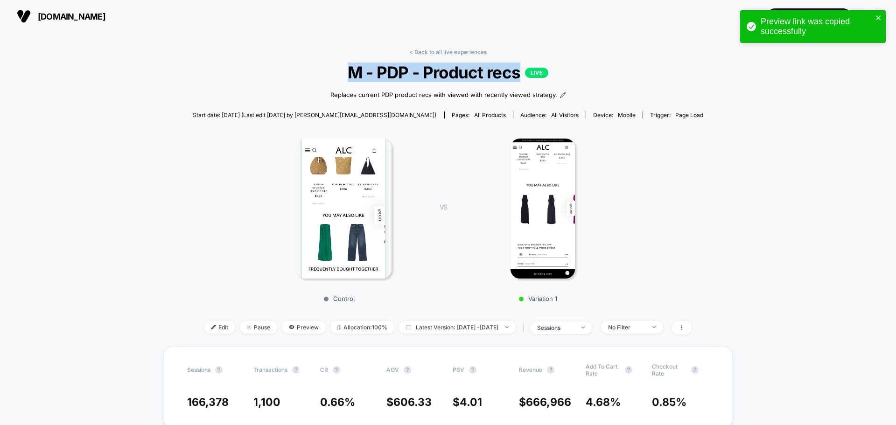
drag, startPoint x: 349, startPoint y: 77, endPoint x: 521, endPoint y: 75, distance: 171.2
click at [521, 75] on span "M - PDP - Product recs LIVE" at bounding box center [447, 73] width 459 height 20
copy span "M - PDP - Product recs"
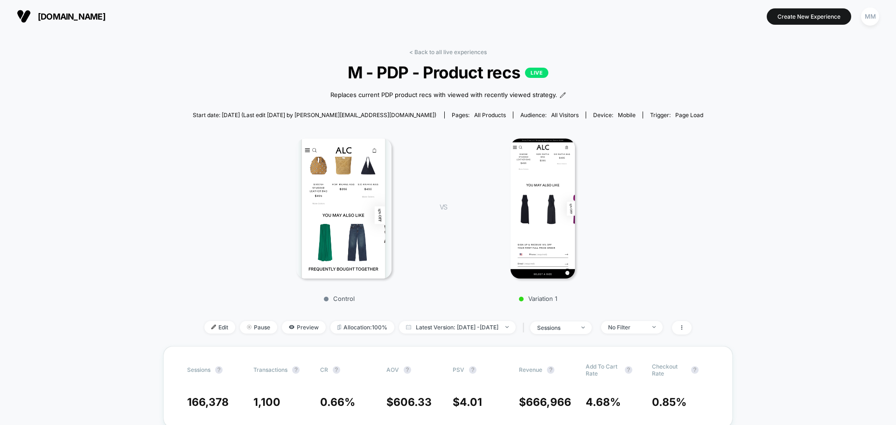
click at [671, 151] on div "Control VS Variation 1" at bounding box center [443, 217] width 511 height 179
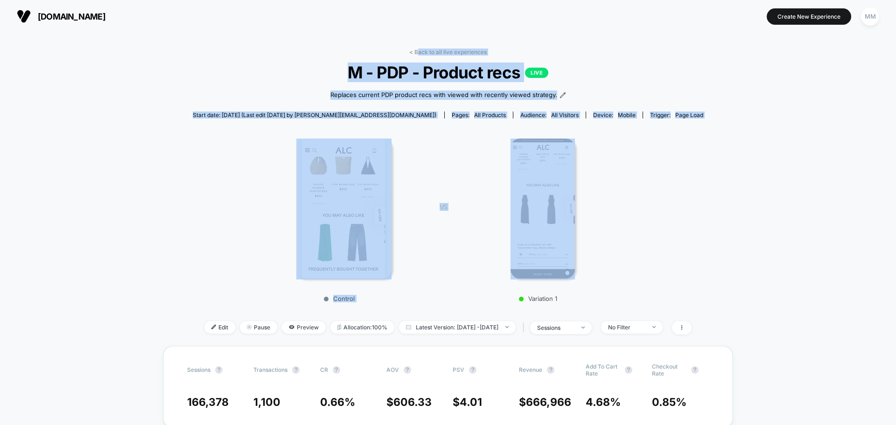
drag, startPoint x: 417, startPoint y: 51, endPoint x: 429, endPoint y: 132, distance: 81.5
click at [429, 132] on div "< Back to all live experiences M - PDP - Product recs LIVE Replaces current PDP…" at bounding box center [448, 198] width 511 height 298
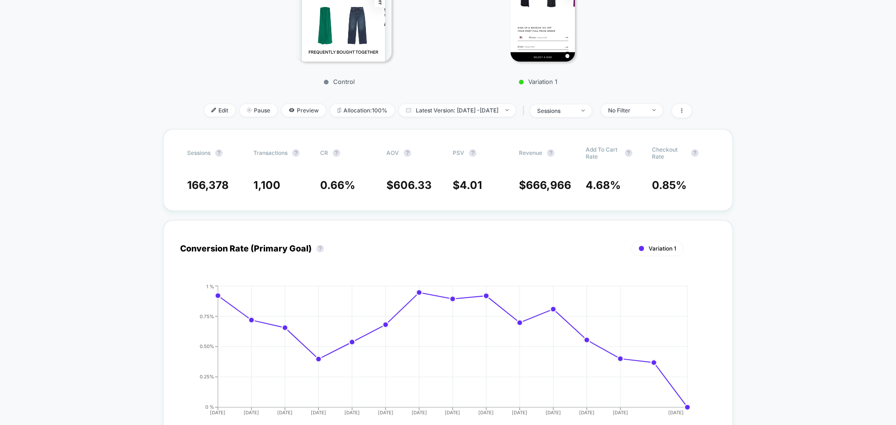
scroll to position [93, 0]
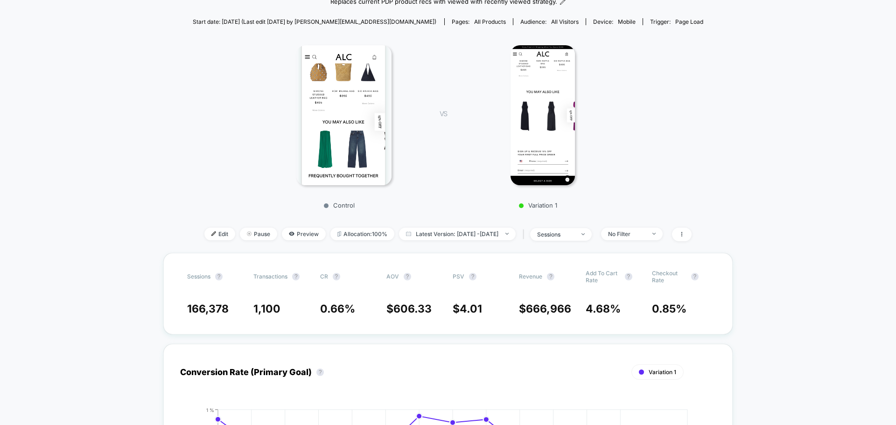
drag, startPoint x: 281, startPoint y: 231, endPoint x: 280, endPoint y: 224, distance: 7.5
click at [282, 231] on span "Preview" at bounding box center [304, 234] width 44 height 13
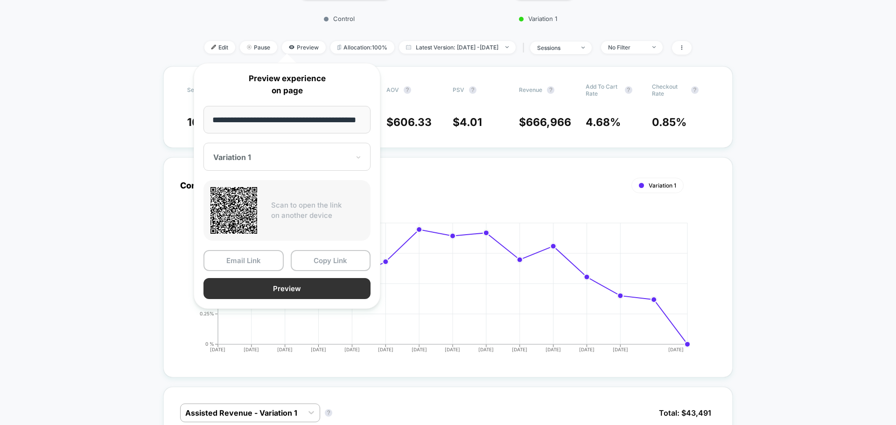
scroll to position [0, 0]
click at [298, 292] on button "Preview" at bounding box center [286, 288] width 167 height 21
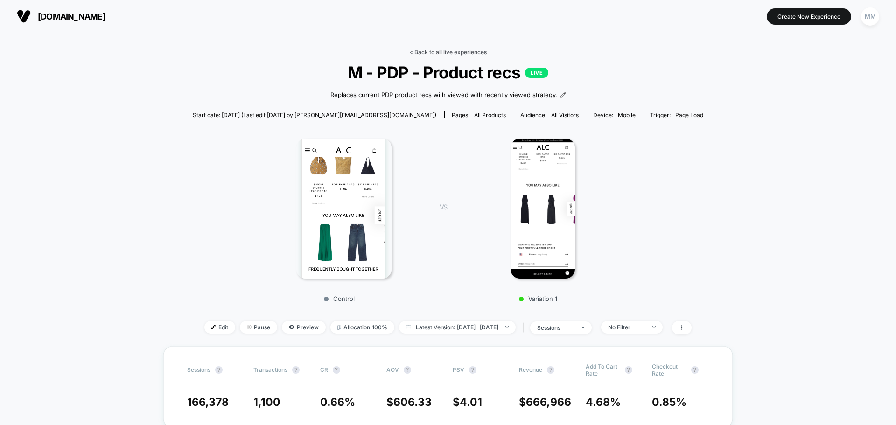
click at [436, 52] on link "< Back to all live experiences" at bounding box center [447, 52] width 77 height 7
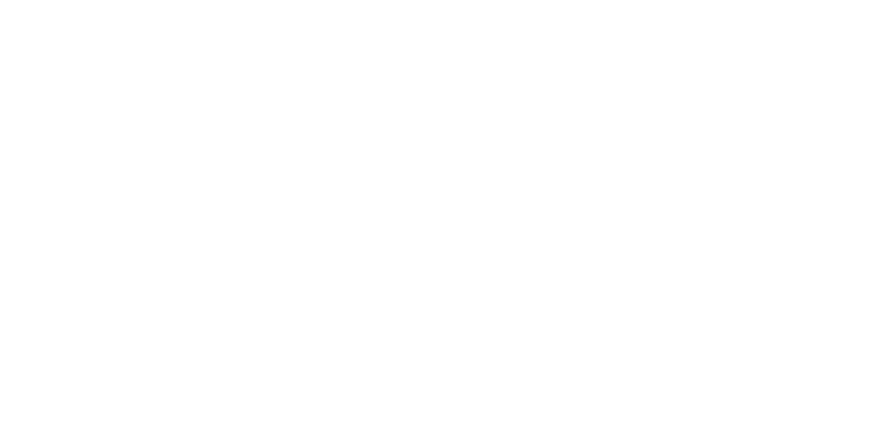
select select "*"
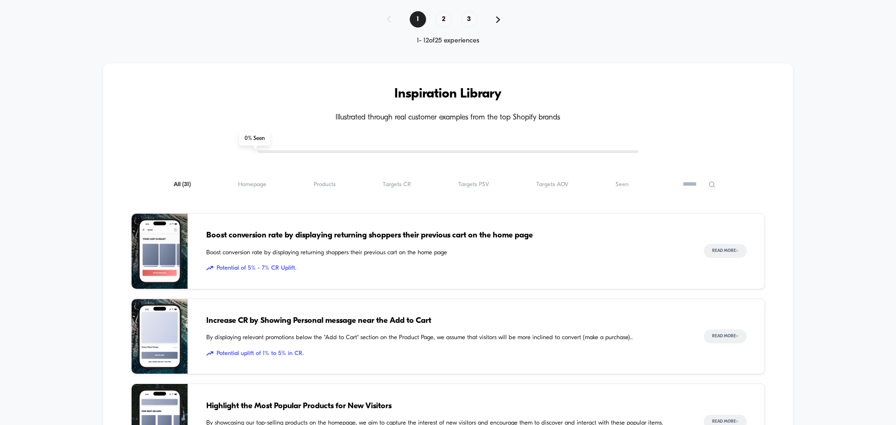
scroll to position [793, 0]
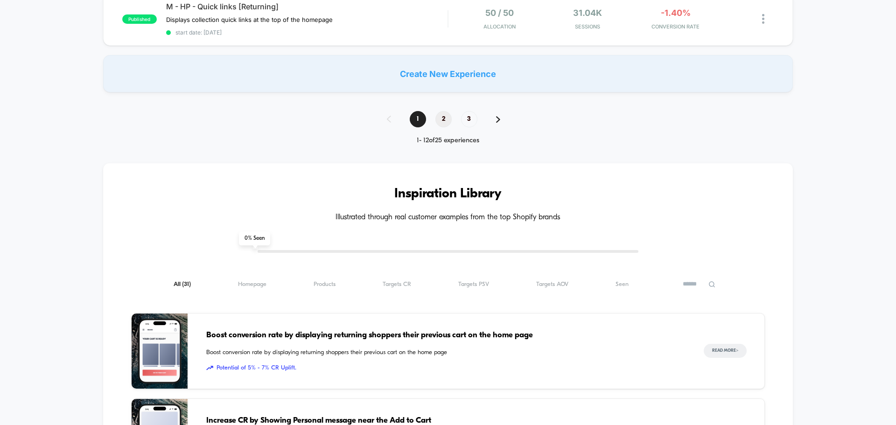
click at [442, 115] on span "2" at bounding box center [443, 119] width 16 height 16
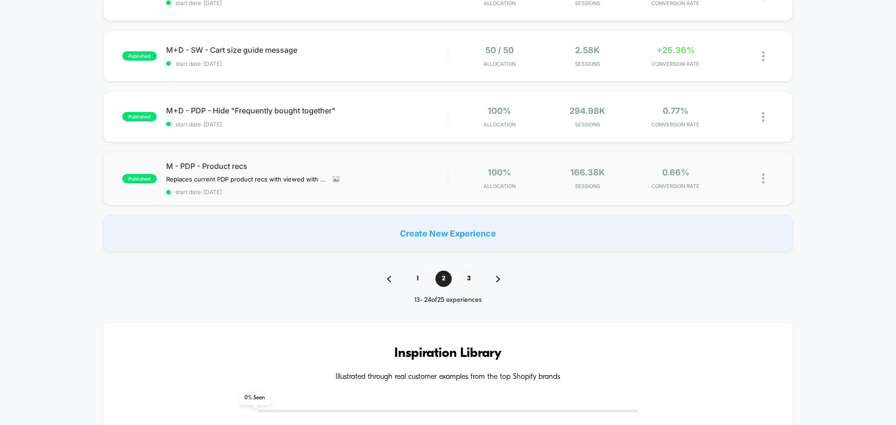
scroll to position [606, 0]
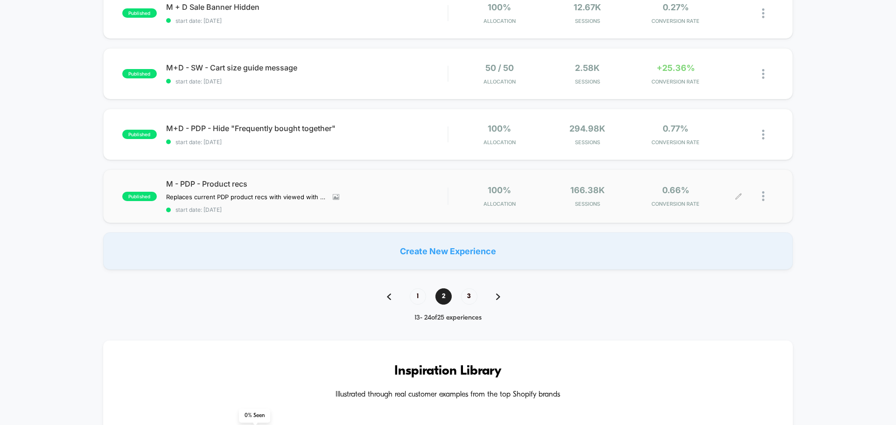
click at [766, 195] on div at bounding box center [768, 196] width 12 height 22
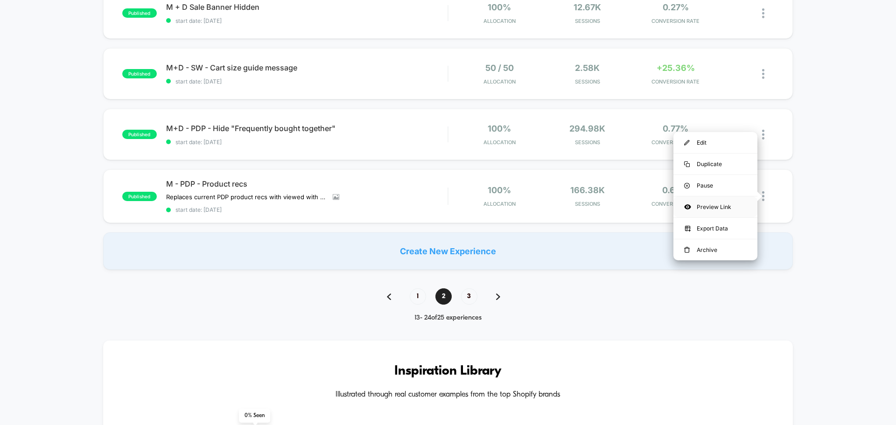
click at [721, 204] on div "Preview Link" at bounding box center [715, 206] width 84 height 21
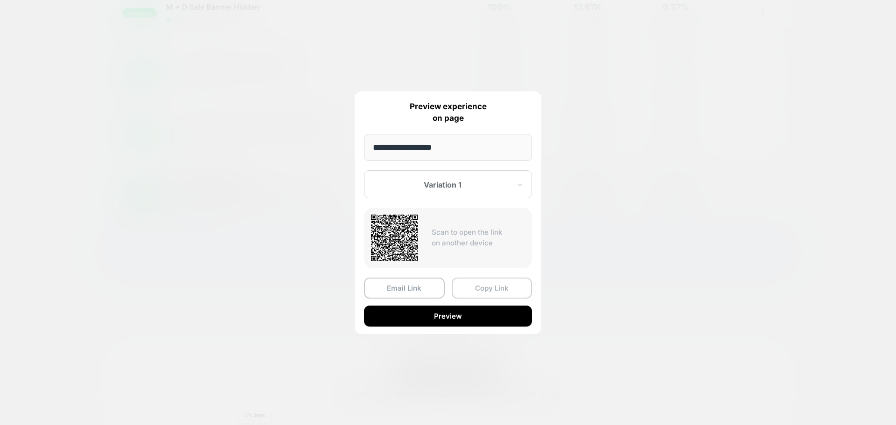
click at [491, 285] on button "Copy Link" at bounding box center [492, 288] width 81 height 21
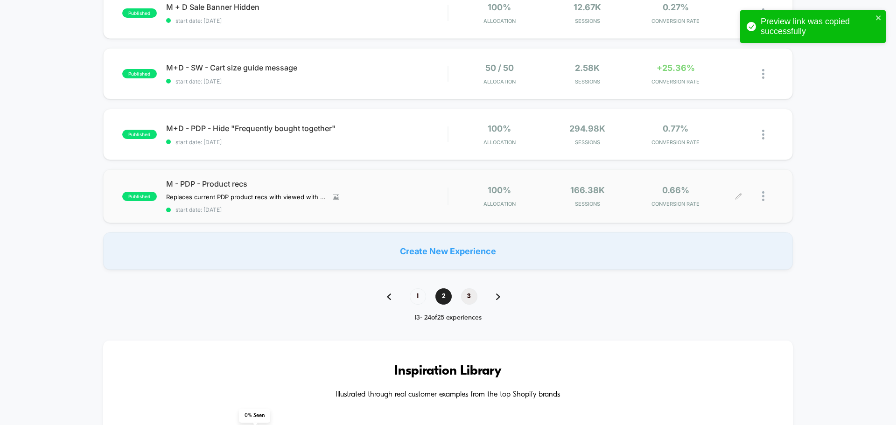
click at [471, 296] on span "3" at bounding box center [469, 296] width 16 height 16
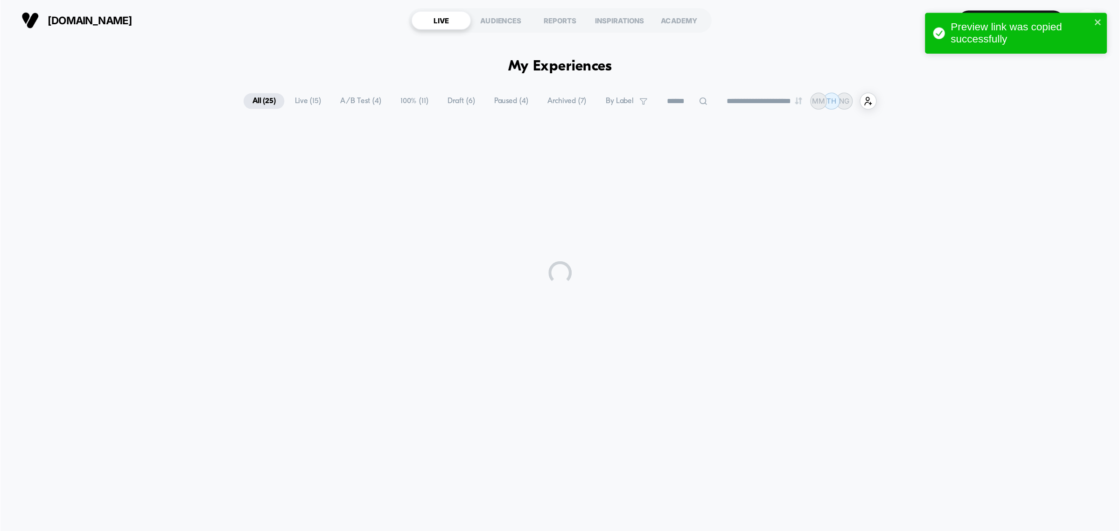
scroll to position [0, 0]
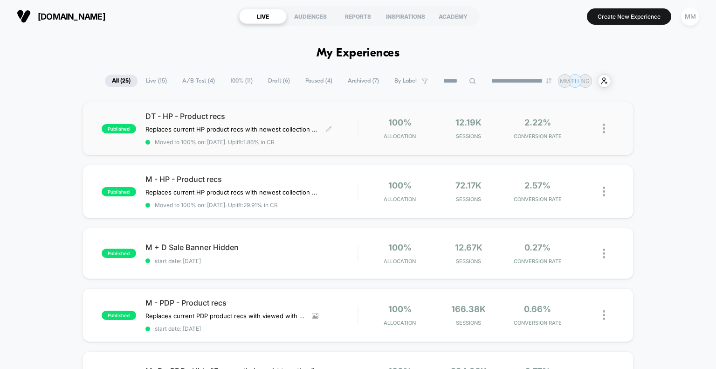
click at [208, 117] on span "DT - HP - Product recs" at bounding box center [252, 115] width 213 height 9
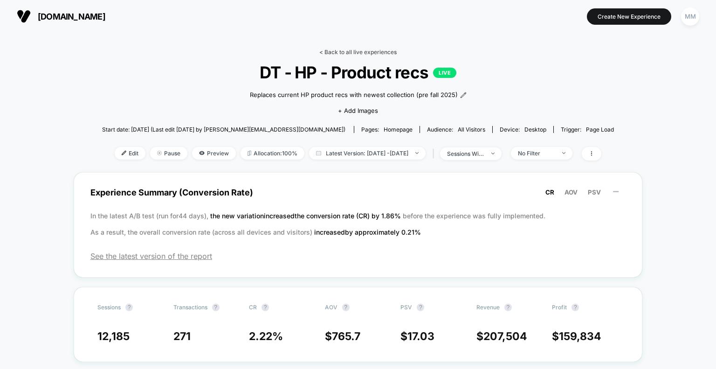
click at [336, 52] on link "< Back to all live experiences" at bounding box center [358, 52] width 77 height 7
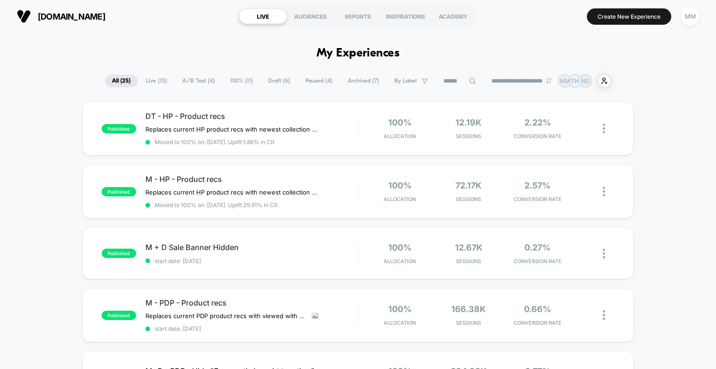
click at [354, 80] on select "**********" at bounding box center [523, 81] width 76 height 6
select select "*"
click at [354, 78] on select "**********" at bounding box center [523, 81] width 76 height 6
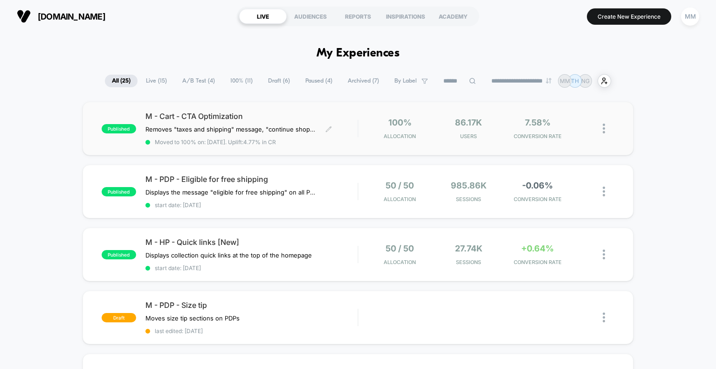
click at [192, 117] on span "M - Cart - CTA Optimization" at bounding box center [252, 115] width 213 height 9
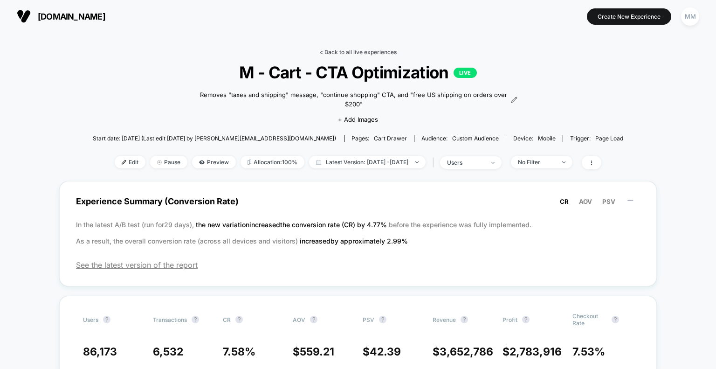
click at [336, 50] on link "< Back to all live experiences" at bounding box center [358, 52] width 77 height 7
select select "*"
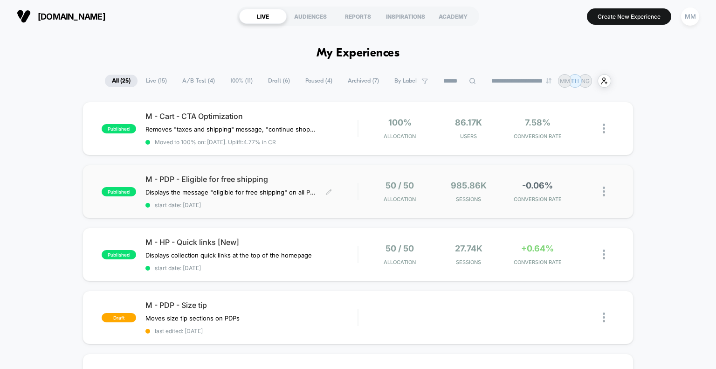
click at [243, 135] on span "M - PDP - Eligible for free shipping" at bounding box center [252, 178] width 213 height 9
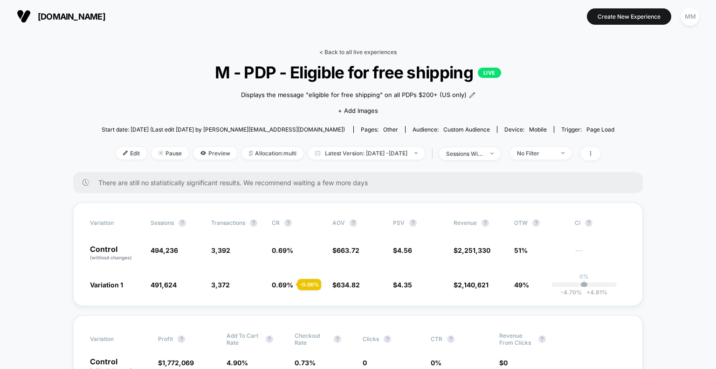
click at [334, 50] on link "< Back to all live experiences" at bounding box center [358, 52] width 77 height 7
select select "*"
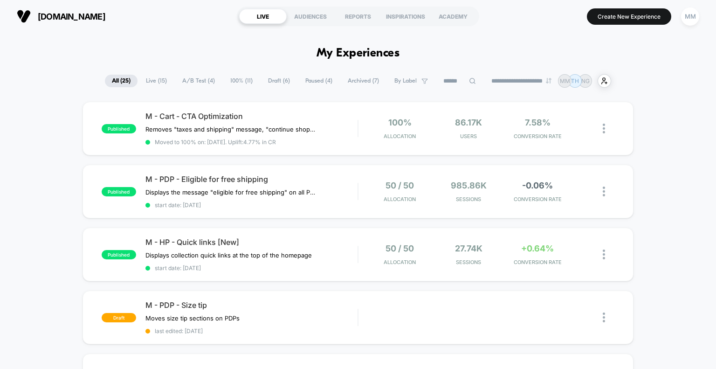
click at [120, 76] on span "All ( 25 )" at bounding box center [121, 81] width 33 height 13
click at [354, 79] on select "**********" at bounding box center [523, 81] width 76 height 6
click at [354, 78] on select "**********" at bounding box center [523, 81] width 76 height 6
click at [228, 124] on div "M - Cart - CTA Optimization Removes "taxes and shipping" message, "continue sho…" at bounding box center [252, 128] width 213 height 34
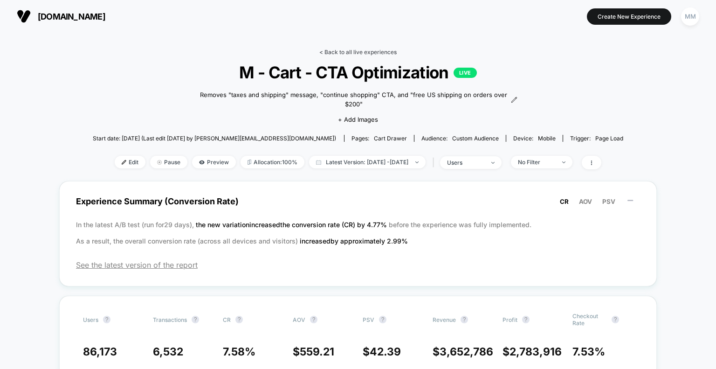
click at [325, 51] on link "< Back to all live experiences" at bounding box center [358, 52] width 77 height 7
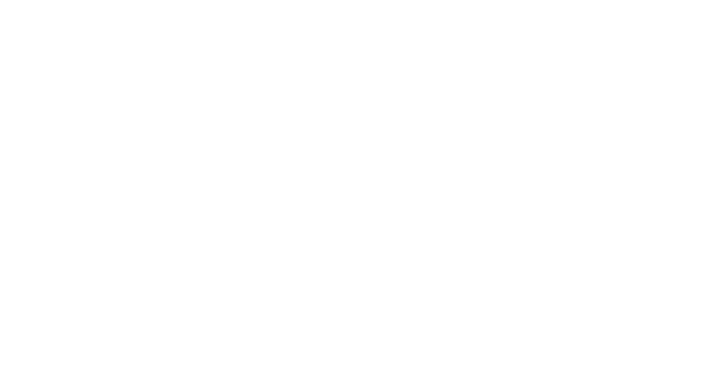
select select "*"
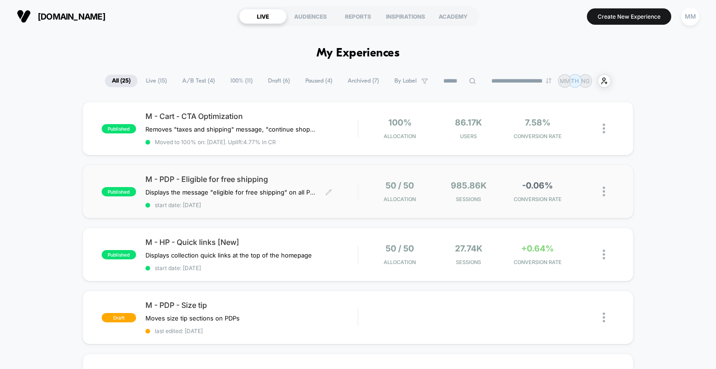
click at [212, 135] on span "M - PDP - Eligible for free shipping" at bounding box center [252, 178] width 213 height 9
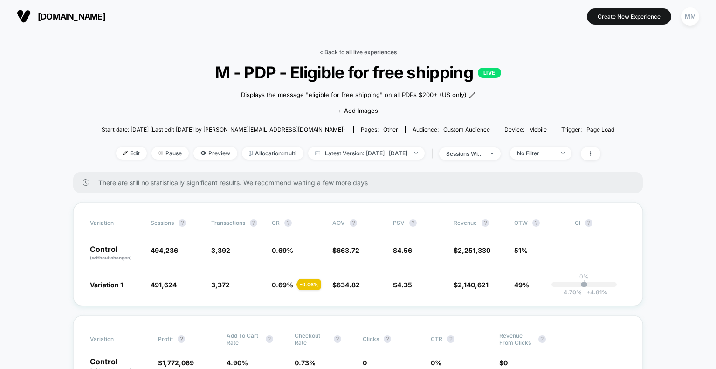
click at [327, 52] on link "< Back to all live experiences" at bounding box center [358, 52] width 77 height 7
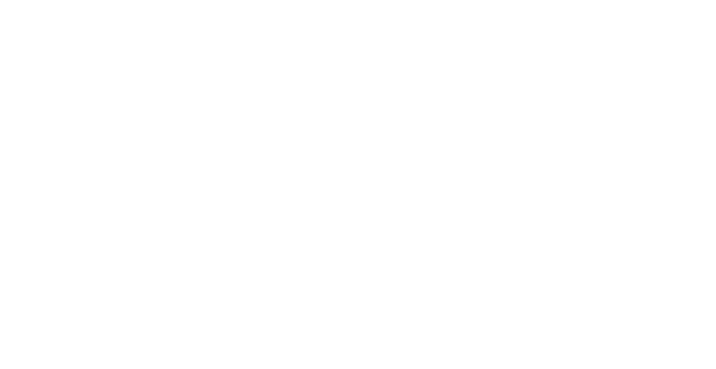
select select "*"
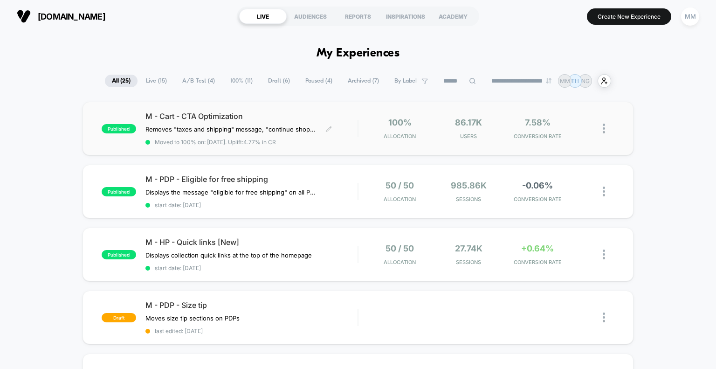
click at [257, 125] on div "M - Cart - CTA Optimization Removes "taxes and shipping" message, "continue sho…" at bounding box center [252, 128] width 213 height 34
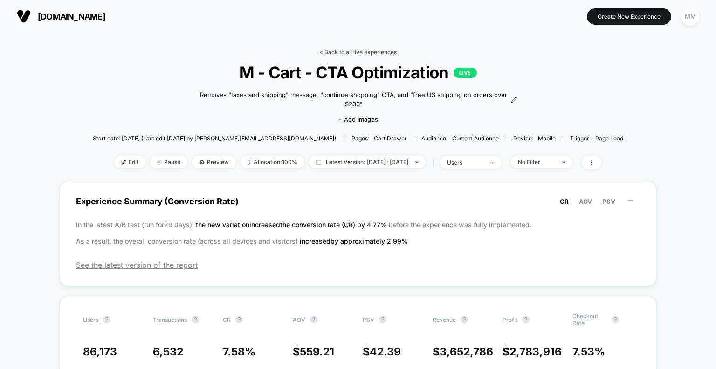
click at [351, 49] on link "< Back to all live experiences" at bounding box center [358, 52] width 77 height 7
select select "*"
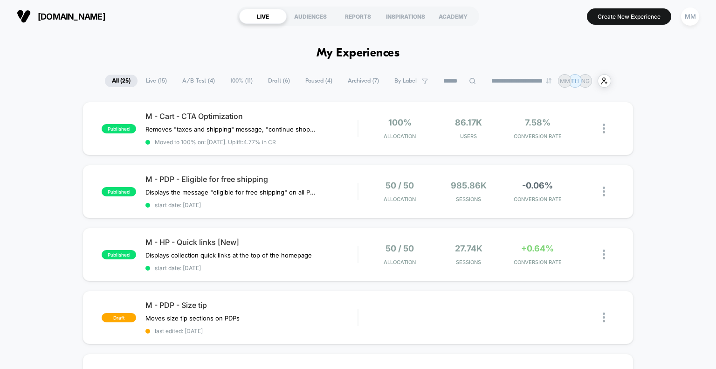
click at [111, 83] on span "All ( 25 )" at bounding box center [121, 81] width 33 height 13
click at [354, 83] on select "**********" at bounding box center [523, 81] width 76 height 6
click at [354, 78] on select "**********" at bounding box center [523, 81] width 76 height 6
click at [111, 80] on span "All ( 25 )" at bounding box center [121, 81] width 33 height 13
click at [354, 82] on select "**********" at bounding box center [523, 81] width 76 height 6
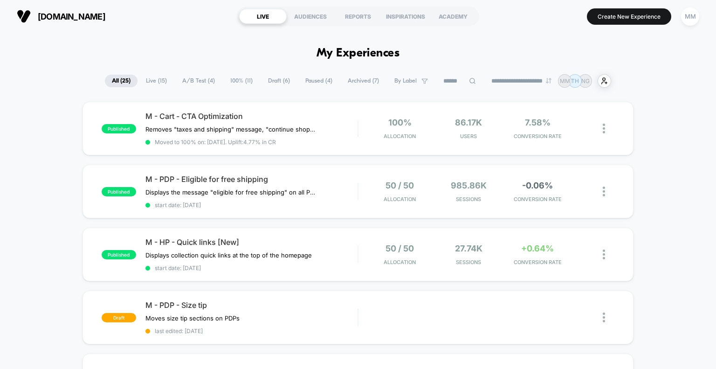
click at [354, 78] on select "**********" at bounding box center [523, 81] width 76 height 6
click at [228, 77] on span "100% ( 11 )" at bounding box center [241, 81] width 36 height 13
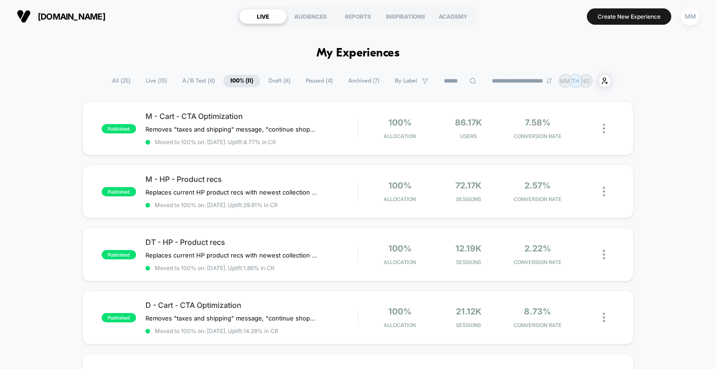
click at [154, 79] on span "Live ( 15 )" at bounding box center [156, 81] width 35 height 13
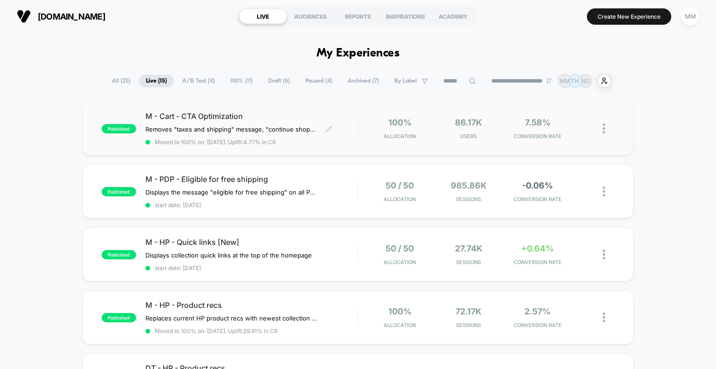
click at [232, 118] on span "M - Cart - CTA Optimization" at bounding box center [252, 115] width 213 height 9
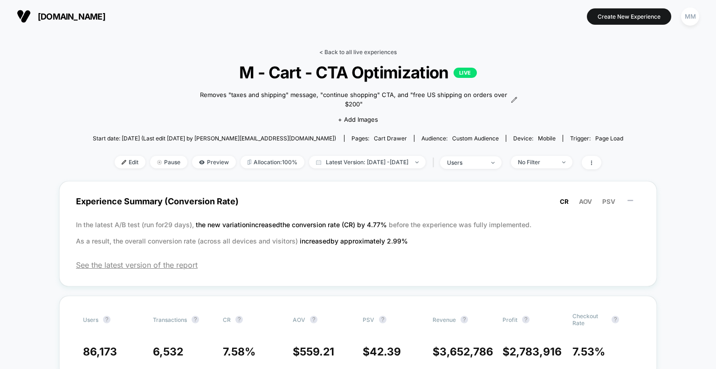
click at [332, 54] on link "< Back to all live experiences" at bounding box center [358, 52] width 77 height 7
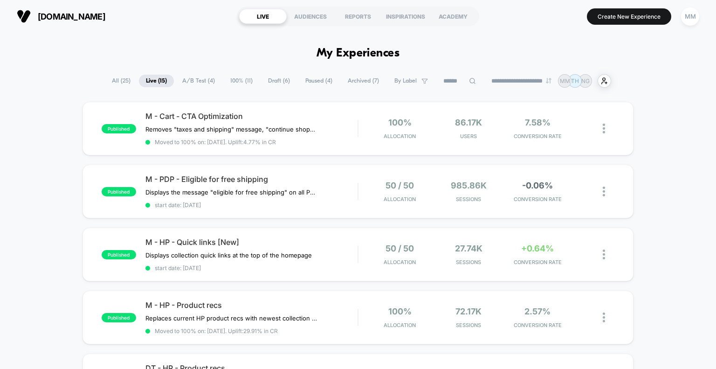
click at [159, 80] on span "Live ( 15 )" at bounding box center [156, 81] width 35 height 13
click at [229, 79] on span "100% ( 11 )" at bounding box center [241, 81] width 36 height 13
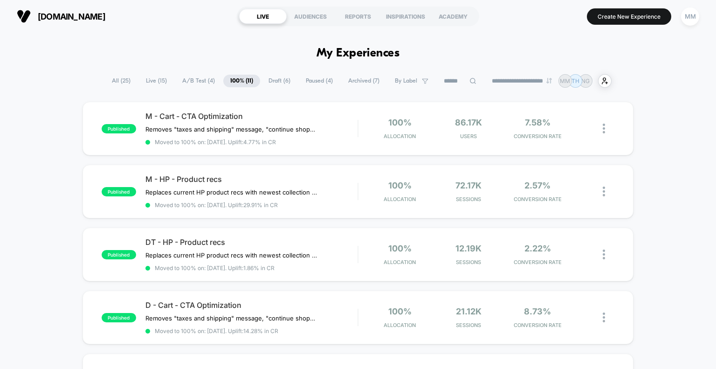
click at [354, 77] on div "**********" at bounding box center [358, 81] width 507 height 14
click at [354, 80] on select "**********" at bounding box center [523, 81] width 76 height 6
select select "*"
click at [354, 78] on select "**********" at bounding box center [523, 81] width 76 height 6
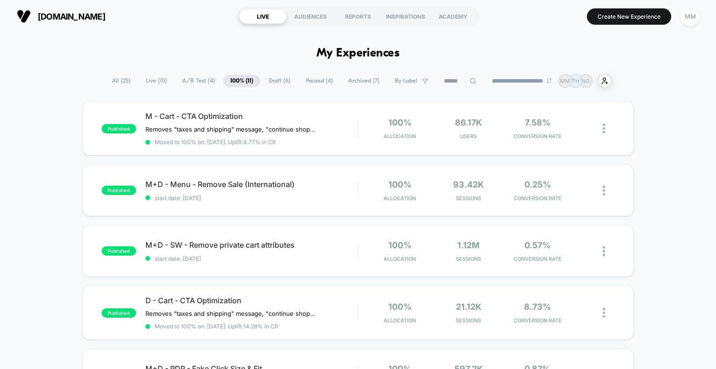
click at [183, 80] on span "A/B Test ( 4 )" at bounding box center [198, 81] width 47 height 13
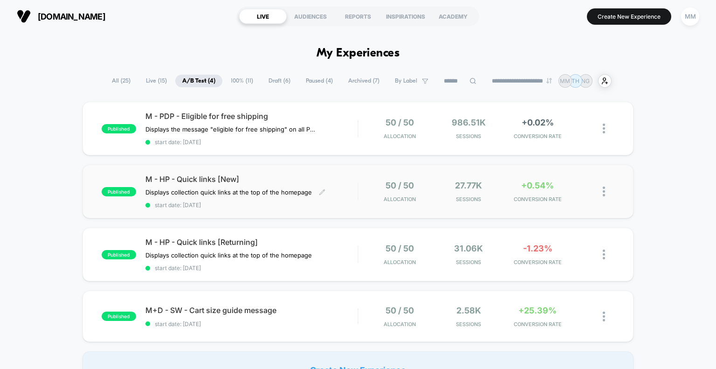
click at [220, 135] on span "M - HP - Quick links [New]" at bounding box center [252, 178] width 213 height 9
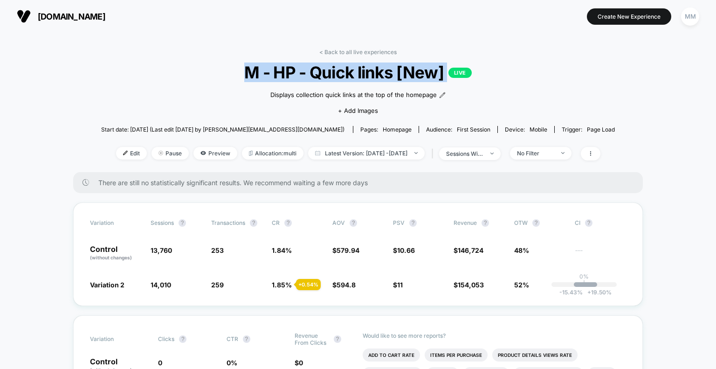
drag, startPoint x: 245, startPoint y: 66, endPoint x: 463, endPoint y: 63, distance: 217.4
click at [354, 63] on span "M - HP - Quick links [New] LIVE" at bounding box center [358, 73] width 462 height 20
copy span "M - HP - Quick links [New] LIVE"
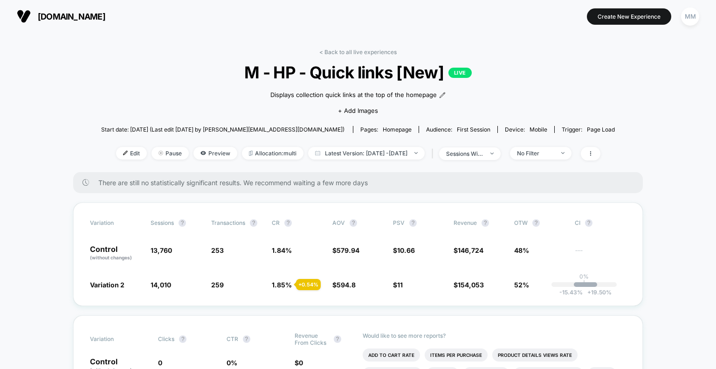
click at [349, 49] on link "< Back to all live experiences" at bounding box center [358, 52] width 77 height 7
select select "*"
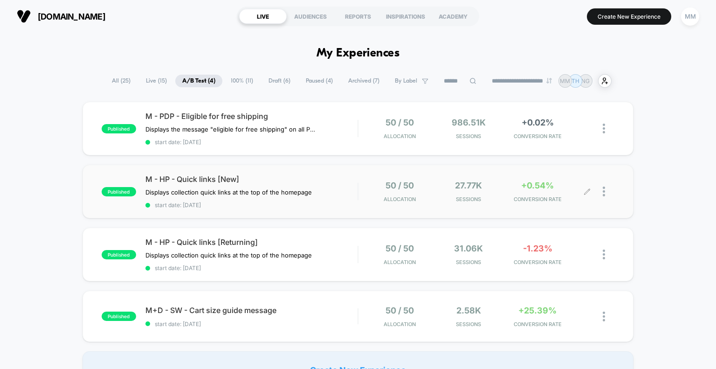
click at [354, 135] on div at bounding box center [609, 192] width 12 height 22
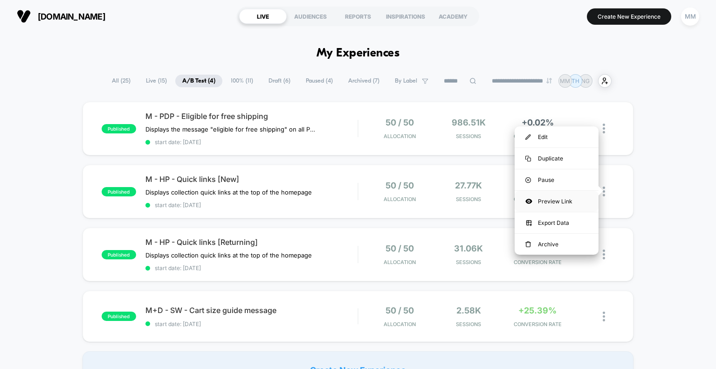
click at [354, 135] on div "Preview Link" at bounding box center [557, 201] width 84 height 21
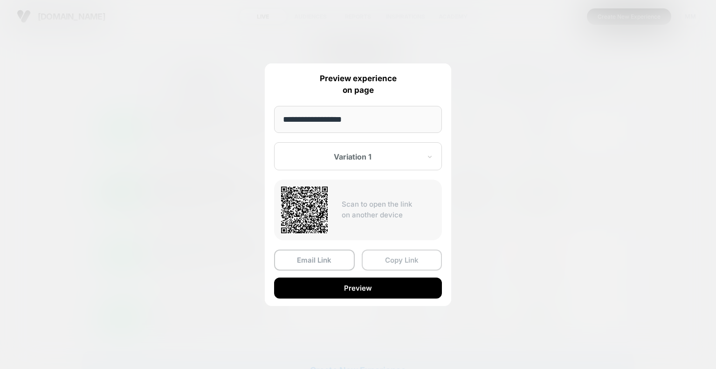
click at [354, 135] on button "Copy Link" at bounding box center [402, 260] width 81 height 21
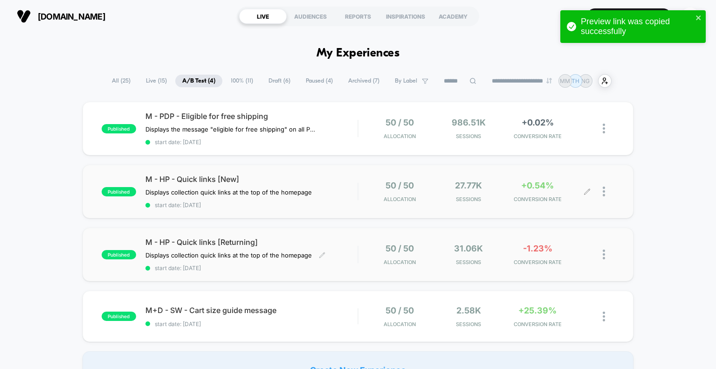
click at [228, 135] on span "M - HP - Quick links [Returning]" at bounding box center [252, 241] width 213 height 9
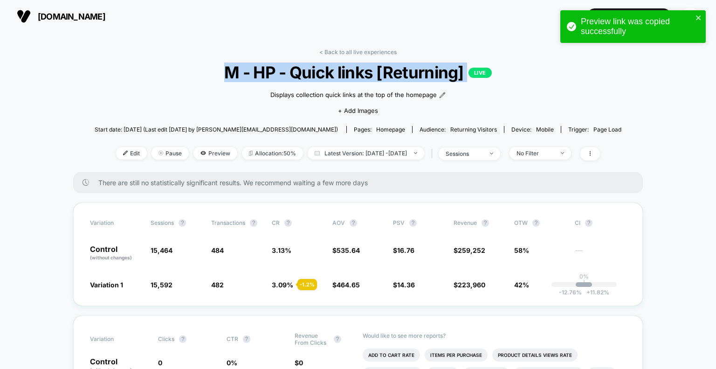
drag, startPoint x: 230, startPoint y: 73, endPoint x: 477, endPoint y: 74, distance: 247.7
click at [354, 74] on span "M - HP - Quick links [Returning] LIVE" at bounding box center [358, 73] width 474 height 20
copy span "M - HP - Quick links [Returning] LIVE"
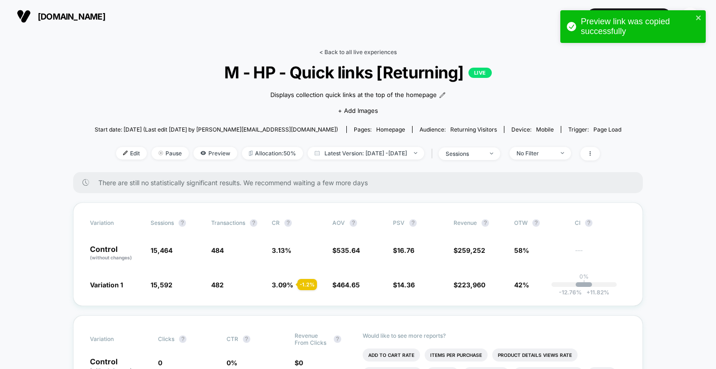
click at [327, 51] on link "< Back to all live experiences" at bounding box center [358, 52] width 77 height 7
select select "*"
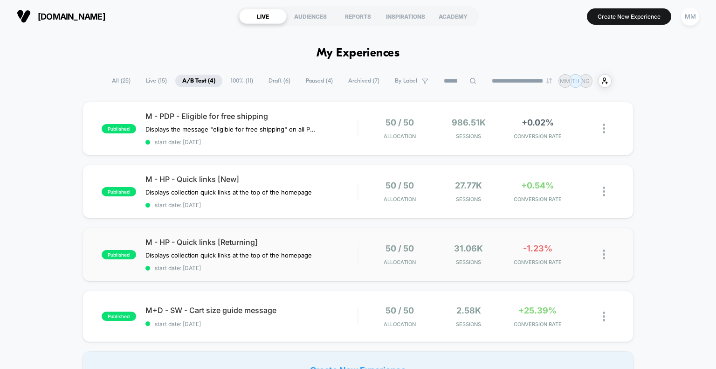
click at [354, 135] on img at bounding box center [604, 255] width 2 height 10
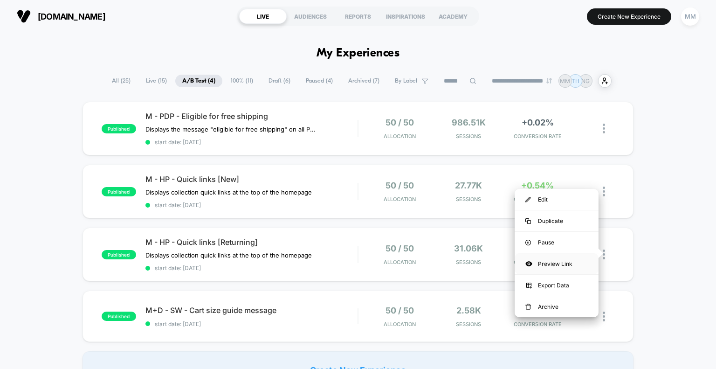
click at [354, 135] on div "Preview Link" at bounding box center [557, 263] width 84 height 21
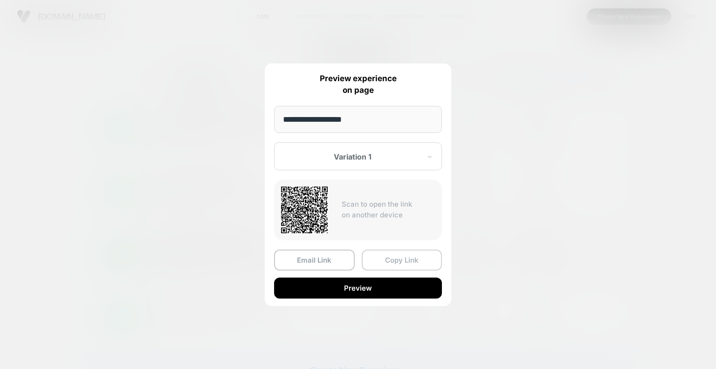
click at [354, 135] on button "Copy Link" at bounding box center [402, 260] width 81 height 21
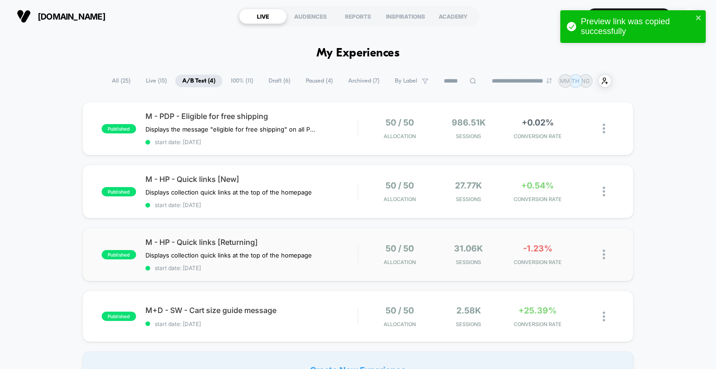
scroll to position [93, 0]
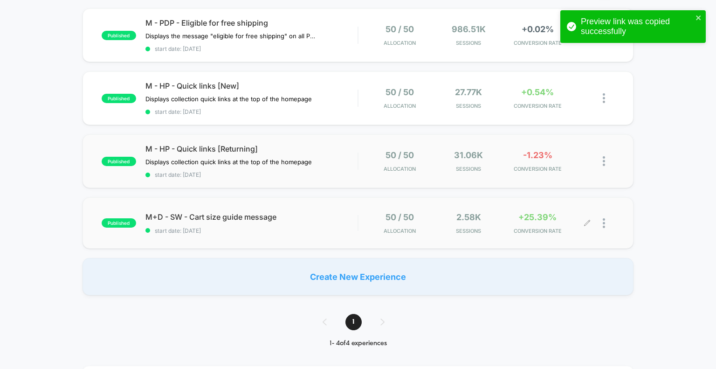
click at [354, 135] on img at bounding box center [604, 223] width 2 height 10
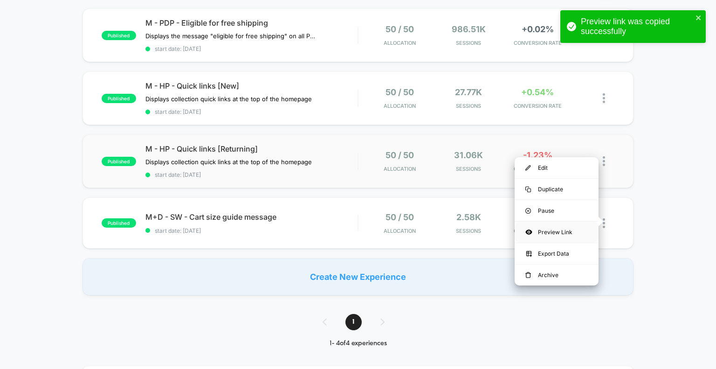
click at [354, 135] on div "Preview Link" at bounding box center [557, 232] width 84 height 21
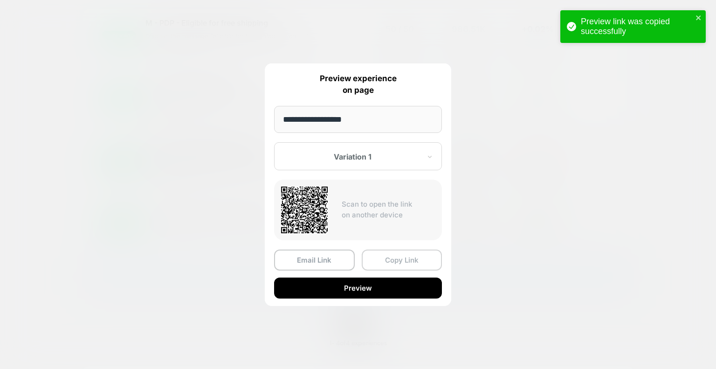
click at [354, 135] on button "Copy Link" at bounding box center [402, 260] width 81 height 21
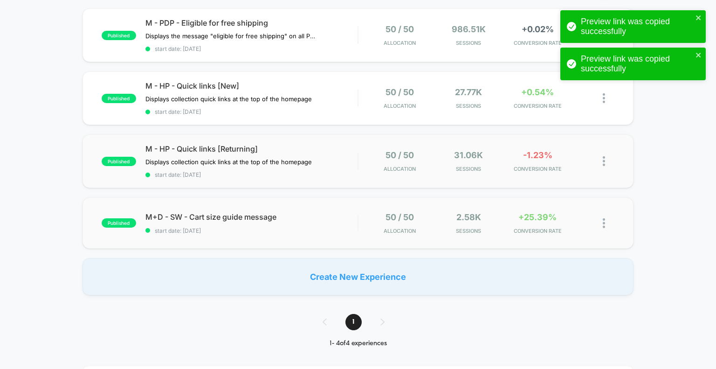
click at [354, 135] on div "published M - PDP - Eligible for free shipping Displays the message "eligible f…" at bounding box center [358, 151] width 716 height 287
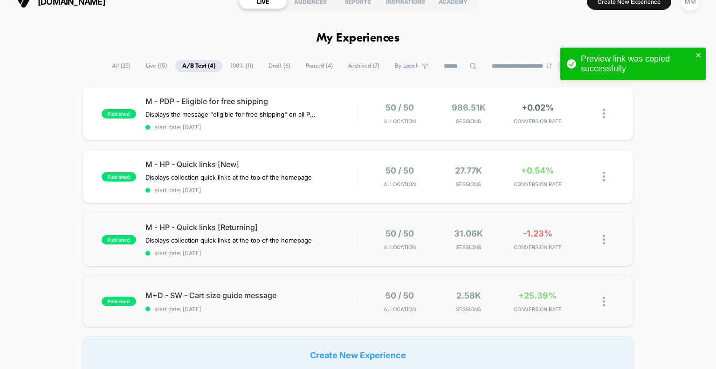
scroll to position [0, 0]
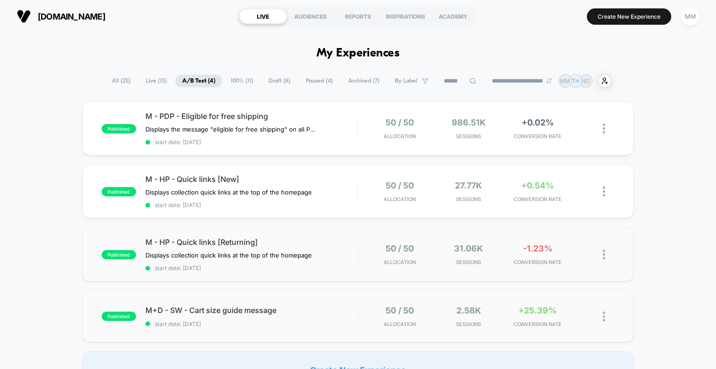
click at [314, 80] on span "Paused ( 4 )" at bounding box center [319, 81] width 41 height 13
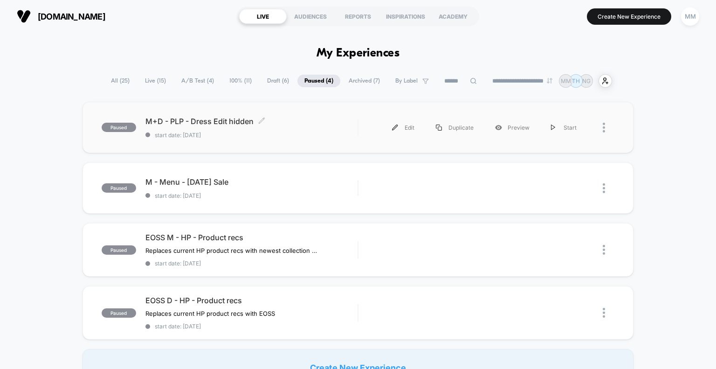
click at [232, 124] on span "M+D - PLP - Dress Edit hidden Click to edit experience details" at bounding box center [252, 121] width 213 height 9
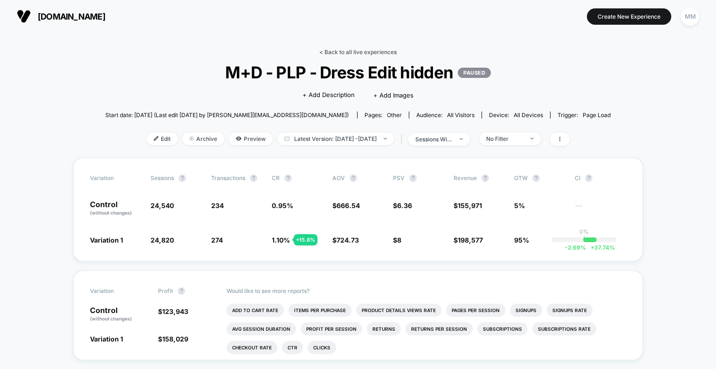
click at [338, 52] on link "< Back to all live experiences" at bounding box center [358, 52] width 77 height 7
select select "*"
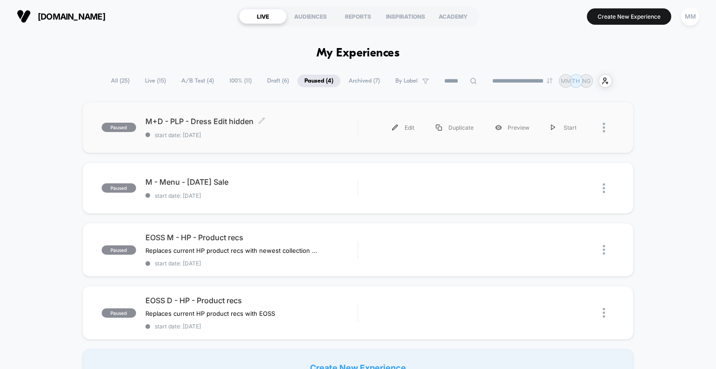
click at [218, 126] on div "M+D - PLP - Dress Edit hidden Click to edit experience details Click to edit ex…" at bounding box center [252, 128] width 213 height 22
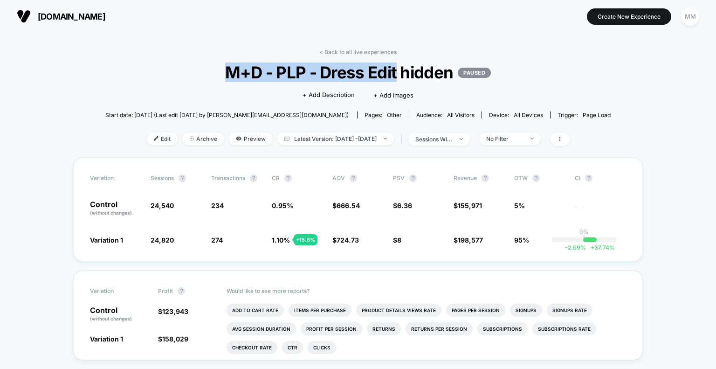
drag, startPoint x: 226, startPoint y: 72, endPoint x: 398, endPoint y: 70, distance: 172.1
click at [354, 70] on span "M+D - PLP - Dress Edit hidden PAUSED" at bounding box center [358, 73] width 455 height 20
copy span "M+D - PLP - Dress Edit"
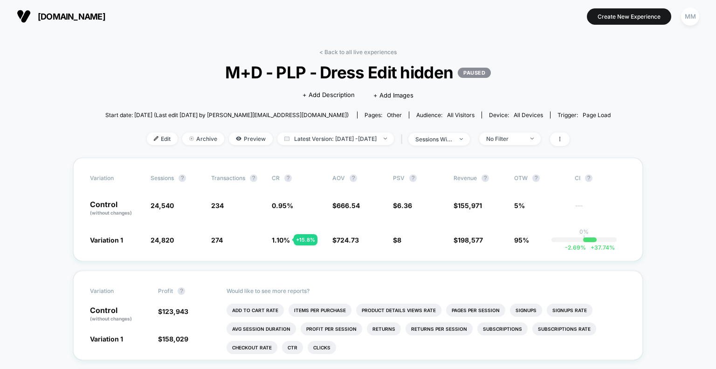
click at [324, 49] on link "< Back to all live experiences" at bounding box center [358, 52] width 77 height 7
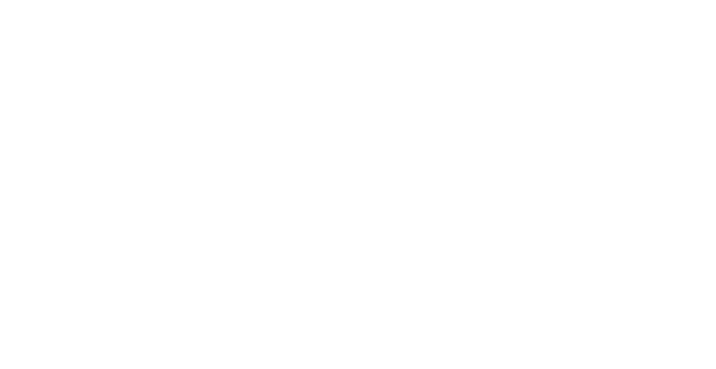
select select "*"
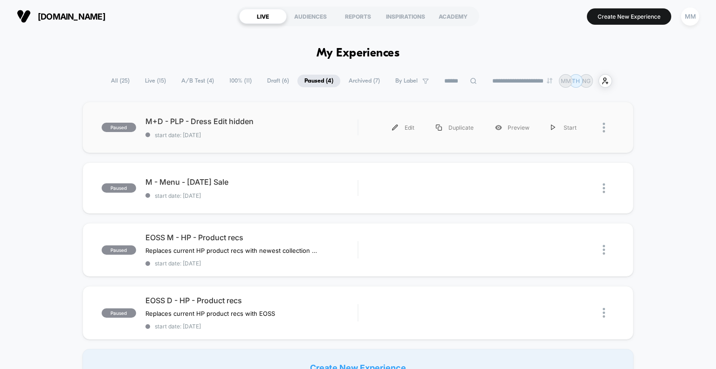
click at [354, 126] on div at bounding box center [602, 127] width 28 height 21
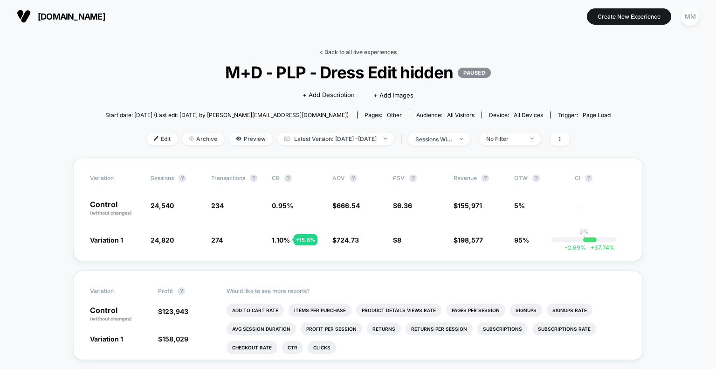
click at [343, 52] on link "< Back to all live experiences" at bounding box center [358, 52] width 77 height 7
select select "*"
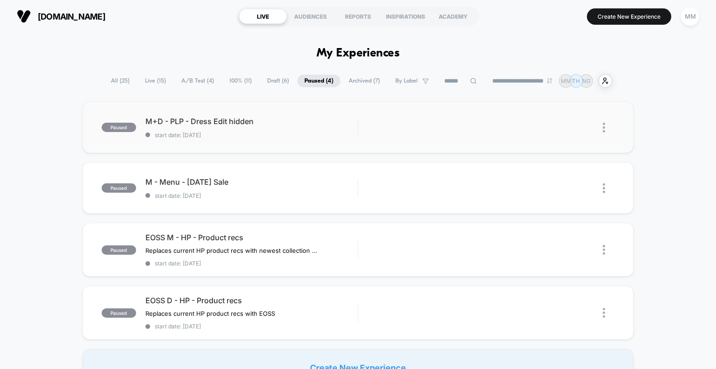
click at [354, 127] on img at bounding box center [604, 128] width 2 height 10
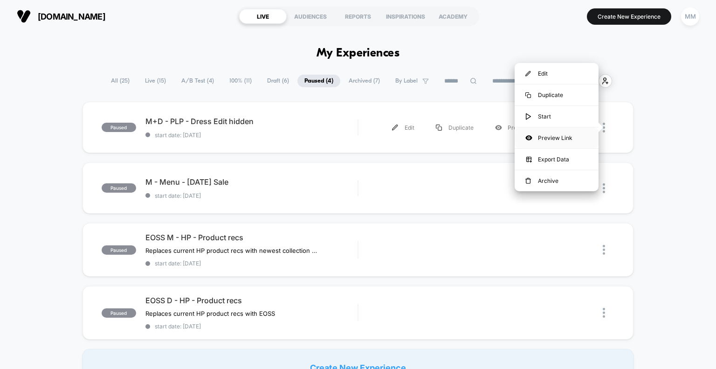
click at [354, 135] on div "Preview Link" at bounding box center [557, 137] width 84 height 21
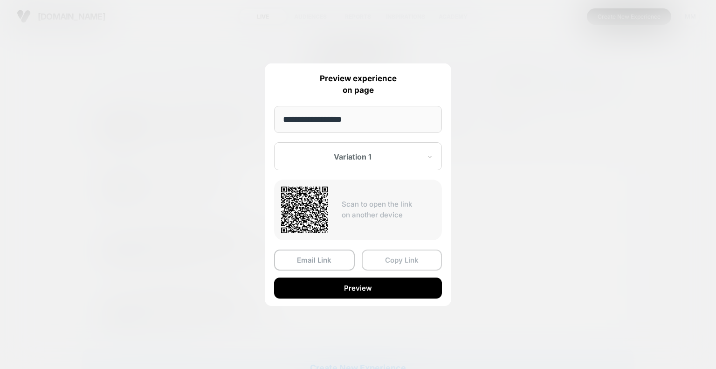
click at [354, 135] on button "Copy Link" at bounding box center [402, 260] width 81 height 21
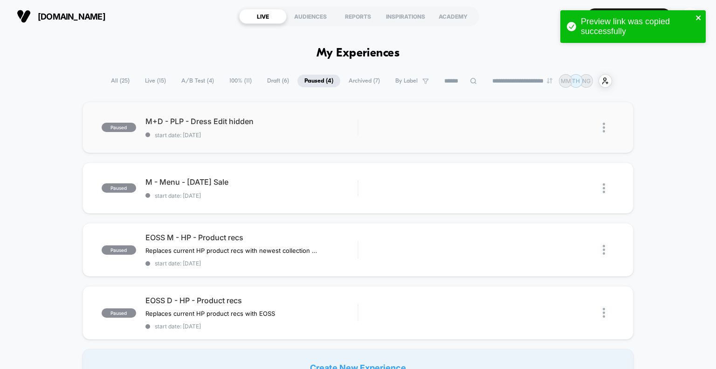
click at [354, 16] on icon "close" at bounding box center [699, 17] width 7 height 7
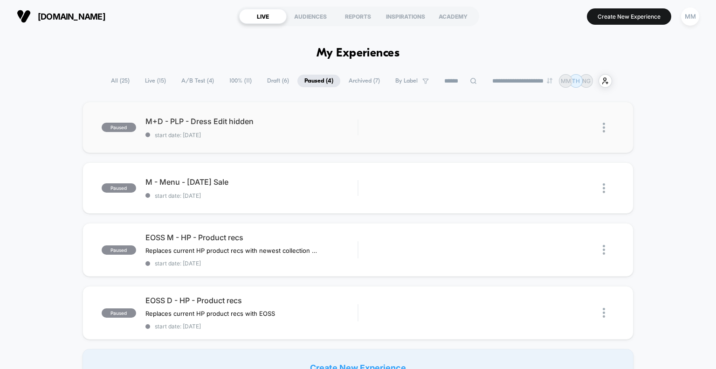
click at [354, 79] on icon at bounding box center [473, 80] width 7 height 7
type input "**********"
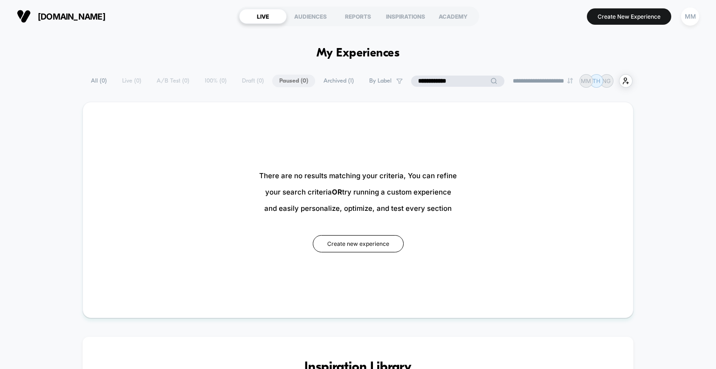
click at [339, 79] on span "Archived ( 1 )" at bounding box center [339, 81] width 44 height 13
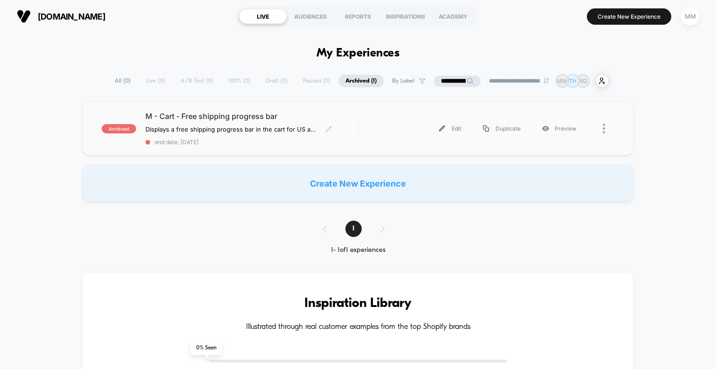
click at [205, 115] on span "M - Cart - Free shipping progress bar" at bounding box center [252, 115] width 213 height 9
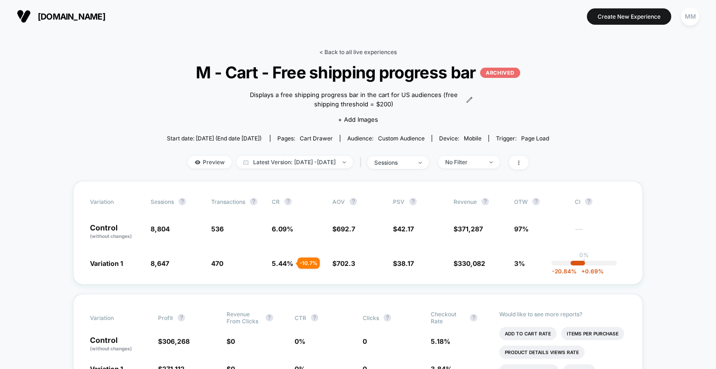
click at [344, 50] on link "< Back to all live experiences" at bounding box center [358, 52] width 77 height 7
select select "*"
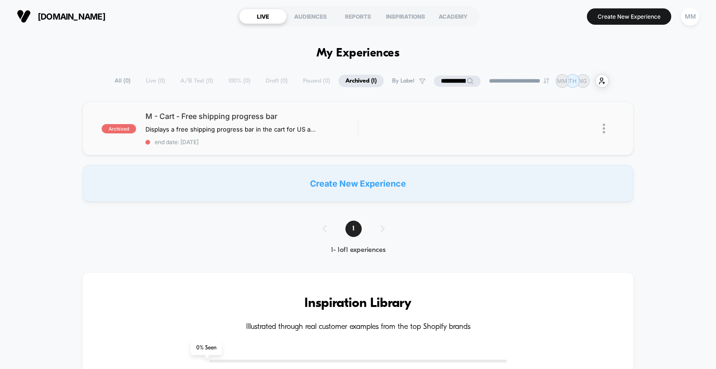
click at [354, 126] on img at bounding box center [604, 129] width 2 height 10
click at [354, 135] on div "archived M - Cart - Free shipping progress bar Displays a free shipping progres…" at bounding box center [358, 152] width 716 height 100
click at [354, 128] on div "Preview" at bounding box center [560, 128] width 56 height 21
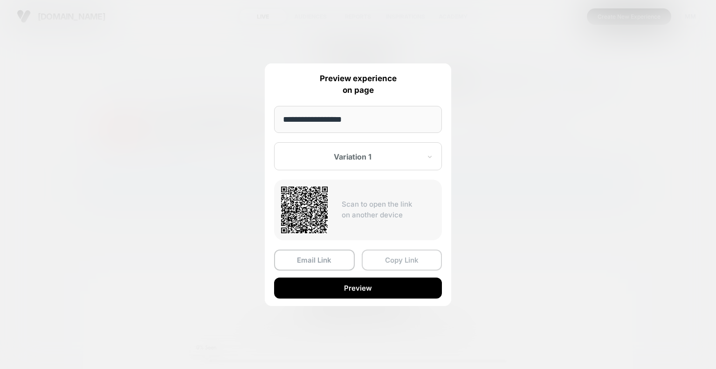
click at [354, 135] on button "Copy Link" at bounding box center [402, 260] width 81 height 21
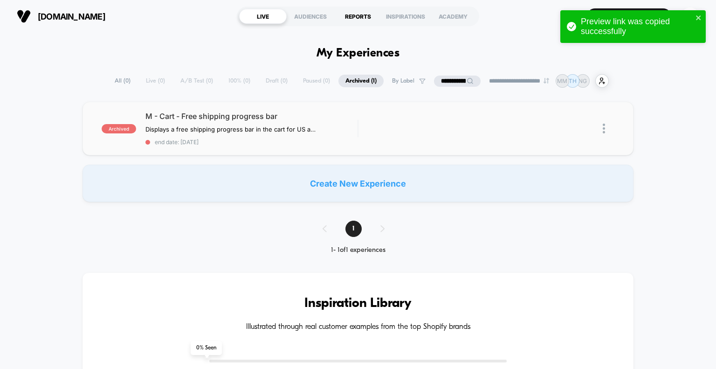
click at [354, 14] on div "REPORTS" at bounding box center [358, 16] width 48 height 15
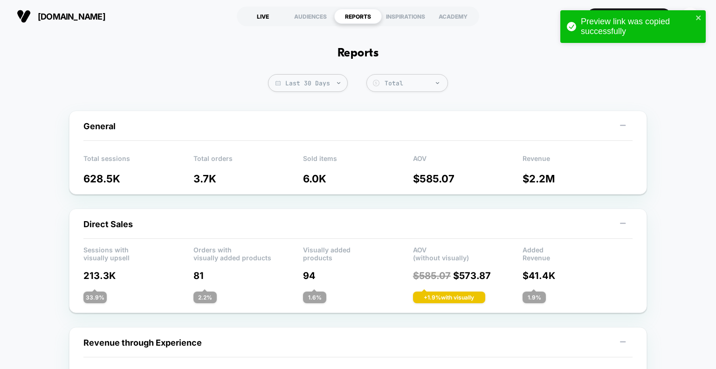
click at [255, 18] on div "LIVE" at bounding box center [263, 16] width 48 height 15
select select "*"
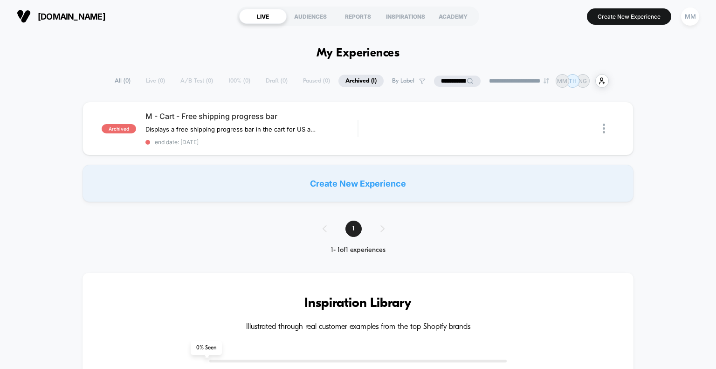
click at [354, 81] on input "**********" at bounding box center [457, 81] width 47 height 11
drag, startPoint x: 459, startPoint y: 79, endPoint x: 398, endPoint y: 77, distance: 61.2
click at [354, 77] on div "**********" at bounding box center [358, 81] width 548 height 14
paste input "**********"
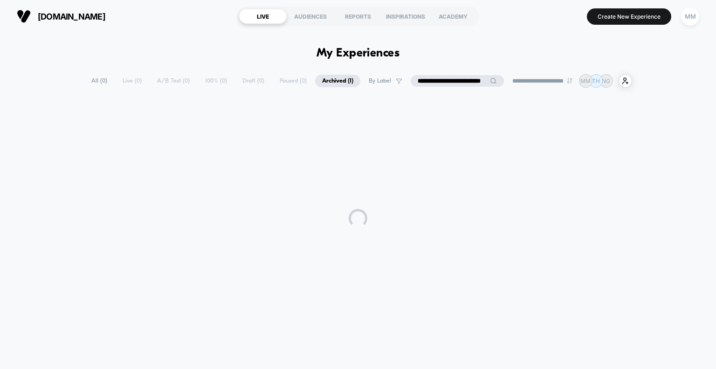
type input "**********"
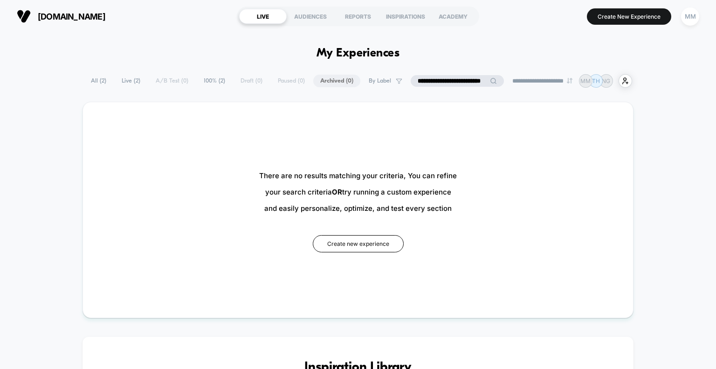
click at [99, 80] on span "All ( 2 )" at bounding box center [98, 81] width 29 height 13
click at [110, 81] on span "All ( 2 )" at bounding box center [121, 81] width 29 height 13
click at [115, 80] on span "All ( 2 )" at bounding box center [121, 81] width 29 height 13
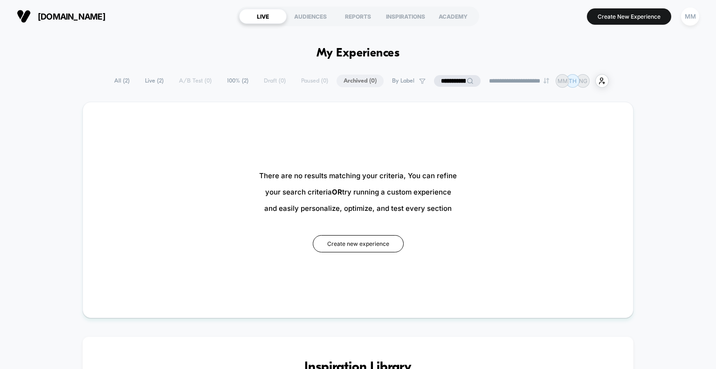
click at [354, 81] on input "**********" at bounding box center [457, 81] width 47 height 12
click at [354, 81] on input "**********" at bounding box center [457, 81] width 92 height 12
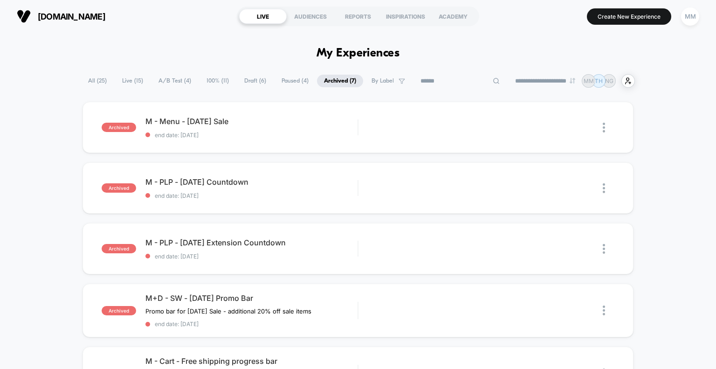
click at [136, 78] on span "Live ( 15 )" at bounding box center [132, 81] width 35 height 13
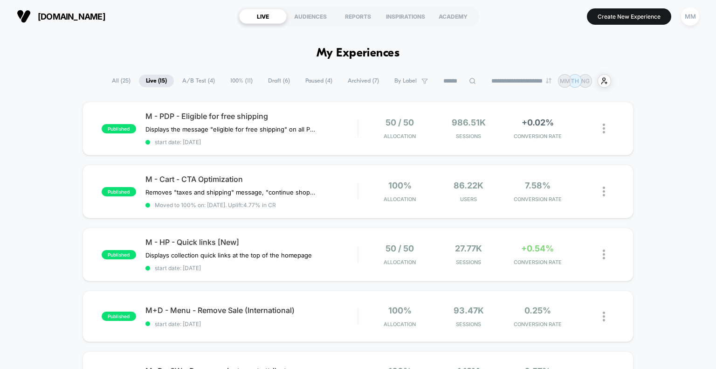
click at [235, 83] on span "100% ( 11 )" at bounding box center [241, 81] width 36 height 13
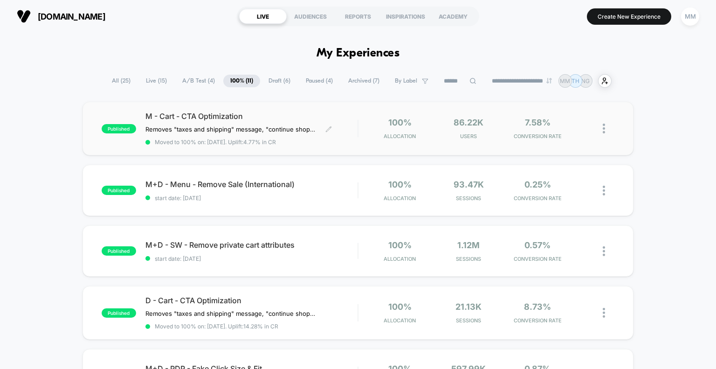
click at [218, 121] on div "M - Cart - CTA Optimization Removes "taxes and shipping" message, "continue sho…" at bounding box center [252, 128] width 213 height 34
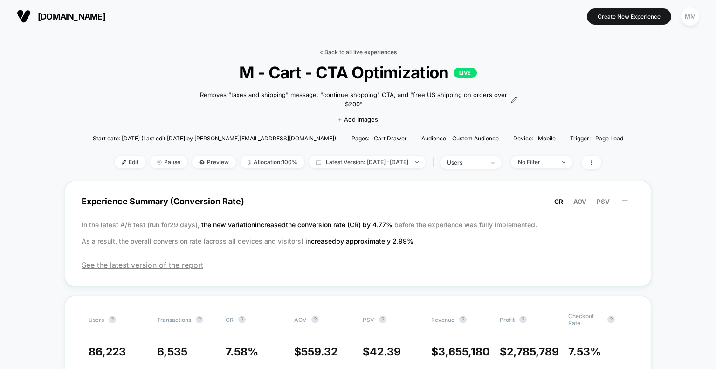
click at [341, 52] on link "< Back to all live experiences" at bounding box center [358, 52] width 77 height 7
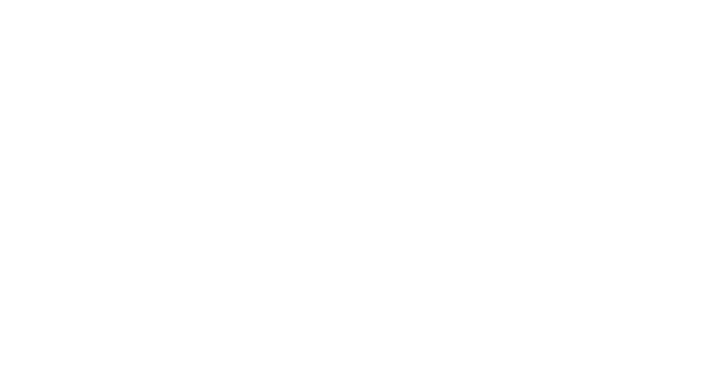
select select "*"
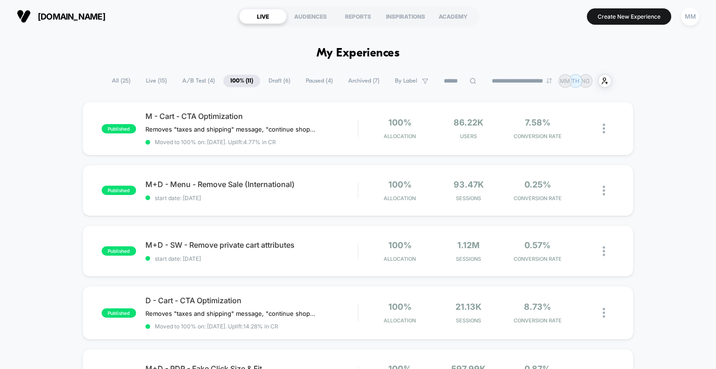
click at [243, 80] on span "100% ( 11 )" at bounding box center [241, 81] width 37 height 13
click at [354, 78] on select "**********" at bounding box center [523, 81] width 76 height 6
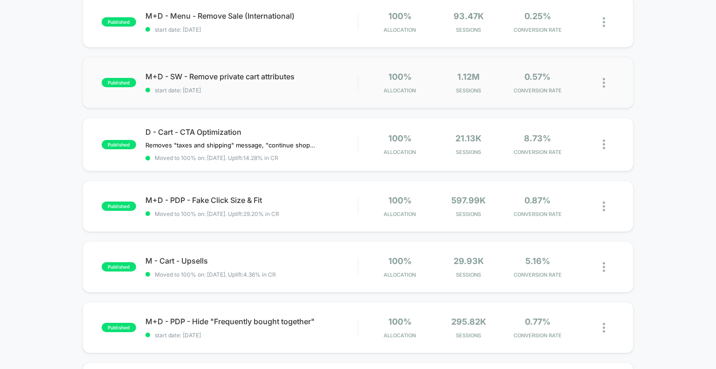
scroll to position [187, 0]
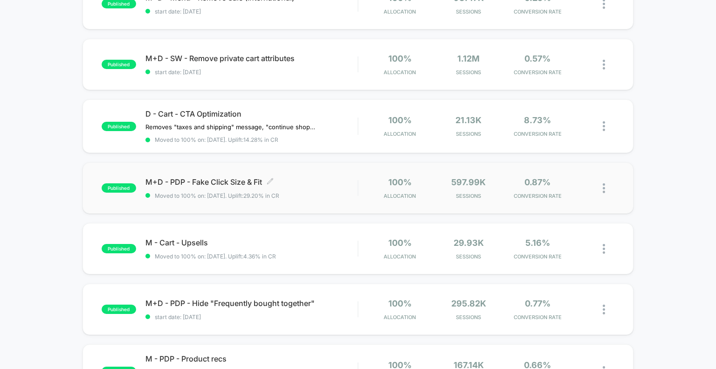
click at [276, 135] on span "M+D - PDP - Fake Click Size & Fit Click to edit experience details" at bounding box center [252, 181] width 213 height 9
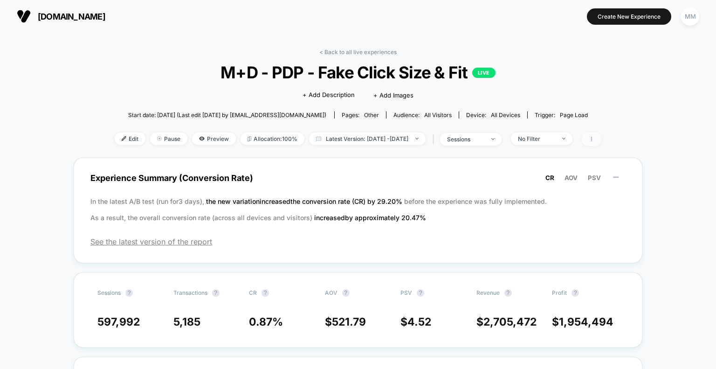
click at [354, 135] on span at bounding box center [592, 139] width 20 height 14
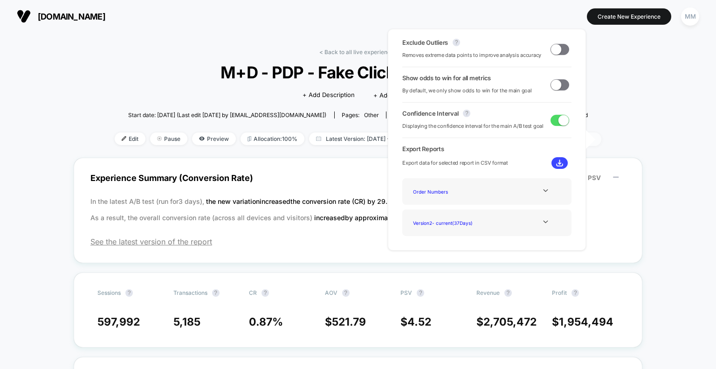
click at [354, 135] on span at bounding box center [592, 139] width 20 height 14
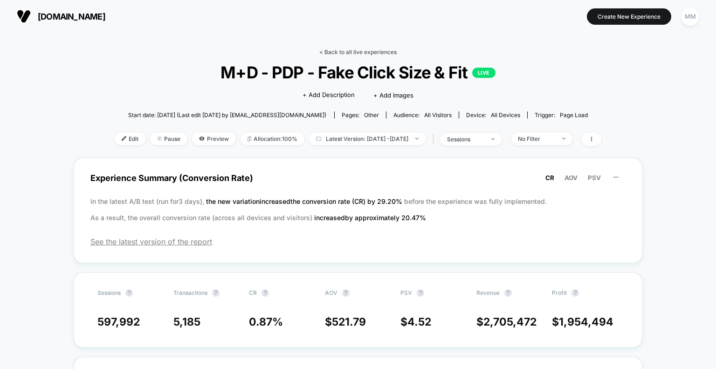
click at [338, 52] on link "< Back to all live experiences" at bounding box center [358, 52] width 77 height 7
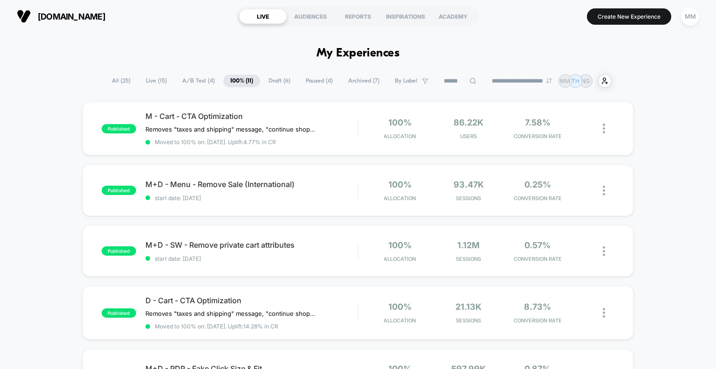
click at [233, 82] on span "100% ( 11 )" at bounding box center [241, 81] width 37 height 13
click at [354, 83] on select "**********" at bounding box center [523, 81] width 76 height 6
click at [354, 78] on select "**********" at bounding box center [523, 81] width 76 height 6
click at [354, 79] on select "**********" at bounding box center [523, 81] width 76 height 6
select select "*"
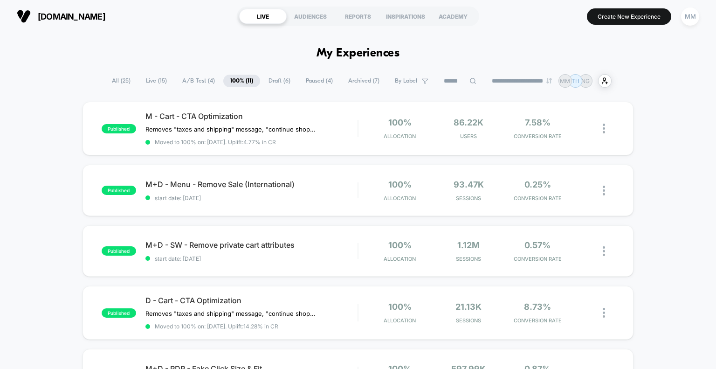
click at [354, 78] on select "**********" at bounding box center [523, 81] width 76 height 6
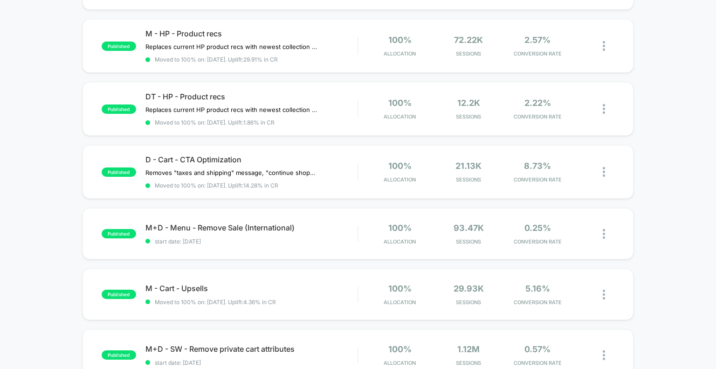
scroll to position [140, 0]
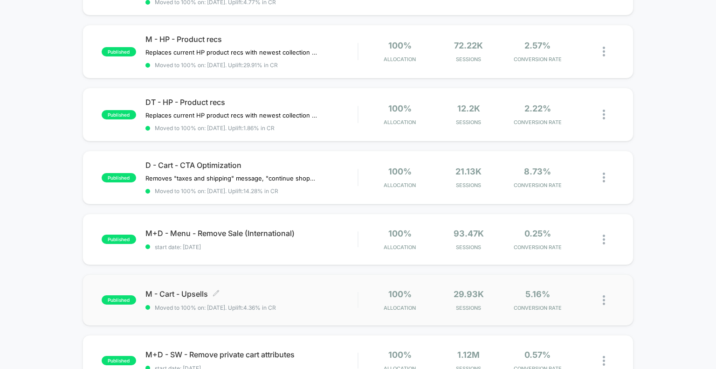
click at [202, 135] on span "M - Cart - Upsells Click to edit experience details" at bounding box center [252, 293] width 213 height 9
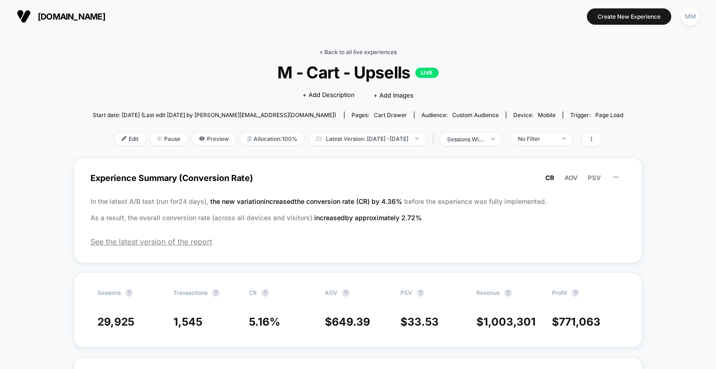
click at [338, 49] on link "< Back to all live experiences" at bounding box center [358, 52] width 77 height 7
select select "*"
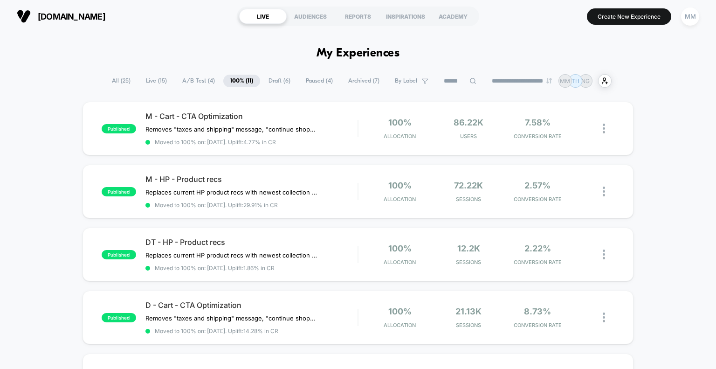
click at [322, 81] on span "Paused ( 4 )" at bounding box center [319, 81] width 41 height 13
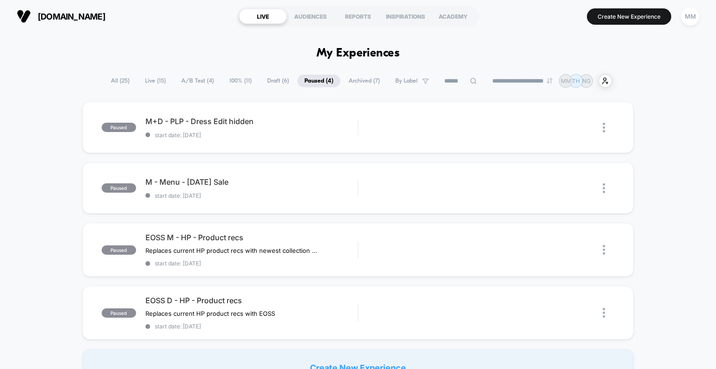
click at [233, 81] on span "100% ( 11 )" at bounding box center [241, 81] width 36 height 13
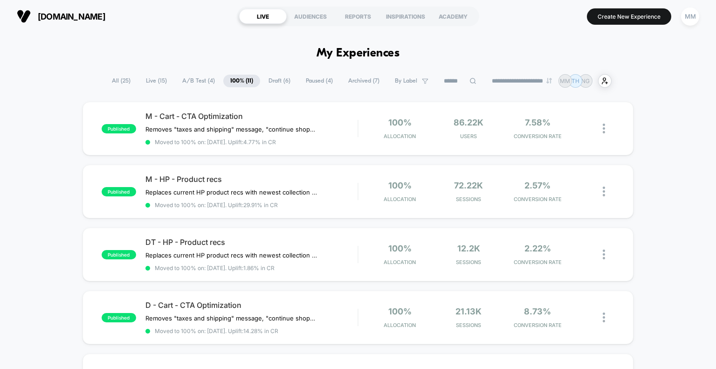
click at [153, 81] on span "Live ( 15 )" at bounding box center [156, 81] width 35 height 13
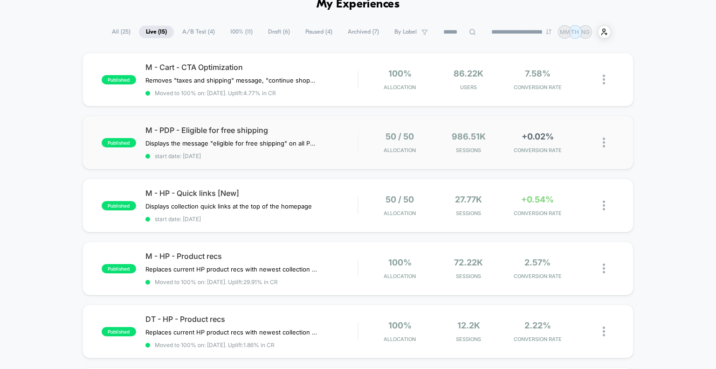
scroll to position [140, 0]
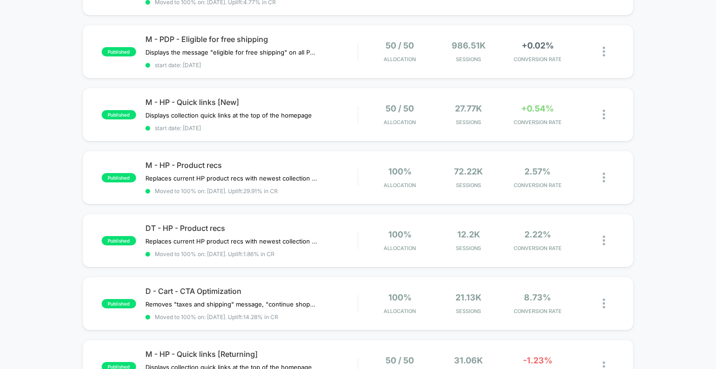
click at [36, 135] on div "published M - Cart - CTA Optimization Removes "taxes and shipping" message, "co…" at bounding box center [358, 352] width 716 height 781
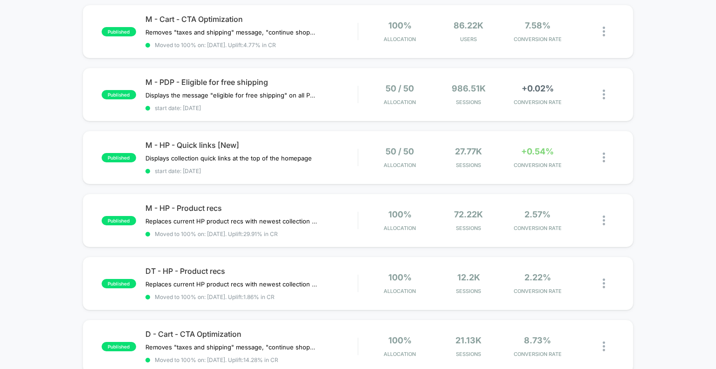
scroll to position [47, 0]
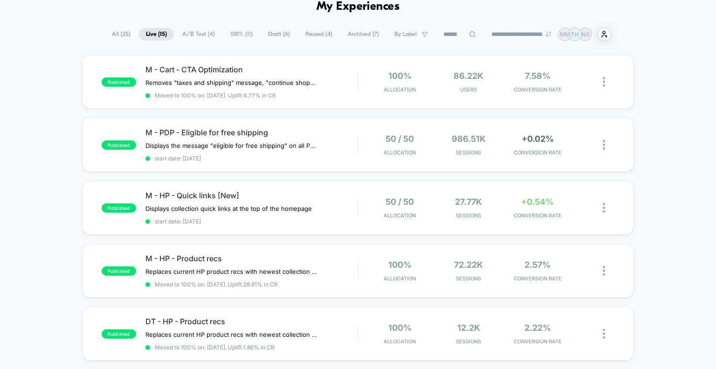
click at [238, 35] on span "100% ( 11 )" at bounding box center [241, 34] width 36 height 13
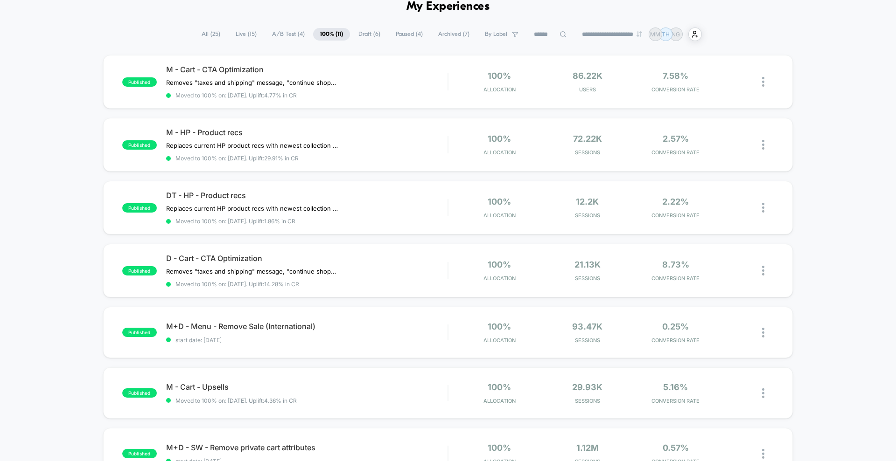
click at [354, 135] on div "published M - Cart - CTA Optimization Removes "taxes and shipping" message, "co…" at bounding box center [448, 413] width 896 height 716
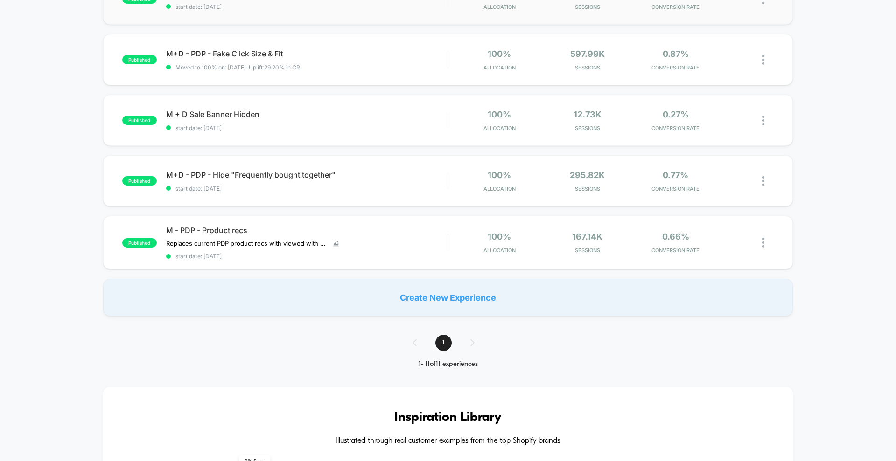
scroll to position [0, 0]
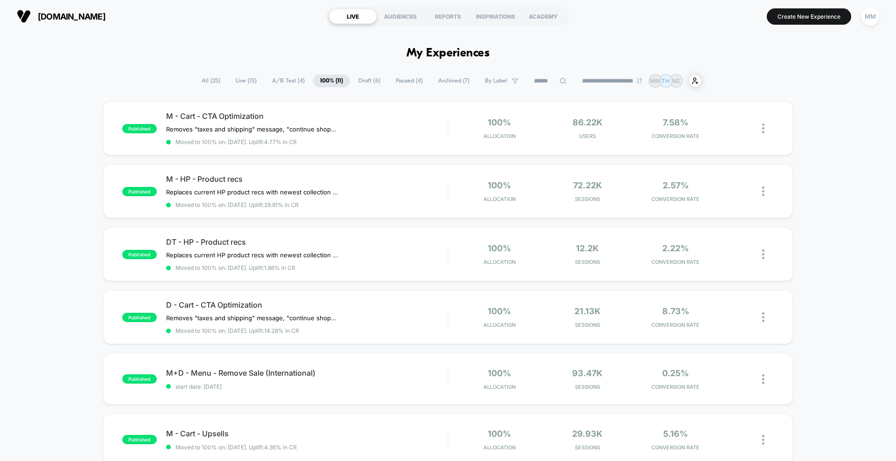
click at [354, 80] on span "Paused ( 4 )" at bounding box center [409, 81] width 41 height 13
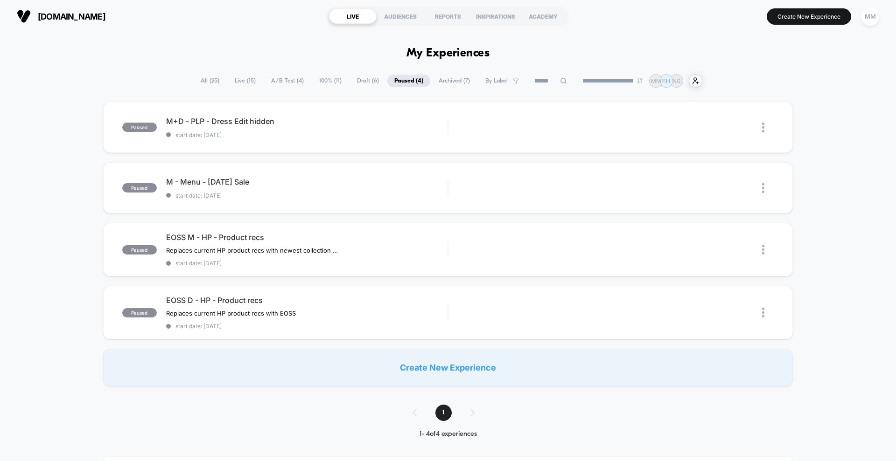
click at [354, 83] on span "Archived ( 7 )" at bounding box center [453, 81] width 45 height 13
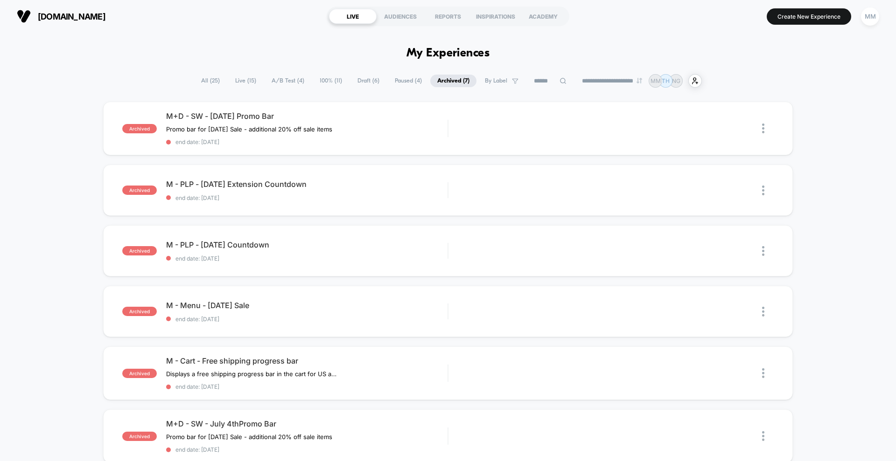
click at [285, 79] on span "A/B Test ( 4 )" at bounding box center [287, 81] width 47 height 13
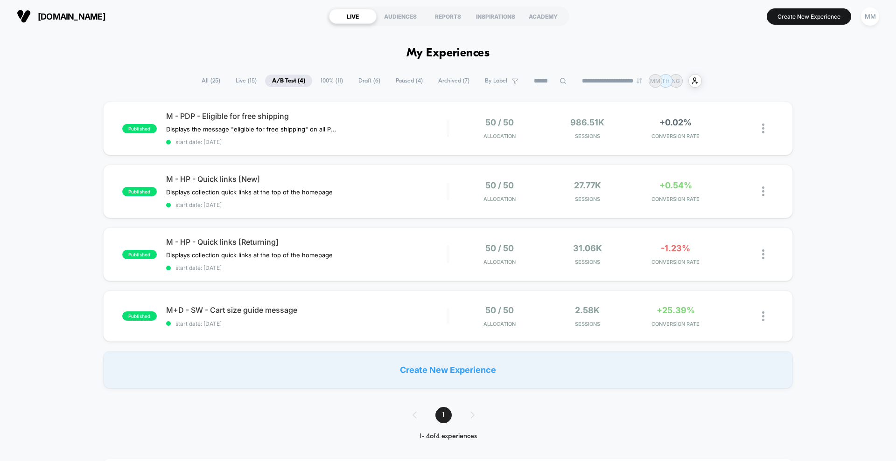
click at [244, 77] on span "Live ( 15 )" at bounding box center [246, 81] width 35 height 13
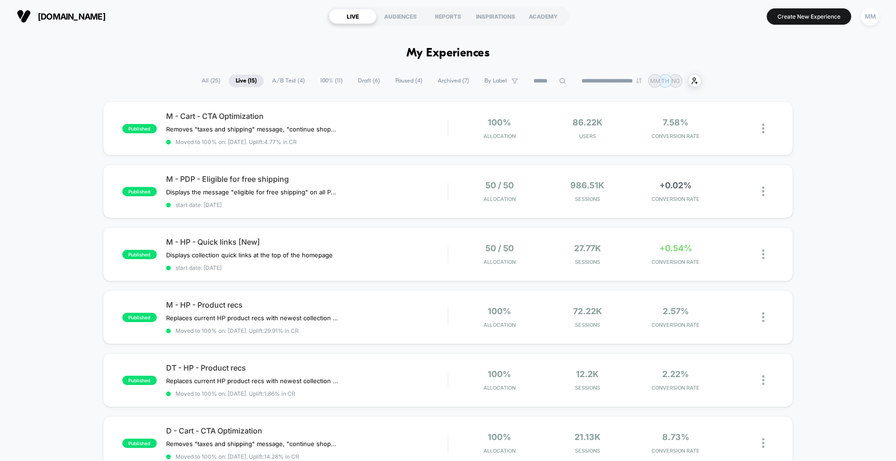
click at [206, 77] on span "All ( 25 )" at bounding box center [211, 81] width 33 height 13
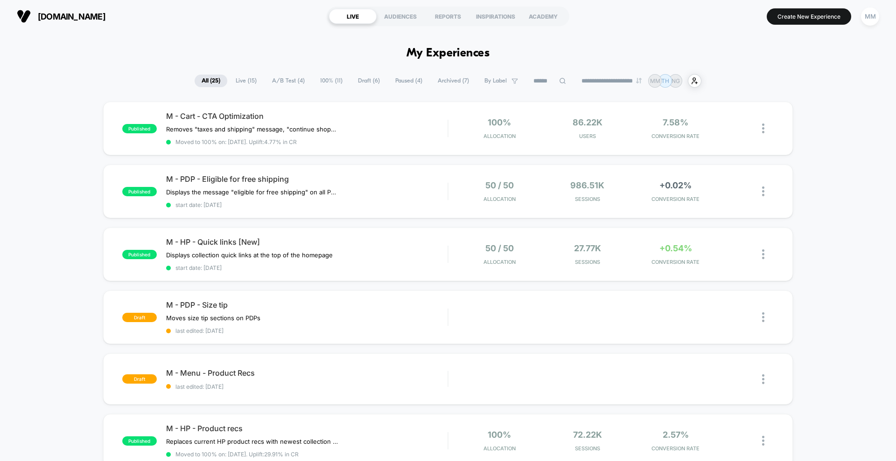
scroll to position [387, 0]
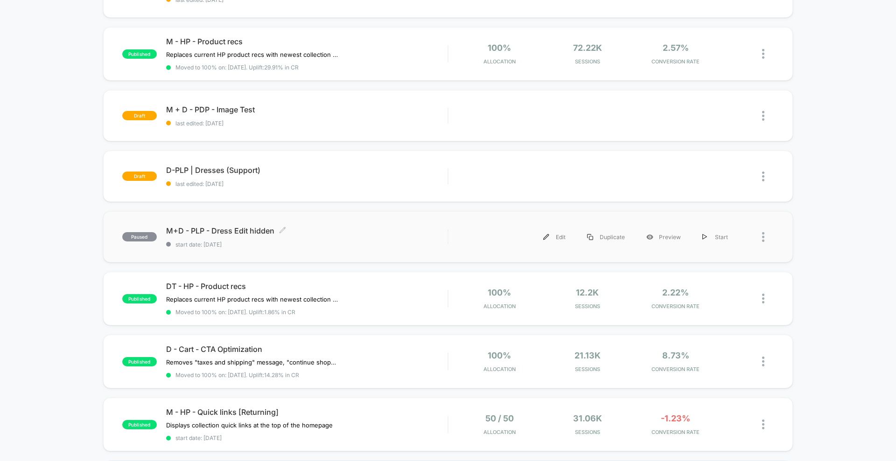
click at [222, 135] on span "M+D - PLP - Dress Edit hidden Click to edit experience details" at bounding box center [306, 230] width 281 height 9
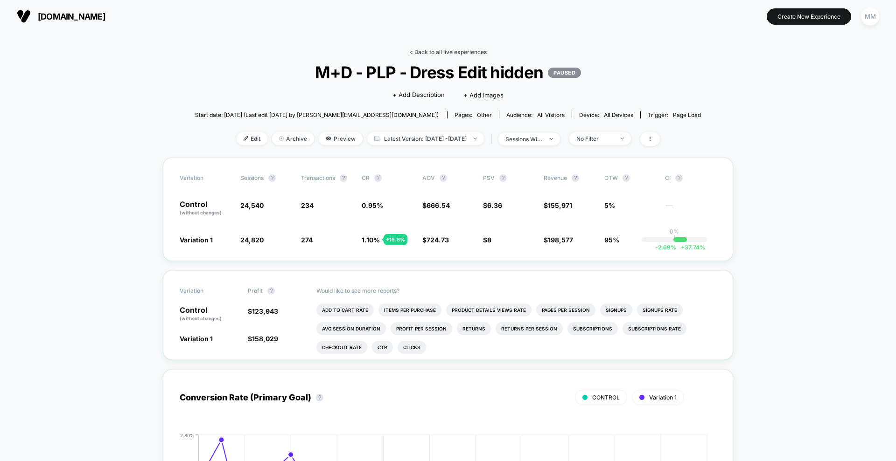
click at [354, 51] on link "< Back to all live experiences" at bounding box center [447, 52] width 77 height 7
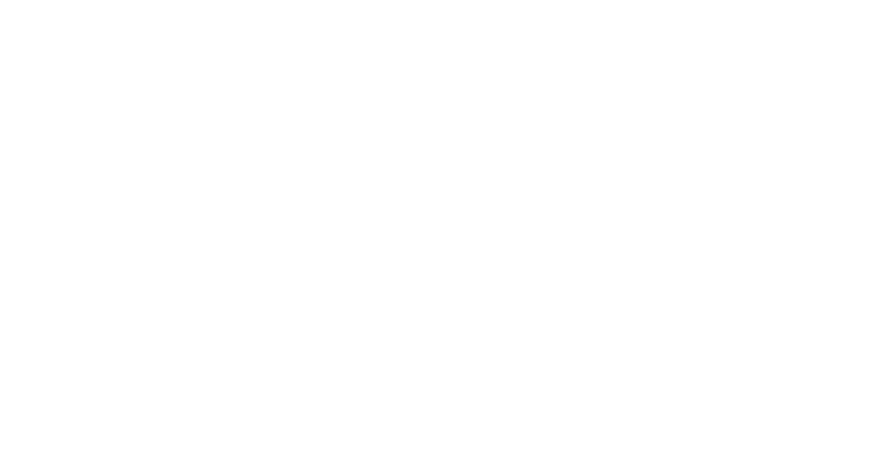
select select "*"
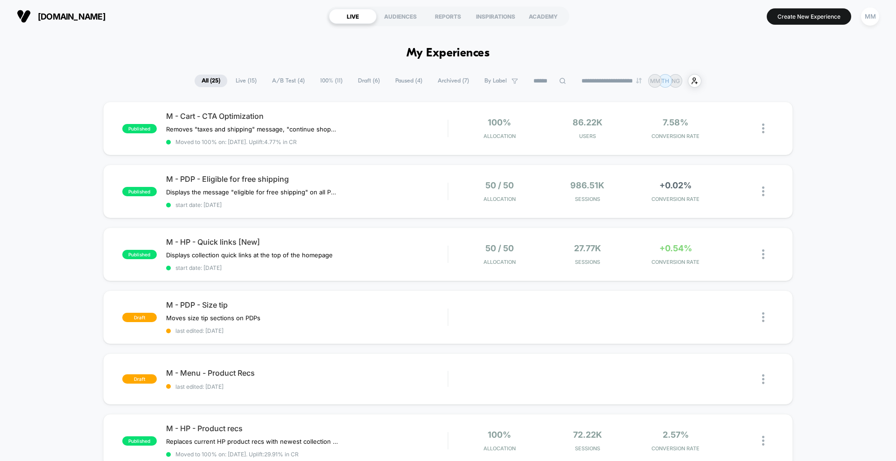
click at [240, 78] on span "Live ( 15 )" at bounding box center [246, 81] width 35 height 13
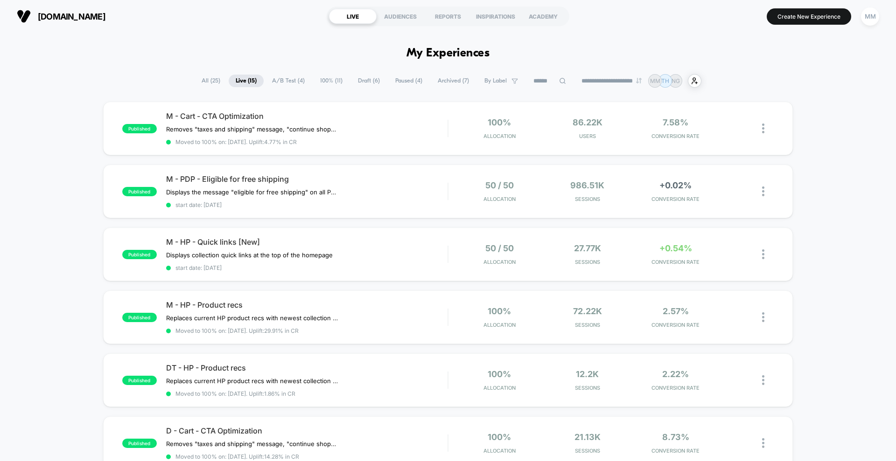
click at [295, 78] on span "A/B Test ( 4 )" at bounding box center [288, 81] width 47 height 13
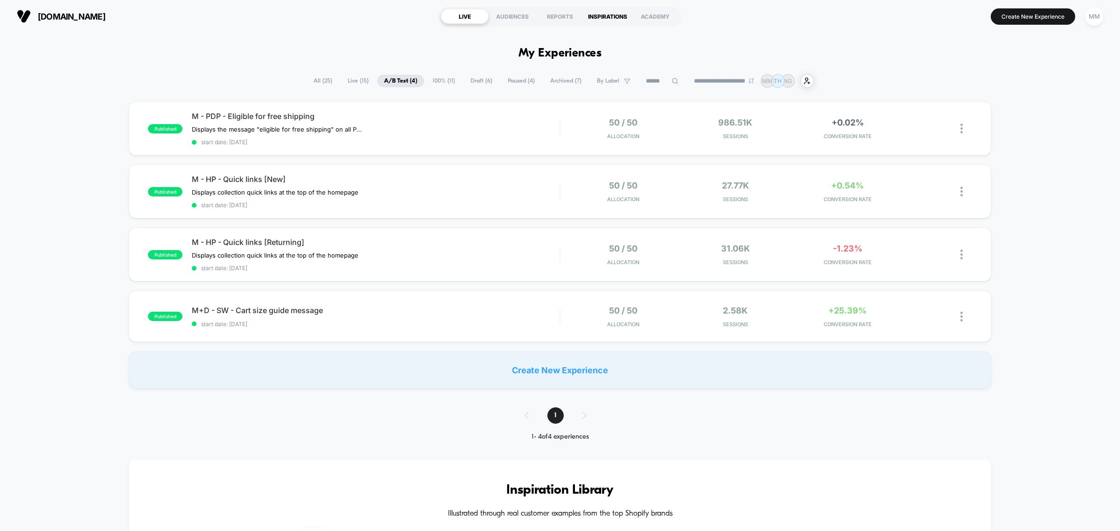
click at [354, 14] on div "INSPIRATIONS" at bounding box center [608, 16] width 48 height 15
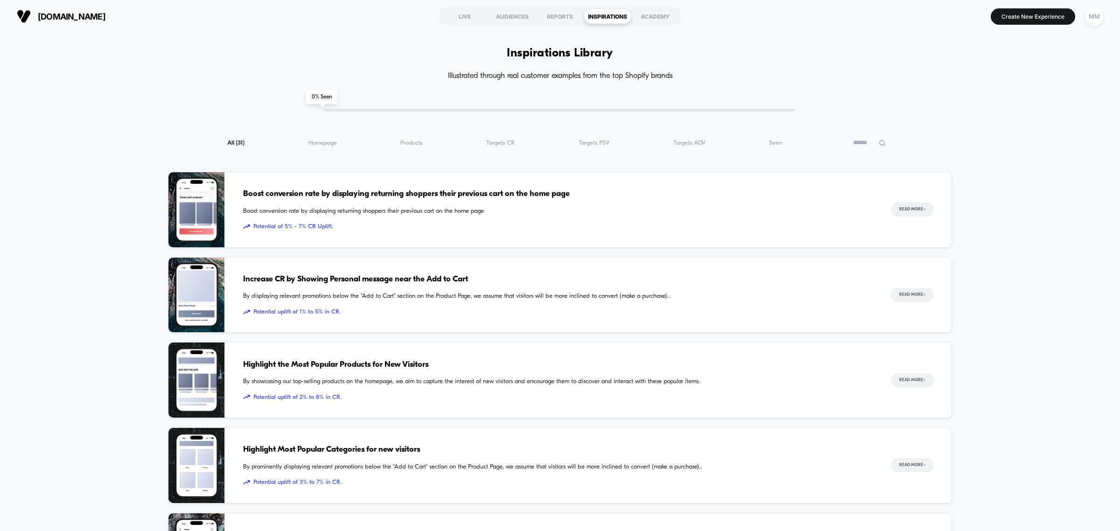
drag, startPoint x: 396, startPoint y: 192, endPoint x: 64, endPoint y: 235, distance: 333.9
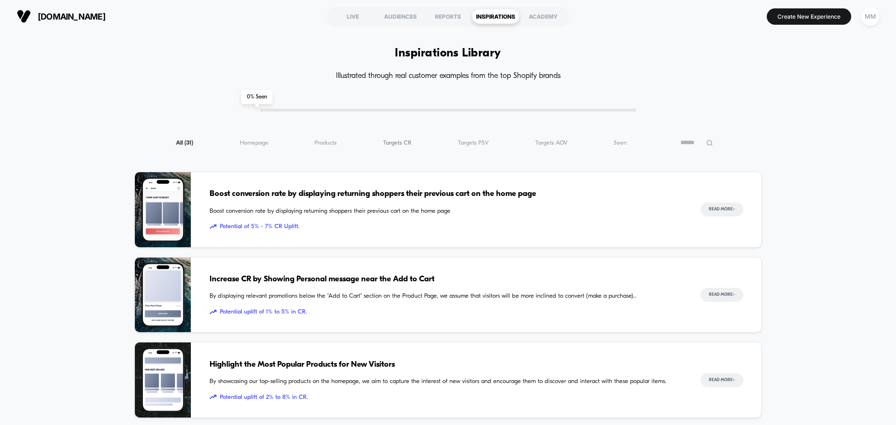
click at [354, 135] on span "Targets CR ( 31 )" at bounding box center [397, 142] width 28 height 7
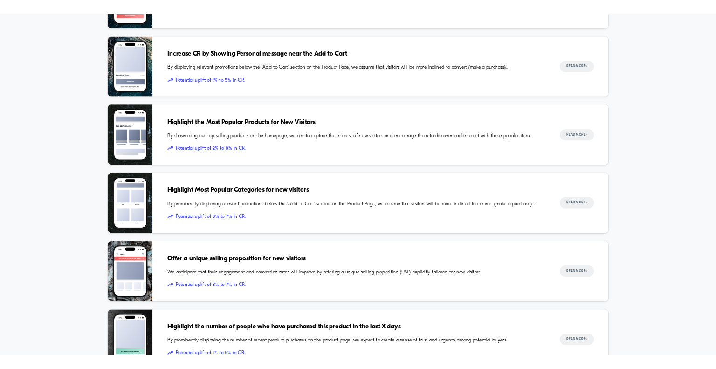
scroll to position [233, 0]
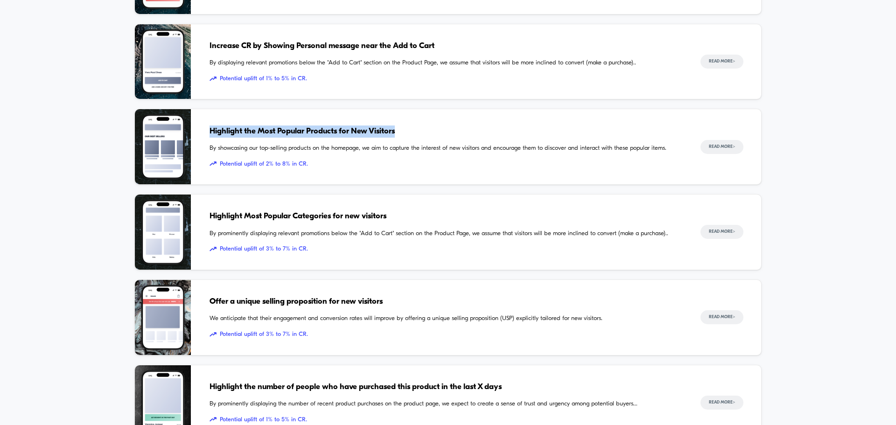
drag, startPoint x: 399, startPoint y: 131, endPoint x: 212, endPoint y: 134, distance: 187.6
click at [212, 134] on span "Highlight the Most Popular Products for New Visitors" at bounding box center [445, 131] width 472 height 12
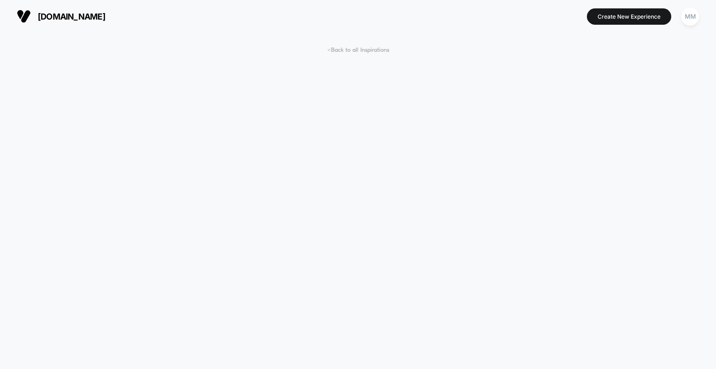
click at [336, 48] on span "< Back to all Inspirations" at bounding box center [358, 50] width 62 height 7
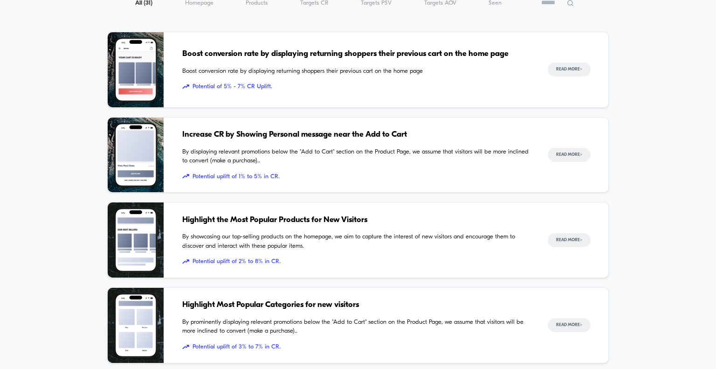
scroll to position [233, 0]
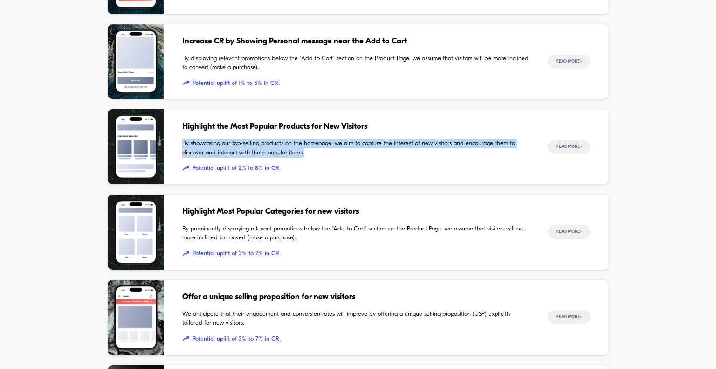
drag, startPoint x: 313, startPoint y: 152, endPoint x: 179, endPoint y: 143, distance: 134.6
click at [179, 135] on div "Highlight the Most Popular Products for New Visitors By showcasing our top-sell…" at bounding box center [357, 147] width 501 height 76
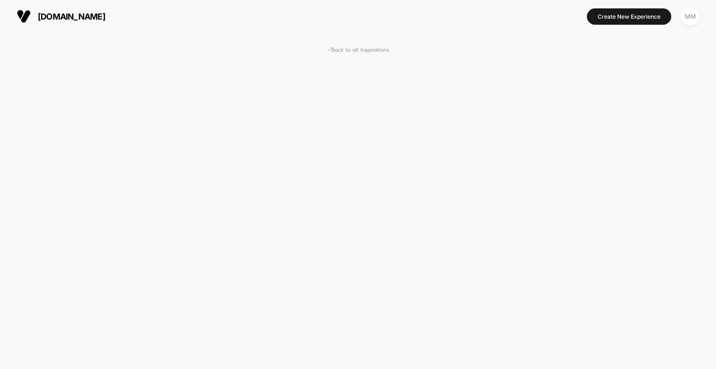
click at [354, 50] on span "< Back to all Inspirations" at bounding box center [358, 50] width 62 height 7
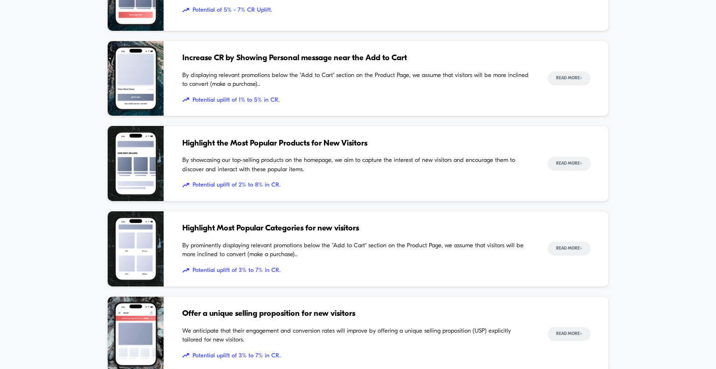
scroll to position [233, 0]
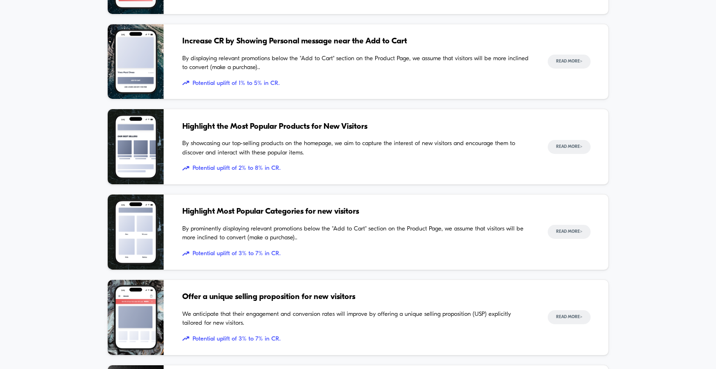
click at [269, 135] on span "Highlight Most Popular Categories for new visitors" at bounding box center [355, 212] width 347 height 12
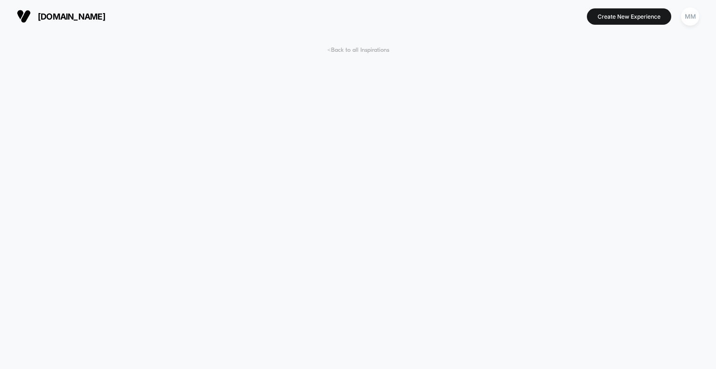
click at [347, 50] on span "< Back to all Inspirations" at bounding box center [358, 50] width 62 height 7
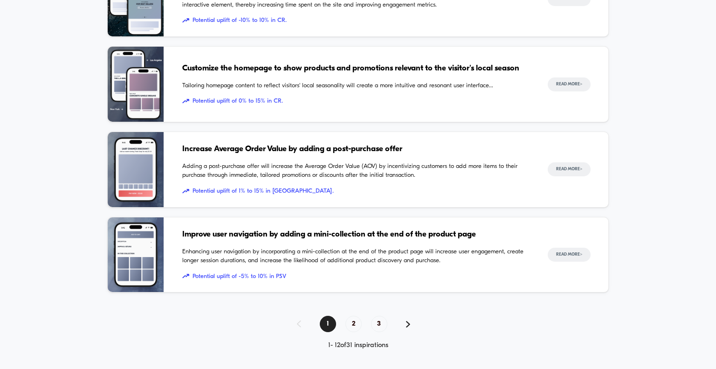
scroll to position [894, 0]
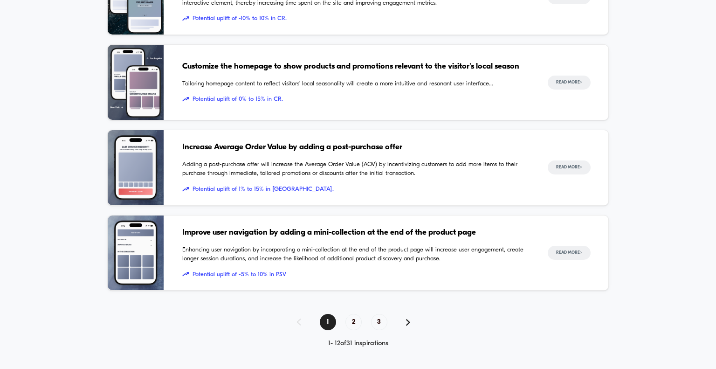
click at [354, 135] on span "Improve user navigation by adding a mini-collection at the end of the product p…" at bounding box center [355, 233] width 347 height 12
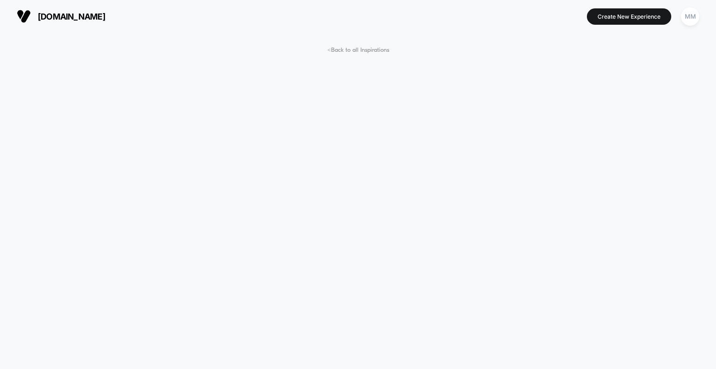
click at [354, 50] on span "< Back to all Inspirations" at bounding box center [358, 50] width 62 height 7
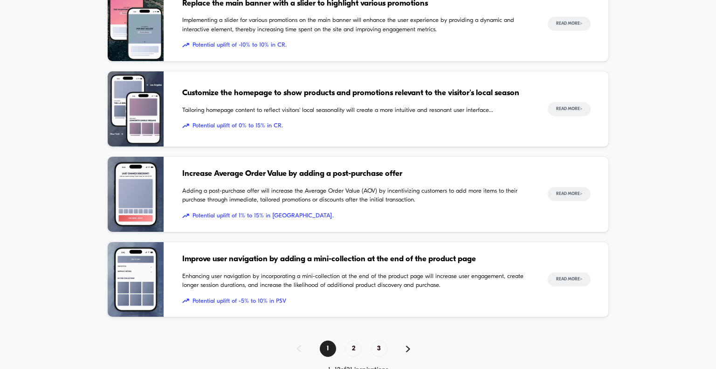
scroll to position [894, 0]
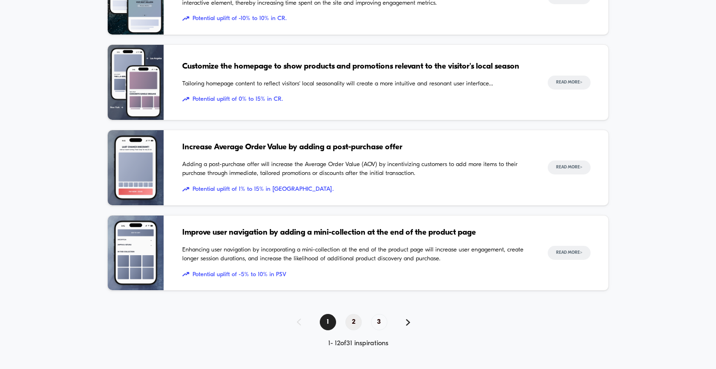
click at [354, 135] on span "2" at bounding box center [354, 322] width 16 height 16
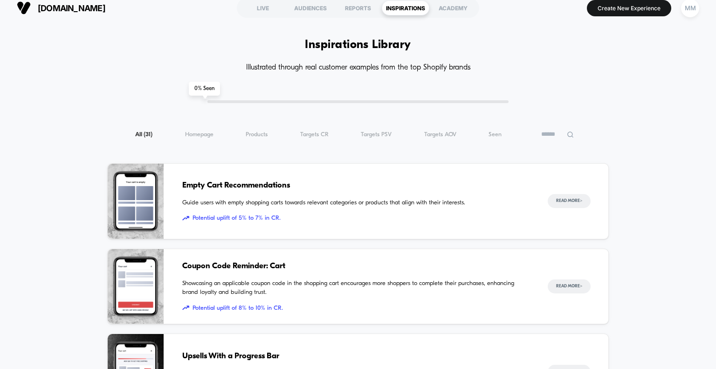
scroll to position [8, 0]
drag, startPoint x: 230, startPoint y: 185, endPoint x: 168, endPoint y: 100, distance: 104.8
click at [280, 135] on span "Empty Cart Recommendations" at bounding box center [355, 186] width 347 height 12
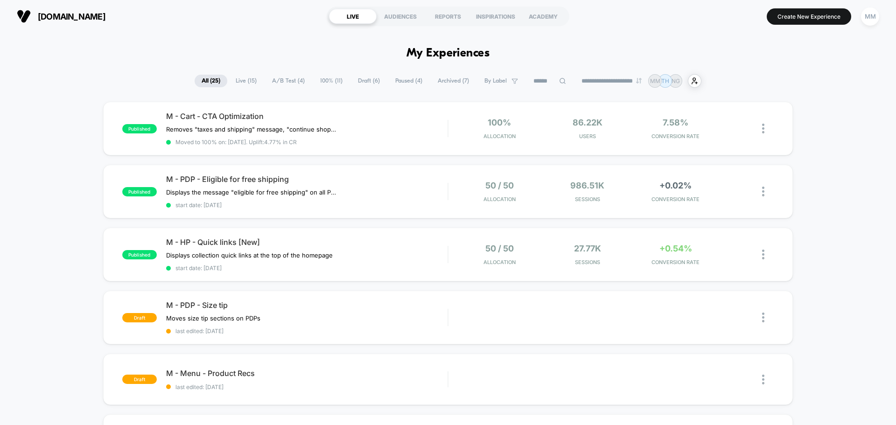
select select "*"
